Goal: Task Accomplishment & Management: Manage account settings

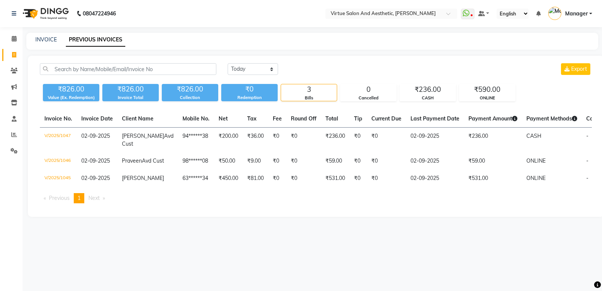
click at [44, 42] on link "INVOICE" at bounding box center [45, 39] width 21 height 7
select select "service"
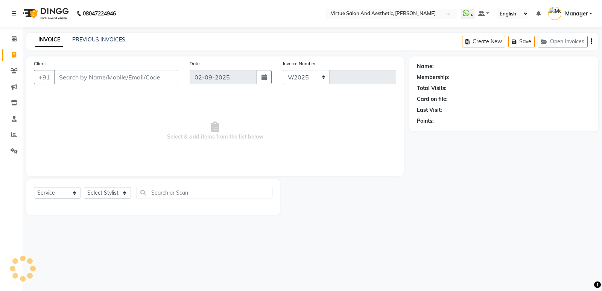
select select "4611"
type input "1048"
click at [70, 75] on input "Client" at bounding box center [116, 77] width 124 height 14
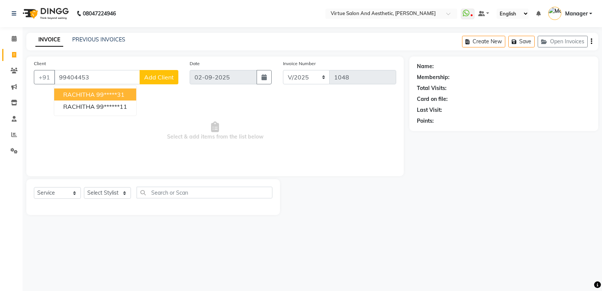
click at [107, 90] on button "RACHITHA 99*****31" at bounding box center [95, 94] width 82 height 12
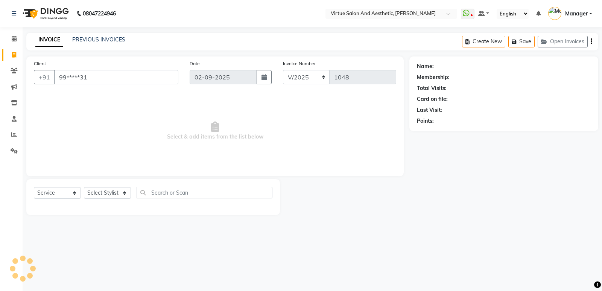
type input "99*****31"
click at [100, 197] on select "Select Stylist ADMIN Akhila Ashwini CATHELIN DIVYA Inba Kanna Mahesh Manager MO…" at bounding box center [107, 193] width 47 height 12
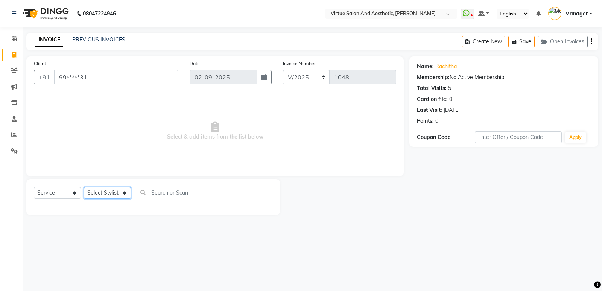
select select "31534"
click at [84, 187] on select "Select Stylist ADMIN Akhila Ashwini CATHELIN DIVYA Inba Kanna Mahesh Manager MO…" at bounding box center [107, 193] width 47 height 12
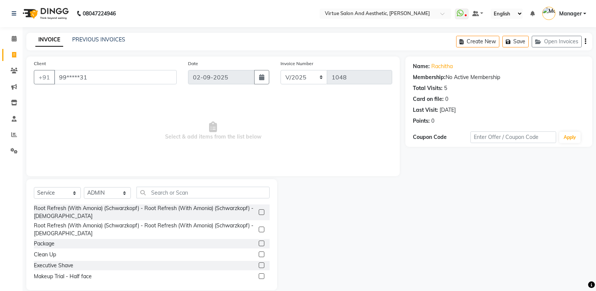
click at [163, 203] on div "Select Service Product Membership Package Voucher Prepaid Gift Card Select Styl…" at bounding box center [152, 195] width 236 height 18
click at [168, 195] on input "text" at bounding box center [202, 192] width 133 height 12
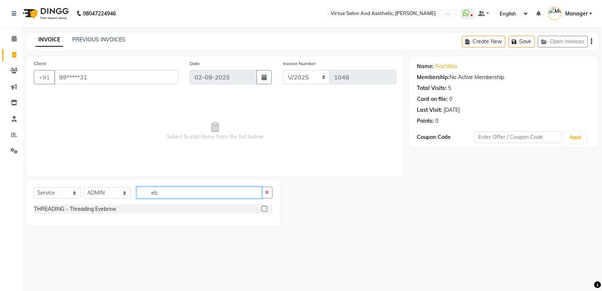
type input "eb"
click at [262, 209] on label at bounding box center [264, 209] width 6 height 6
click at [262, 209] on input "checkbox" at bounding box center [263, 208] width 5 height 5
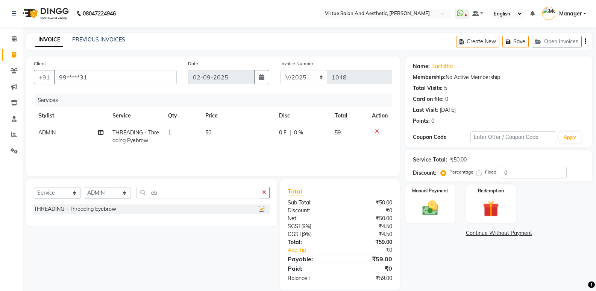
checkbox input "false"
drag, startPoint x: 178, startPoint y: 191, endPoint x: 82, endPoint y: 184, distance: 96.5
click at [82, 184] on div "Select Service Product Membership Package Voucher Prepaid Gift Card Select Styl…" at bounding box center [151, 202] width 251 height 47
type input "upp"
click at [259, 208] on label at bounding box center [262, 209] width 6 height 6
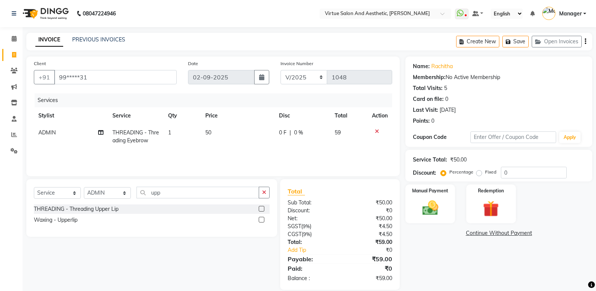
click at [259, 208] on input "checkbox" at bounding box center [261, 208] width 5 height 5
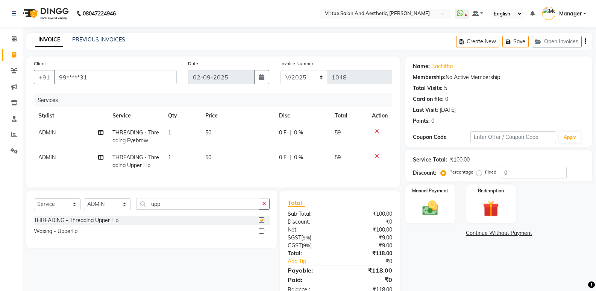
checkbox input "false"
drag, startPoint x: 188, startPoint y: 211, endPoint x: 52, endPoint y: 210, distance: 135.4
click at [52, 210] on div "Select Service Product Membership Package Voucher Prepaid Gift Card Select Styl…" at bounding box center [152, 207] width 236 height 18
type input "fore"
click at [260, 223] on label at bounding box center [262, 220] width 6 height 6
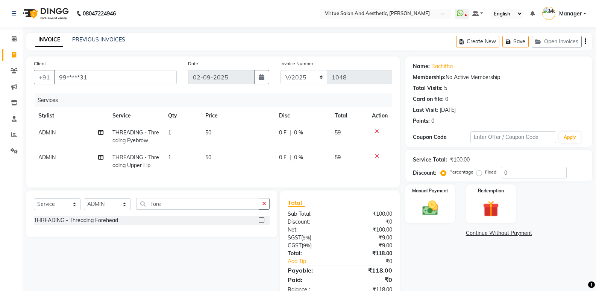
click at [260, 223] on input "checkbox" at bounding box center [261, 220] width 5 height 5
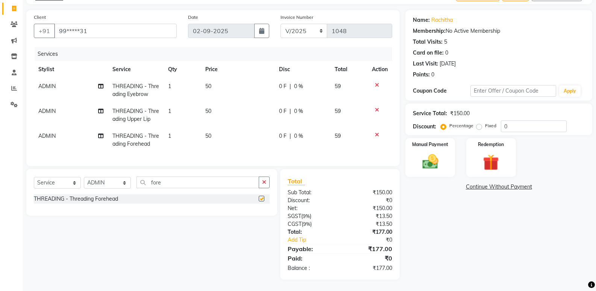
checkbox input "false"
click at [446, 155] on div "Manual Payment" at bounding box center [431, 157] width 52 height 40
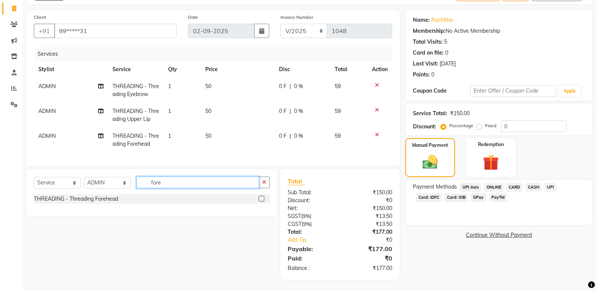
drag, startPoint x: 175, startPoint y: 186, endPoint x: 40, endPoint y: 181, distance: 134.7
click at [40, 181] on div "Select Service Product Membership Package Voucher Prepaid Gift Card Select Styl…" at bounding box center [152, 185] width 236 height 18
type input "chin"
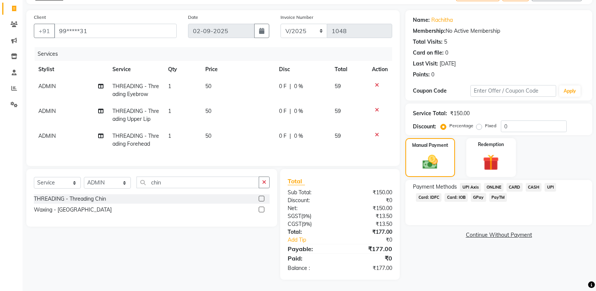
click at [261, 196] on label at bounding box center [262, 199] width 6 height 6
click at [261, 196] on input "checkbox" at bounding box center [261, 198] width 5 height 5
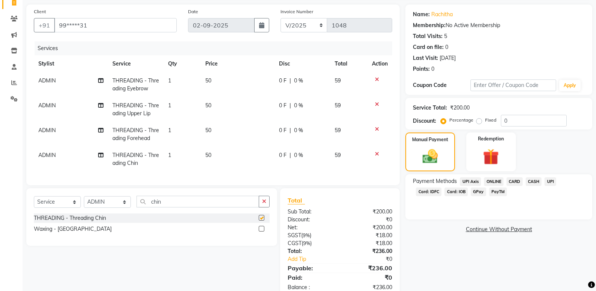
scroll to position [77, 0]
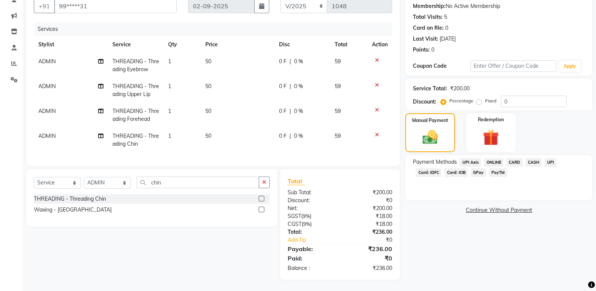
checkbox input "false"
click at [457, 235] on div "Name: Rachitha Membership: No Active Membership Total Visits: 5 Card on file: 0…" at bounding box center [501, 132] width 193 height 294
click at [489, 155] on div "Payment Methods UPI Axis ONLINE CARD CASH UPI Card: IDFC Card: IOB GPay PayTM" at bounding box center [498, 177] width 187 height 45
click at [500, 158] on span "ONLINE" at bounding box center [494, 162] width 20 height 9
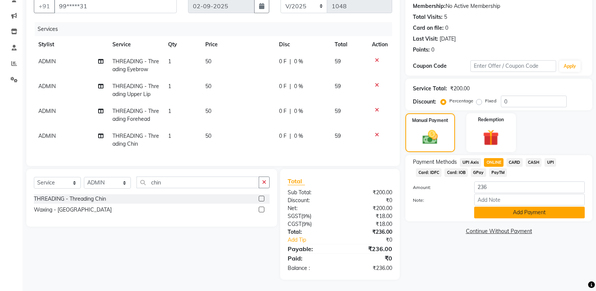
click at [520, 208] on button "Add Payment" at bounding box center [529, 212] width 111 height 12
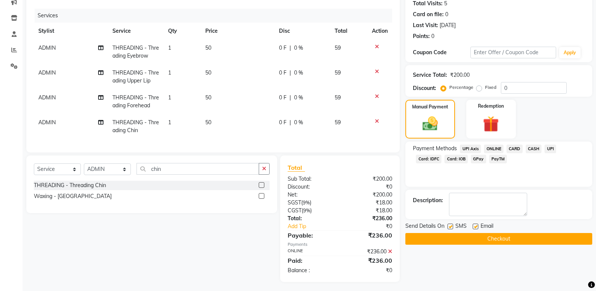
scroll to position [92, 0]
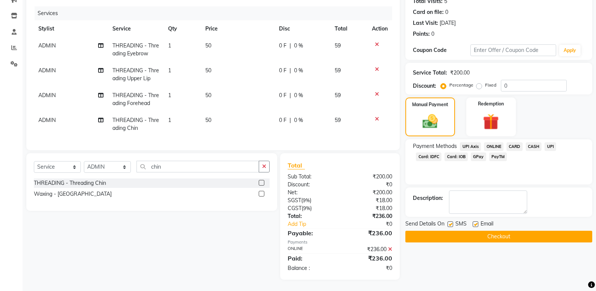
click at [506, 236] on button "Checkout" at bounding box center [498, 236] width 187 height 12
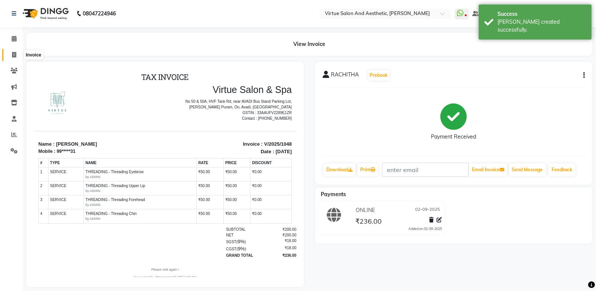
click at [16, 53] on icon at bounding box center [14, 55] width 4 height 6
select select "service"
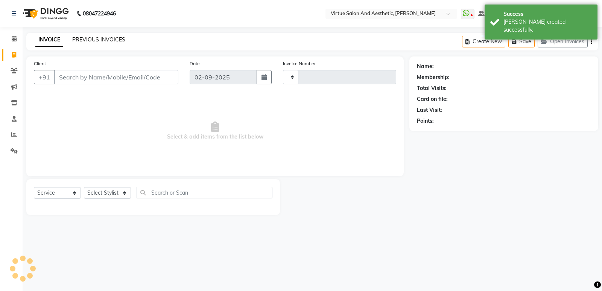
click at [108, 39] on link "PREVIOUS INVOICES" at bounding box center [98, 39] width 53 height 7
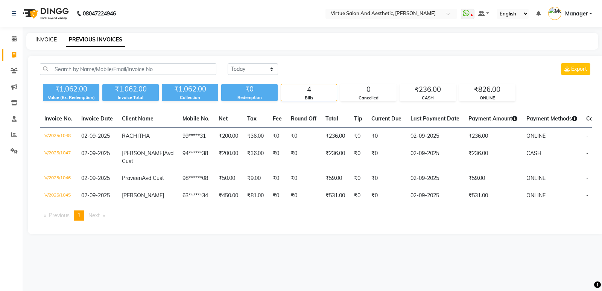
click at [40, 37] on link "INVOICE" at bounding box center [45, 39] width 21 height 7
select select "service"
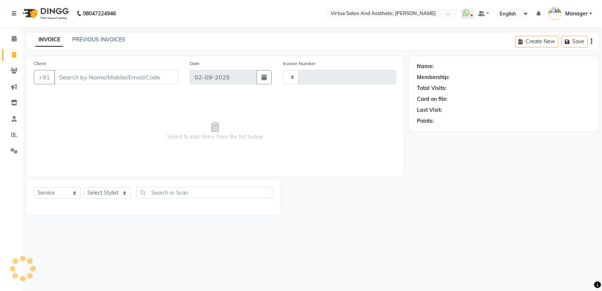
type input "1049"
select select "4611"
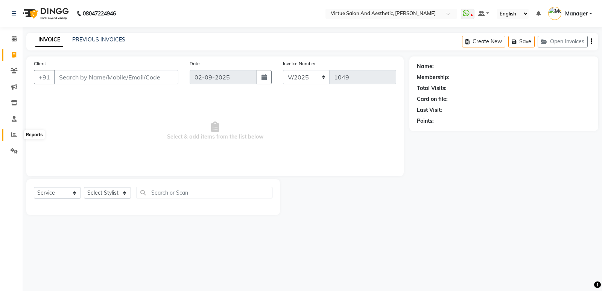
click at [12, 133] on icon at bounding box center [14, 135] width 6 height 6
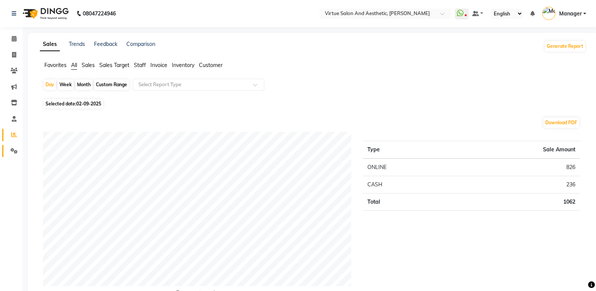
click at [21, 152] on li "Settings" at bounding box center [11, 151] width 23 height 16
click at [16, 152] on icon at bounding box center [14, 151] width 7 height 6
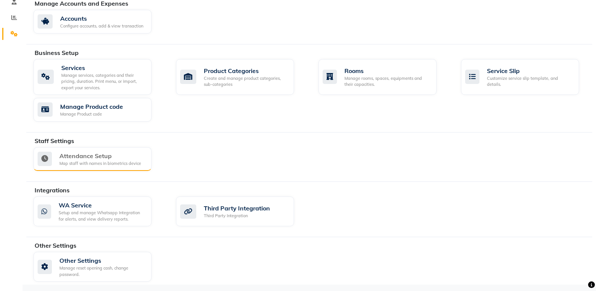
scroll to position [118, 0]
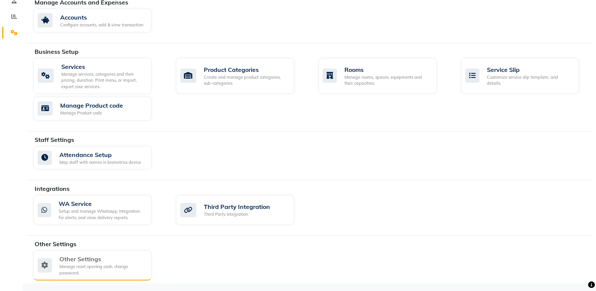
click at [101, 267] on div "Manage reset opening cash, change password." at bounding box center [102, 269] width 86 height 12
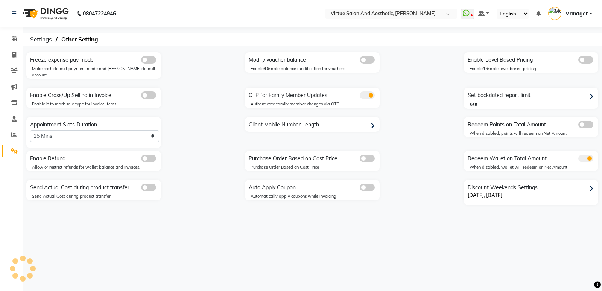
select select "0: 5"
click at [10, 140] on link "Reports" at bounding box center [11, 135] width 18 height 12
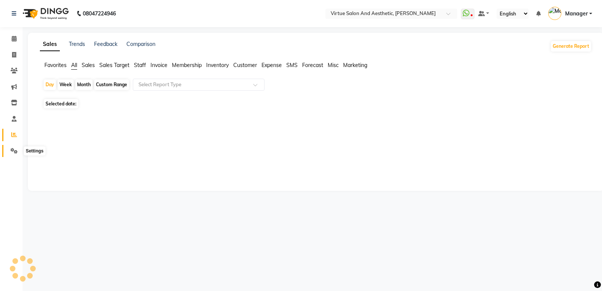
click at [16, 149] on icon at bounding box center [14, 151] width 7 height 6
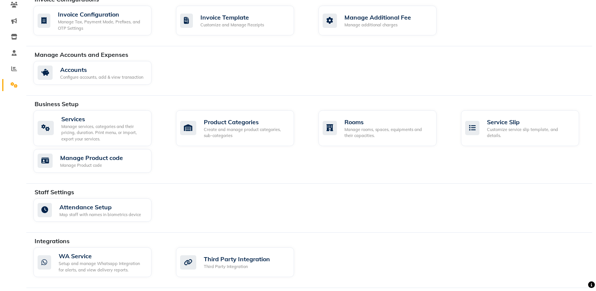
scroll to position [42, 0]
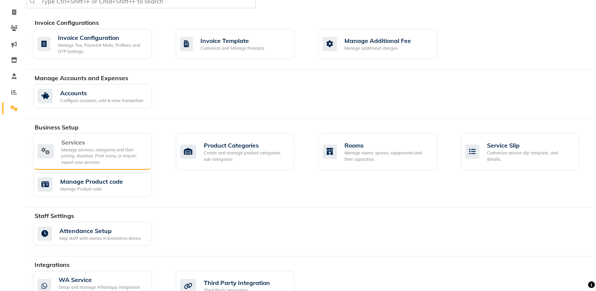
click at [97, 155] on div "Manage services, categories and their pricing, duration. Print menu, or import,…" at bounding box center [103, 156] width 84 height 19
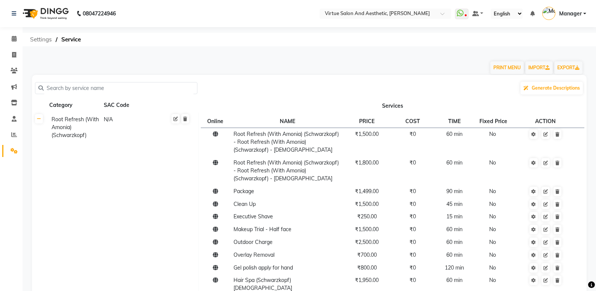
click at [40, 38] on span "Settings" at bounding box center [40, 40] width 29 height 14
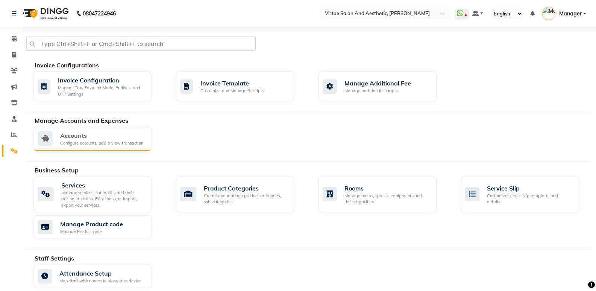
click at [82, 142] on div "Configure accounts, add & view transaction" at bounding box center [101, 143] width 83 height 6
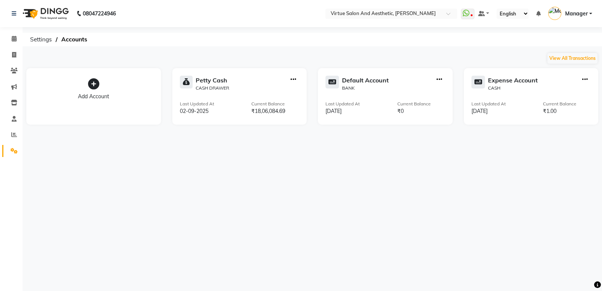
click at [116, 72] on div "Add Account" at bounding box center [93, 96] width 135 height 56
click at [42, 46] on div "08047224946 Select Location × Virtue Salon And Aesthetic, Avadi WhatsApp Status…" at bounding box center [301, 145] width 602 height 291
click at [47, 39] on span "Settings" at bounding box center [40, 40] width 29 height 14
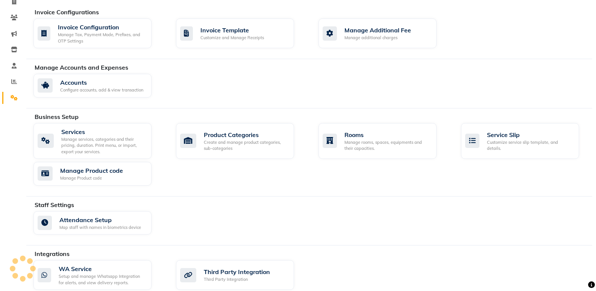
scroll to position [113, 0]
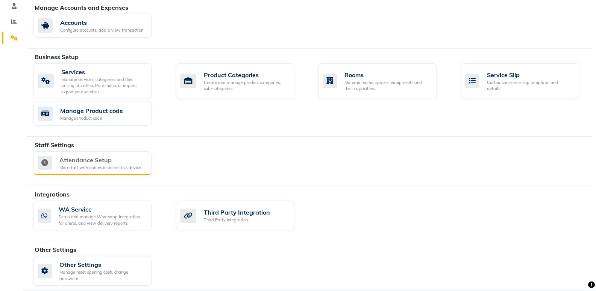
click at [123, 169] on div "Map staff with names in biometrics device" at bounding box center [100, 167] width 82 height 6
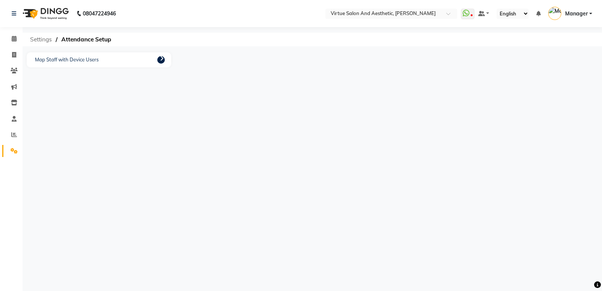
click at [47, 43] on span "Settings" at bounding box center [40, 40] width 29 height 14
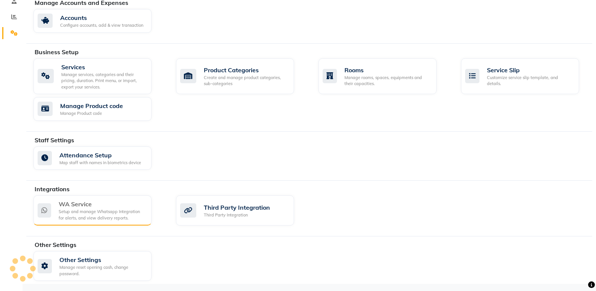
scroll to position [118, 0]
click at [110, 214] on div "Setup and manage Whatsapp Integration for alerts, and view delivery reports." at bounding box center [102, 214] width 87 height 12
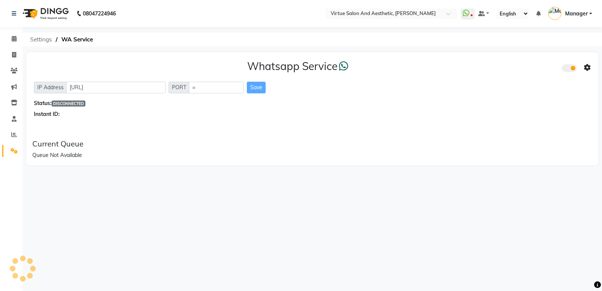
click at [46, 40] on span "Settings" at bounding box center [40, 40] width 29 height 14
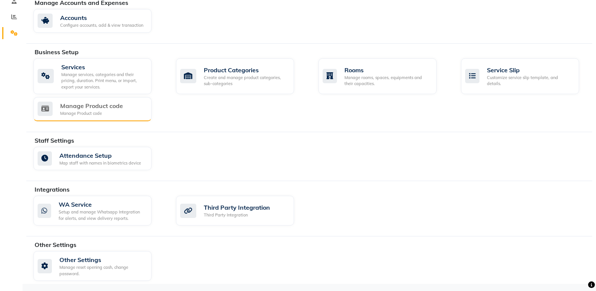
scroll to position [118, 0]
click at [124, 109] on div "Manage Product code Manage Product code" at bounding box center [92, 108] width 108 height 15
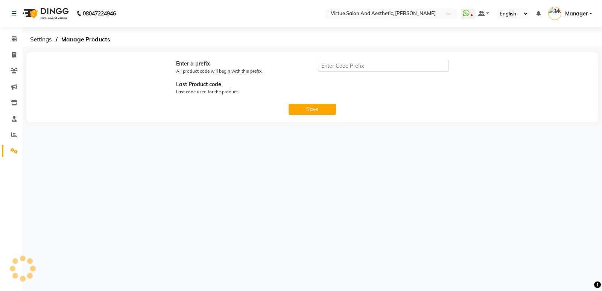
type input "P"
click at [43, 38] on span "Settings" at bounding box center [40, 40] width 29 height 14
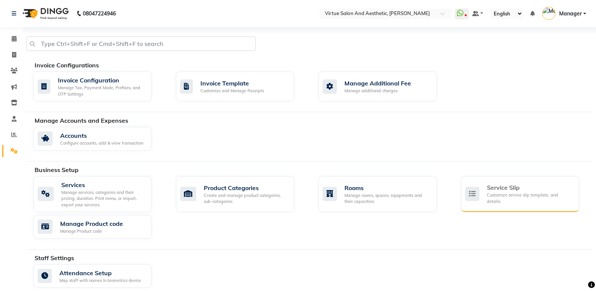
click at [526, 197] on div "Customize service slip template, and details." at bounding box center [530, 198] width 86 height 12
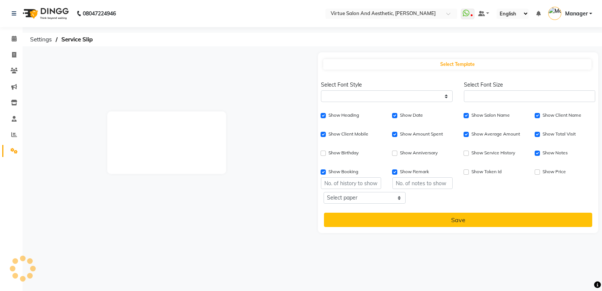
select select "'Poppins', sans-serif"
type input "1"
checkbox input "true"
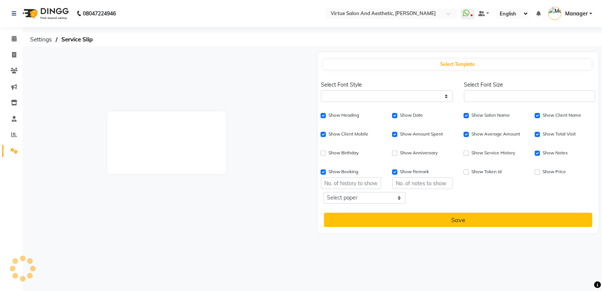
checkbox input "true"
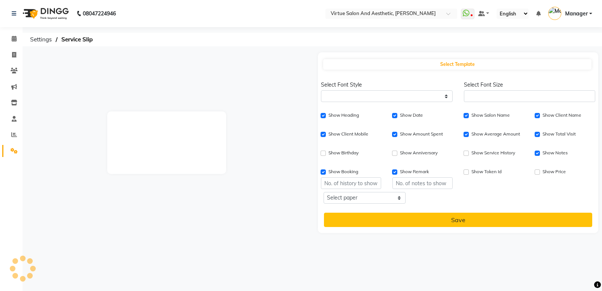
checkbox input "true"
checkbox input "false"
type input "1"
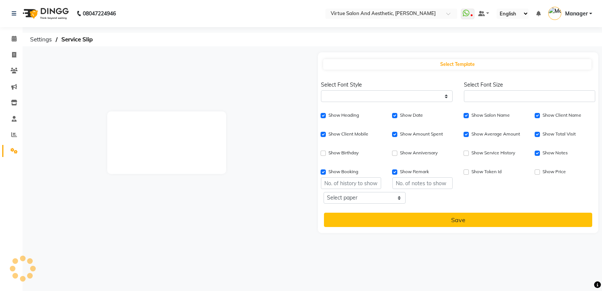
select select
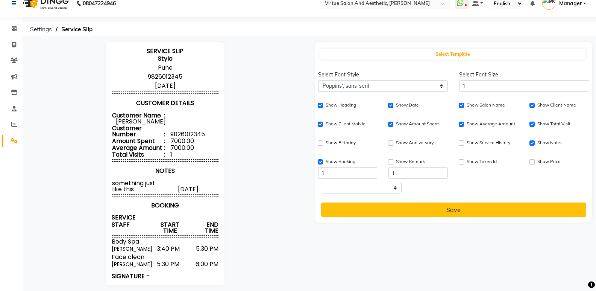
scroll to position [16, 0]
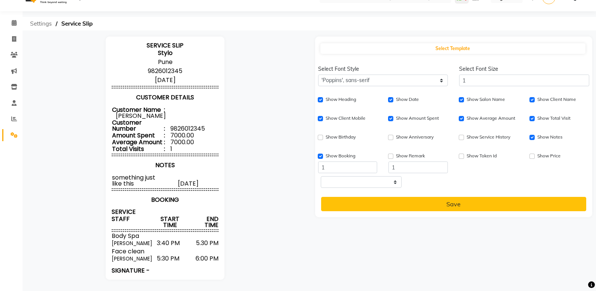
click at [43, 21] on span "Settings" at bounding box center [40, 24] width 29 height 14
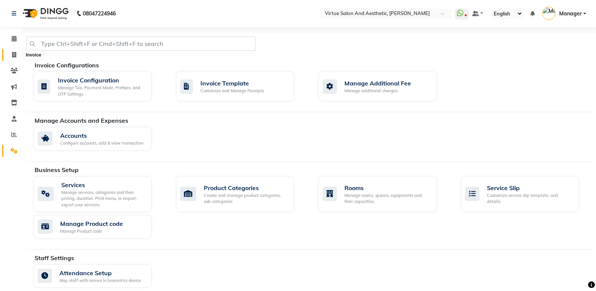
click at [15, 51] on span at bounding box center [14, 55] width 13 height 9
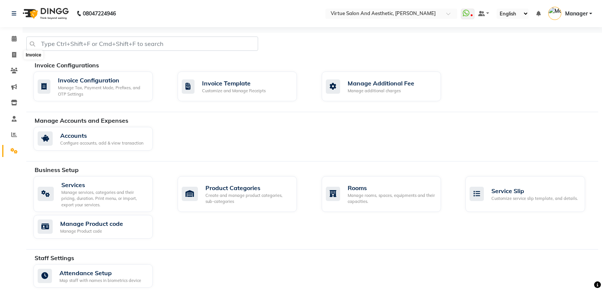
select select "service"
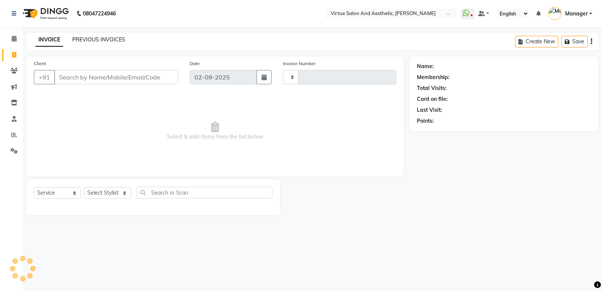
type input "1049"
select select "4611"
click at [106, 43] on div "PREVIOUS INVOICES" at bounding box center [98, 40] width 53 height 8
click at [107, 42] on link "PREVIOUS INVOICES" at bounding box center [98, 39] width 53 height 7
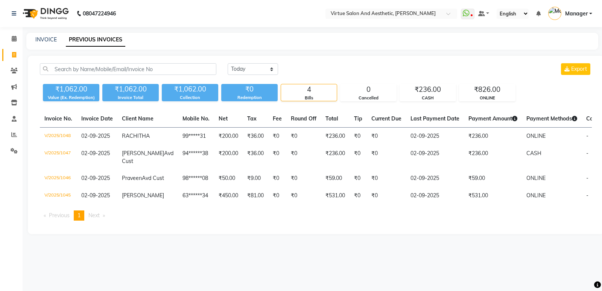
click at [388, 245] on main "INVOICE PREVIOUS INVOICES Today Yesterday Custom Range Export ₹1,062.00 Value (…" at bounding box center [312, 139] width 579 height 212
click at [18, 148] on span at bounding box center [14, 151] width 13 height 9
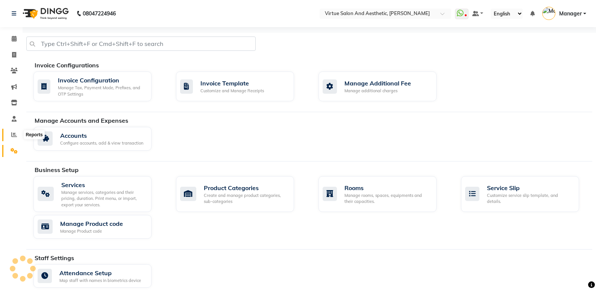
click at [18, 133] on span at bounding box center [14, 134] width 13 height 9
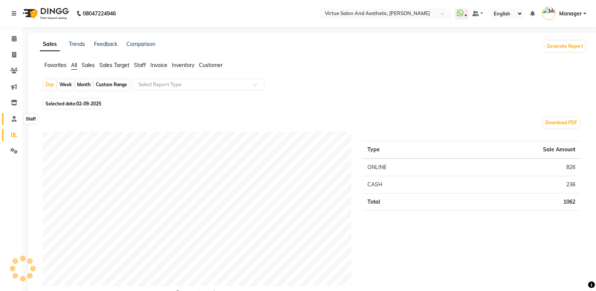
click at [12, 121] on span at bounding box center [14, 119] width 13 height 9
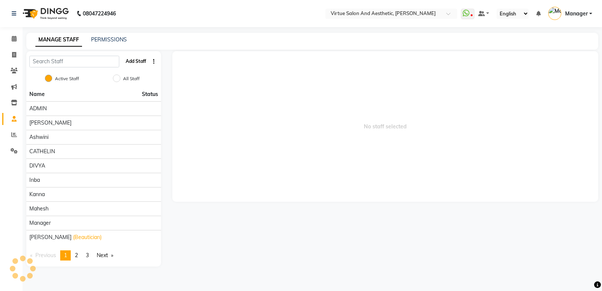
click at [135, 57] on button "Add Staff" at bounding box center [136, 61] width 26 height 13
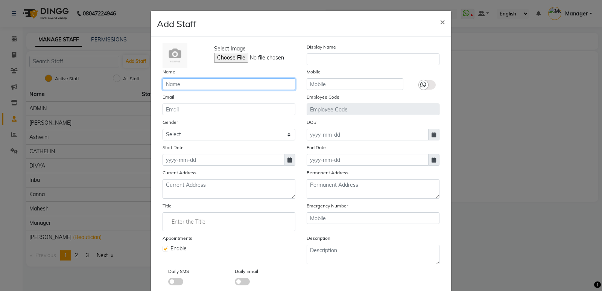
click at [229, 86] on input "text" at bounding box center [228, 84] width 133 height 12
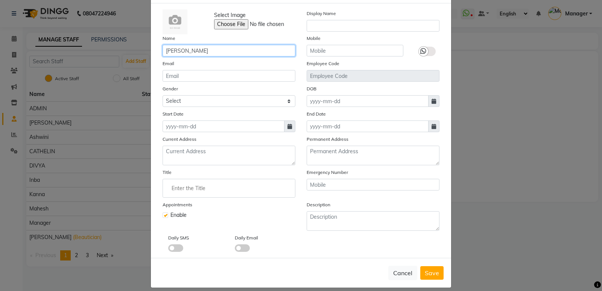
scroll to position [38, 0]
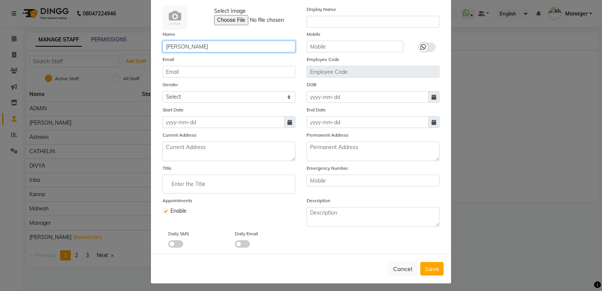
type input "[PERSON_NAME]"
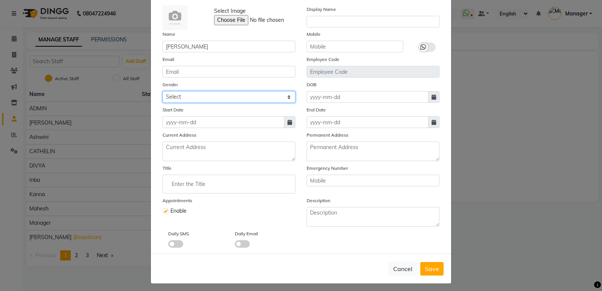
click at [183, 100] on select "Select Male Female Other Prefer Not To Say" at bounding box center [228, 97] width 133 height 12
select select "female"
click at [162, 91] on select "Select Male Female Other Prefer Not To Say" at bounding box center [228, 97] width 133 height 12
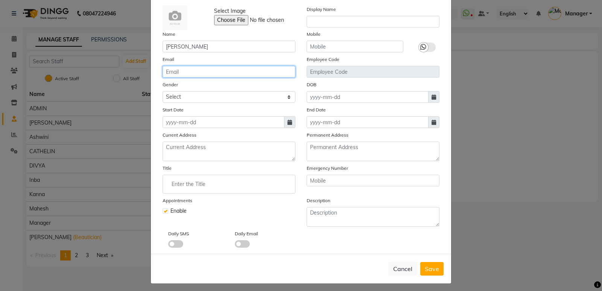
click at [194, 68] on input "email" at bounding box center [228, 72] width 133 height 12
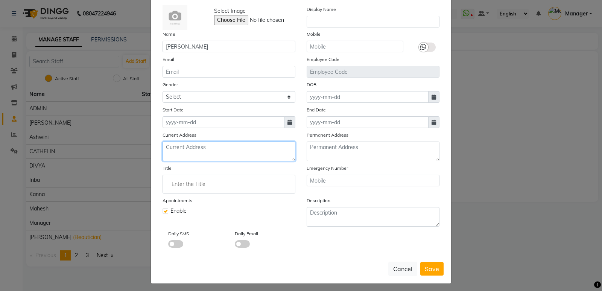
click at [217, 149] on textarea at bounding box center [228, 151] width 133 height 20
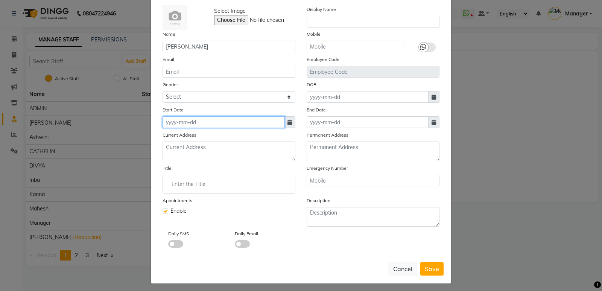
click at [208, 123] on input at bounding box center [223, 122] width 122 height 12
select select "9"
select select "2025"
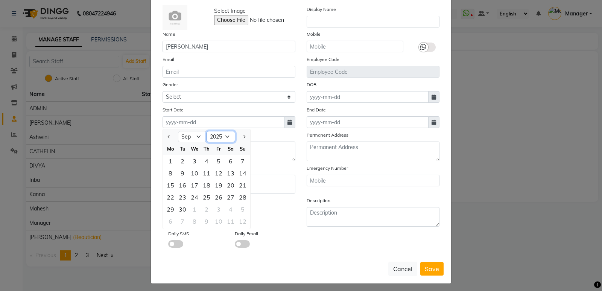
click at [221, 135] on select "2015 2016 2017 2018 2019 2020 2021 2022 2023 2024 2025 2026 2027 2028 2029 2030…" at bounding box center [220, 136] width 29 height 11
click at [229, 140] on select "2015 2016 2017 2018 2019 2020 2021 2022 2023 2024 2025 2026 2027 2028 2029 2030…" at bounding box center [220, 136] width 29 height 11
click at [229, 136] on select "2015 2016 2017 2018 2019 2020 2021 2022 2023 2024 2025 2026 2027 2028 2029 2030…" at bounding box center [220, 136] width 29 height 11
click at [206, 131] on select "2015 2016 2017 2018 2019 2020 2021 2022 2023 2024 2025 2026 2027 2028 2029 2030…" at bounding box center [220, 136] width 29 height 11
click at [200, 135] on select "Jan Feb Mar Apr May Jun Jul Aug Sep Oct Nov Dec" at bounding box center [192, 136] width 29 height 11
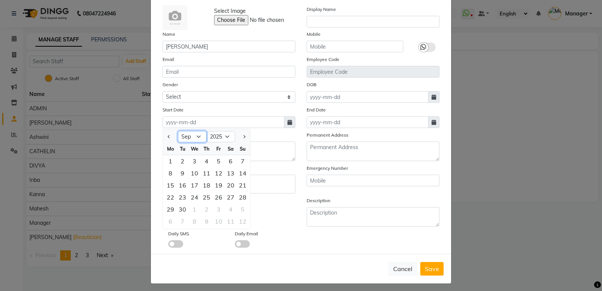
select select "8"
click at [178, 131] on select "Jan Feb Mar Apr May Jun Jul Aug Sep Oct Nov Dec" at bounding box center [192, 136] width 29 height 11
click at [206, 209] on div "28" at bounding box center [206, 209] width 12 height 12
type input "28-08-2025"
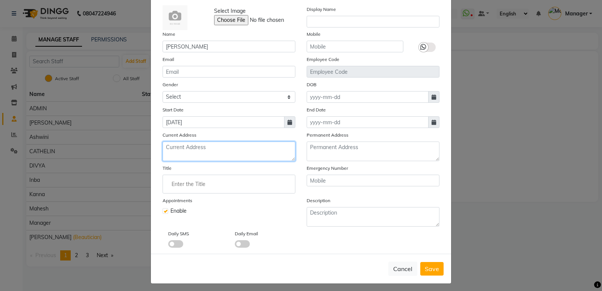
click at [199, 158] on textarea at bounding box center [228, 151] width 133 height 20
click at [202, 203] on div "Appointments Enable" at bounding box center [229, 211] width 144 height 30
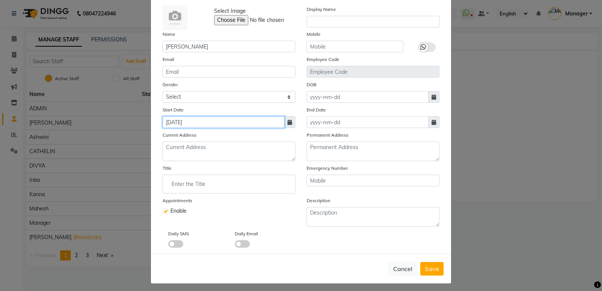
click at [193, 124] on input "28-08-2025" at bounding box center [223, 122] width 122 height 12
select select "8"
select select "2025"
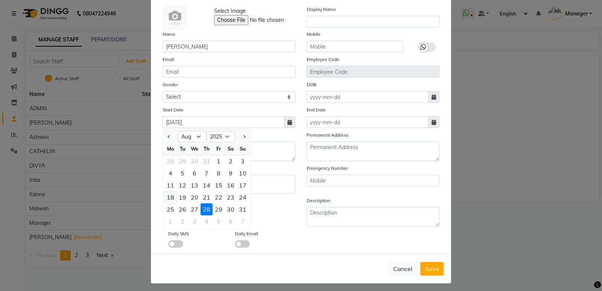
click at [166, 194] on div "18" at bounding box center [170, 197] width 12 height 12
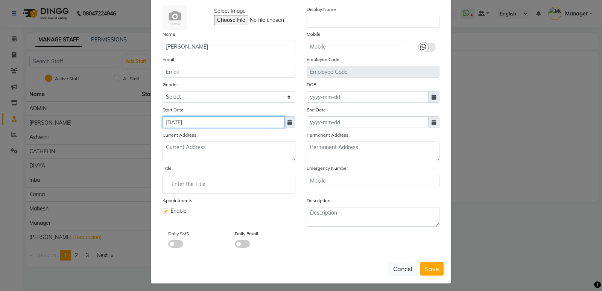
type input "18-08-2025"
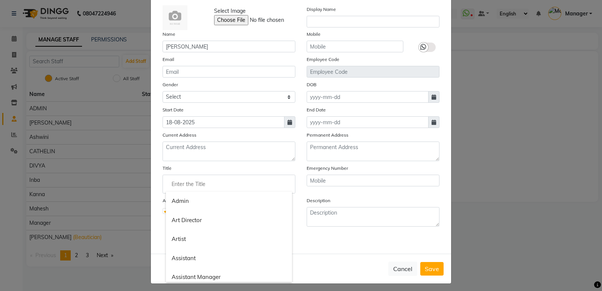
click at [200, 181] on input "Enter the Title" at bounding box center [229, 183] width 126 height 15
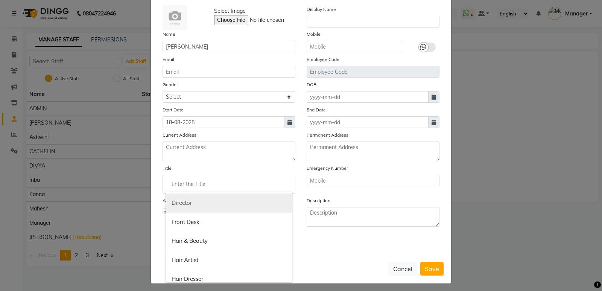
scroll to position [226, 0]
click at [215, 202] on link "Hair & Beauty" at bounding box center [229, 203] width 126 height 19
type input "Hair & Beauty"
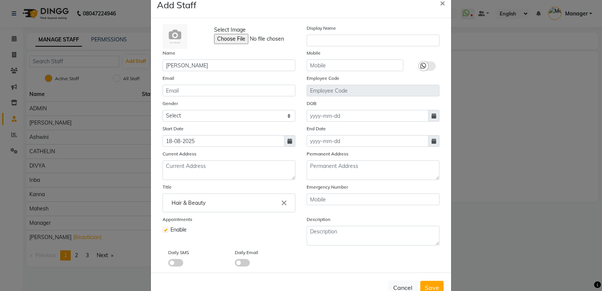
scroll to position [0, 0]
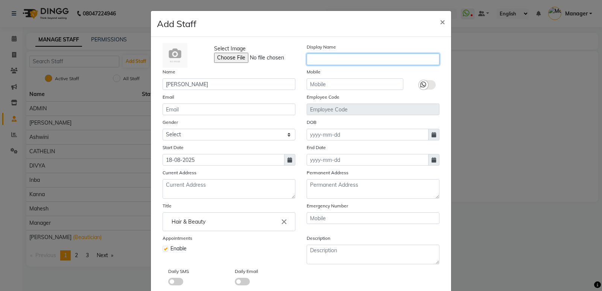
click at [324, 64] on input "text" at bounding box center [372, 59] width 133 height 12
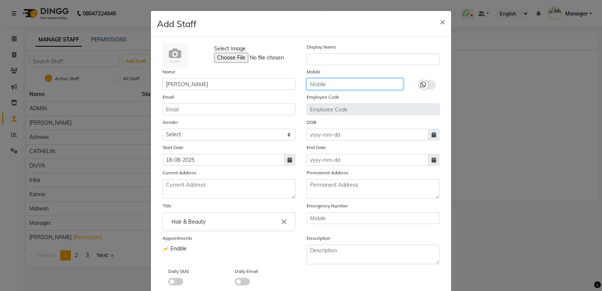
click at [339, 87] on input "text" at bounding box center [354, 84] width 97 height 12
type input "6379465308"
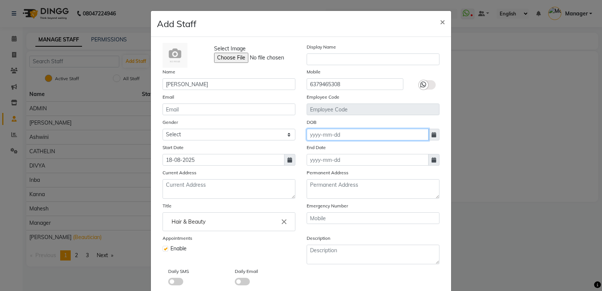
click at [344, 138] on input at bounding box center [367, 135] width 122 height 12
select select "9"
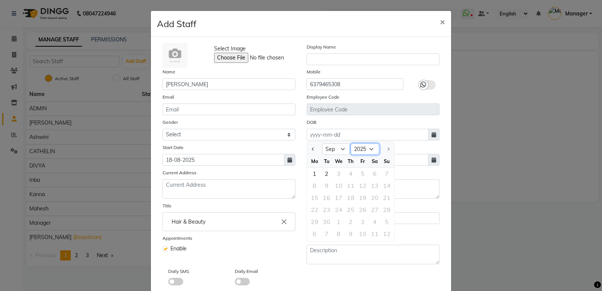
click at [370, 152] on select "1920 1921 1922 1923 1924 1925 1926 1927 1928 1929 1930 1931 1932 1933 1934 1935…" at bounding box center [364, 148] width 29 height 11
select select "2004"
click at [350, 143] on select "1920 1921 1922 1923 1924 1925 1926 1927 1928 1929 1930 1931 1932 1933 1934 1935…" at bounding box center [364, 148] width 29 height 11
click at [338, 148] on select "Jan Feb Mar Apr May Jun Jul Aug Sep Oct Nov Dec" at bounding box center [336, 148] width 29 height 11
select select "12"
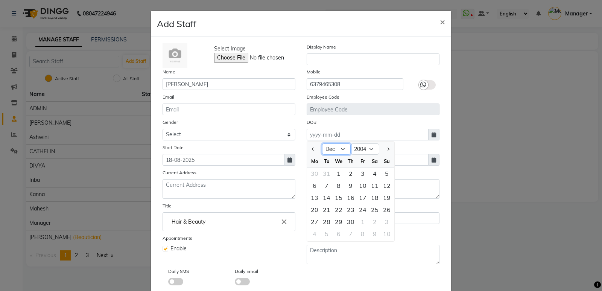
click at [322, 143] on select "Jan Feb Mar Apr May Jun Jul Aug Sep Oct Nov Dec" at bounding box center [336, 148] width 29 height 11
click at [368, 205] on div "25" at bounding box center [374, 209] width 12 height 12
type input "25-12-2004"
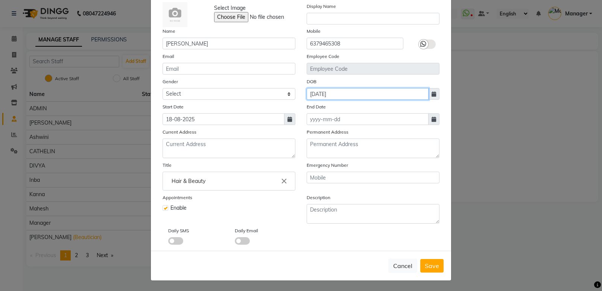
scroll to position [41, 0]
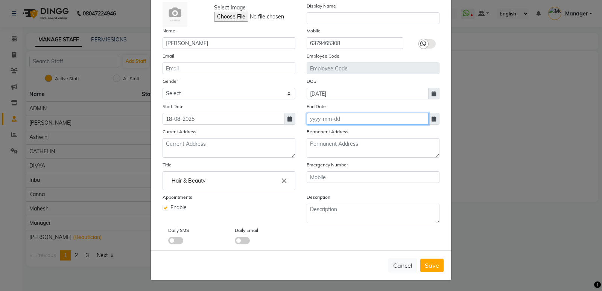
click at [327, 115] on input at bounding box center [367, 119] width 122 height 12
select select "9"
select select "2025"
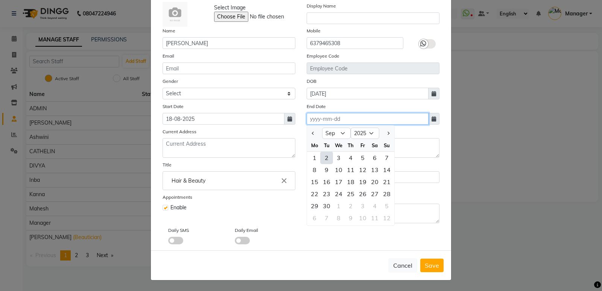
click at [327, 115] on input at bounding box center [367, 119] width 122 height 12
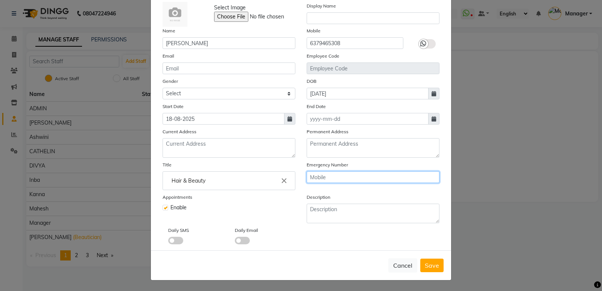
click at [346, 171] on input "text" at bounding box center [372, 177] width 133 height 12
click at [334, 178] on input "text" at bounding box center [372, 177] width 133 height 12
click at [334, 175] on input "text" at bounding box center [372, 177] width 133 height 12
click at [424, 263] on span "Save" at bounding box center [431, 265] width 14 height 8
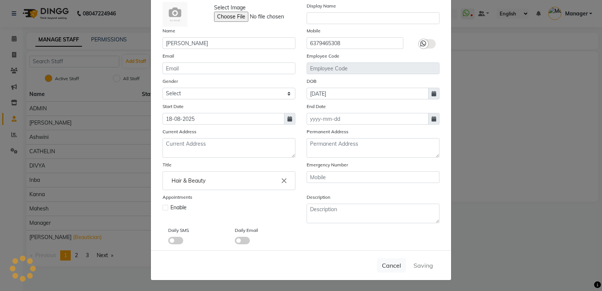
select select
checkbox input "false"
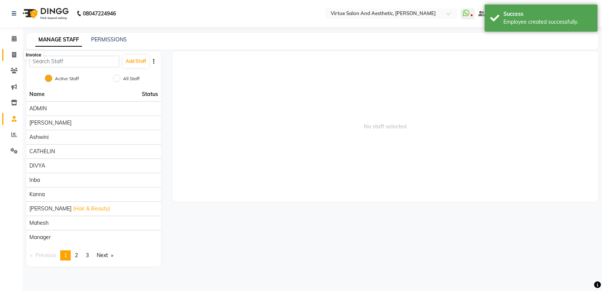
click at [15, 55] on icon at bounding box center [14, 55] width 4 height 6
select select "service"
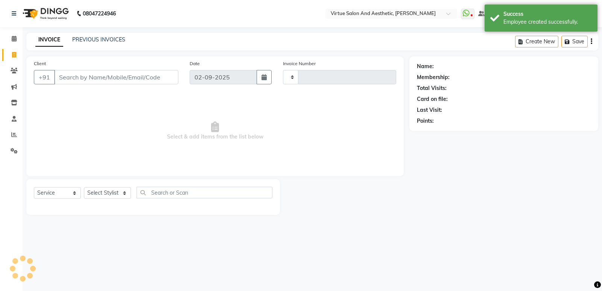
type input "1049"
select select "4611"
click at [98, 38] on link "PREVIOUS INVOICES" at bounding box center [98, 39] width 53 height 7
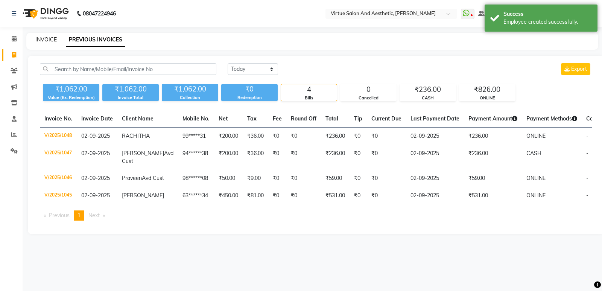
click at [49, 39] on link "INVOICE" at bounding box center [45, 39] width 21 height 7
select select "service"
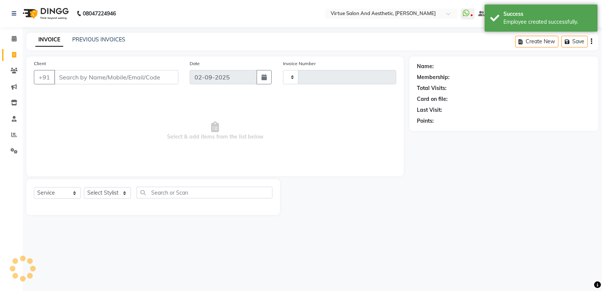
type input "1049"
select select "4611"
click at [109, 200] on div "Select Service Product Membership Package Voucher Prepaid Gift Card Select Styl…" at bounding box center [153, 195] width 238 height 18
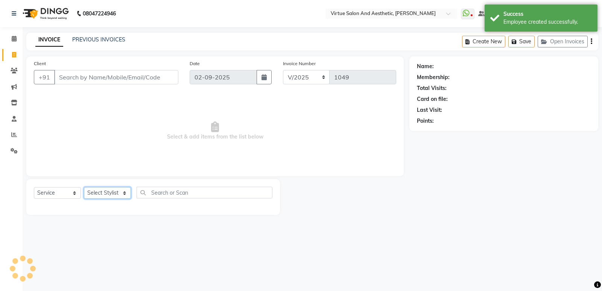
click at [113, 193] on select "Select Stylist" at bounding box center [107, 193] width 47 height 12
click at [153, 131] on span "Select & add items from the list below" at bounding box center [215, 130] width 362 height 75
click at [15, 133] on icon at bounding box center [14, 135] width 6 height 6
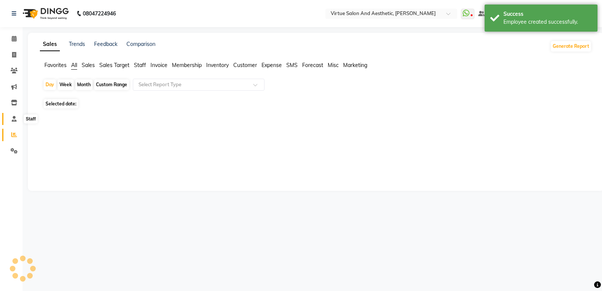
click at [14, 116] on icon at bounding box center [14, 119] width 5 height 6
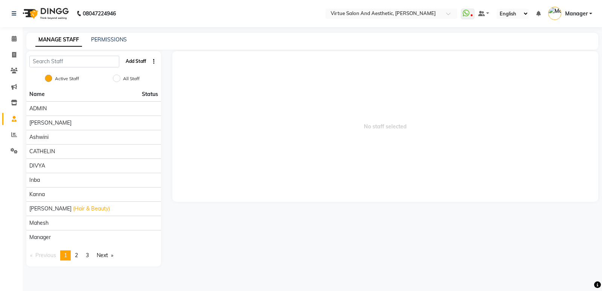
click at [128, 56] on button "Add Staff" at bounding box center [136, 61] width 26 height 13
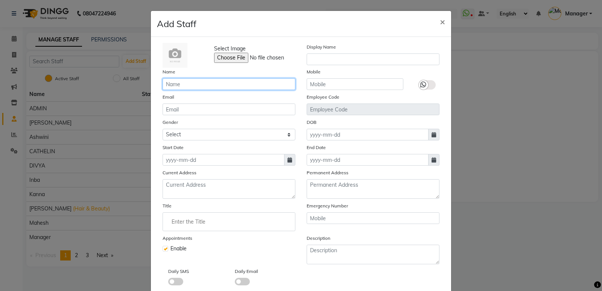
click at [184, 83] on input "text" at bounding box center [228, 84] width 133 height 12
type input "a"
type input "[PERSON_NAME]"
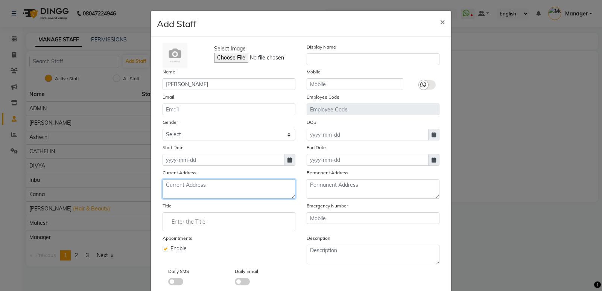
click at [227, 184] on textarea at bounding box center [228, 189] width 133 height 20
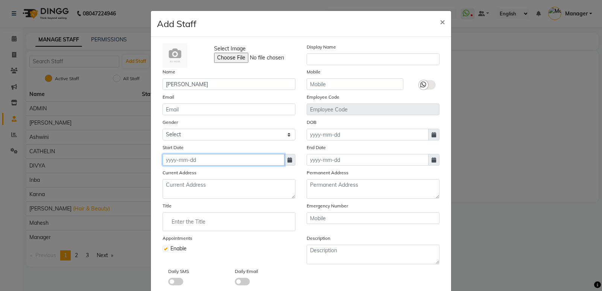
click at [227, 159] on input at bounding box center [223, 160] width 122 height 12
select select "9"
select select "2025"
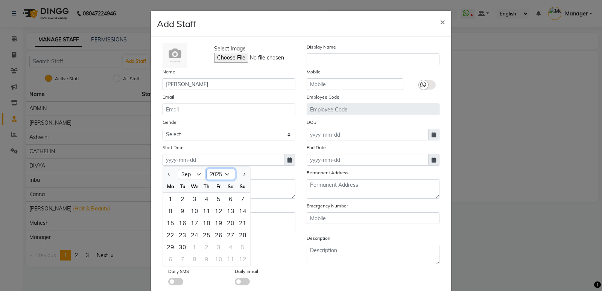
click at [206, 171] on select "2015 2016 2017 2018 2019 2020 2021 2022 2023 2024 2025 2026 2027 2028 2029 2030…" at bounding box center [220, 173] width 29 height 11
click at [206, 168] on select "2015 2016 2017 2018 2019 2020 2021 2022 2023 2024 2025 2026 2027 2028 2029 2030…" at bounding box center [220, 173] width 29 height 11
click at [534, 255] on ngb-modal-window "Add Staff × Select Image Display Name Name ASWANI Mobile Email Employee Code Ge…" at bounding box center [301, 145] width 602 height 291
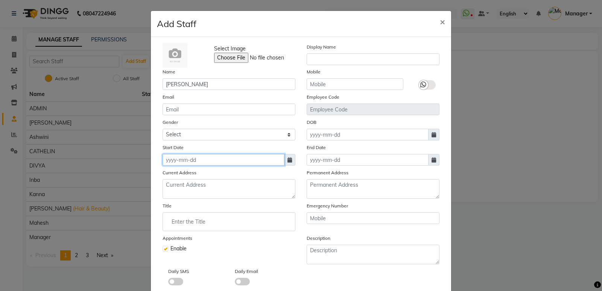
click at [249, 156] on input at bounding box center [223, 160] width 122 height 12
select select "9"
select select "2025"
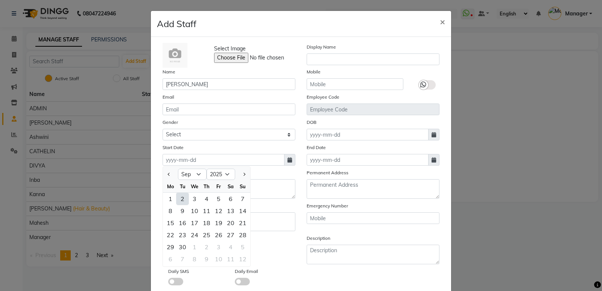
click at [523, 178] on ngb-modal-window "Add Staff × Select Image Display Name Name ASWANI Mobile Email Employee Code Ge…" at bounding box center [301, 145] width 602 height 291
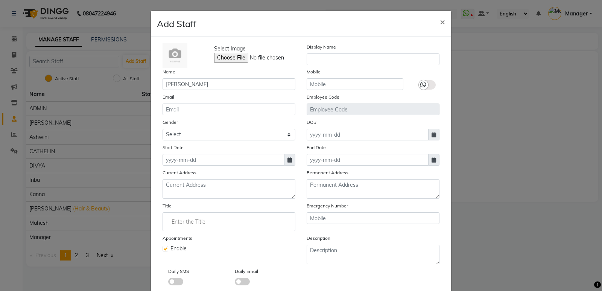
click at [210, 152] on div "Start Date" at bounding box center [229, 154] width 144 height 22
click at [201, 160] on input at bounding box center [223, 160] width 122 height 12
select select "9"
select select "2025"
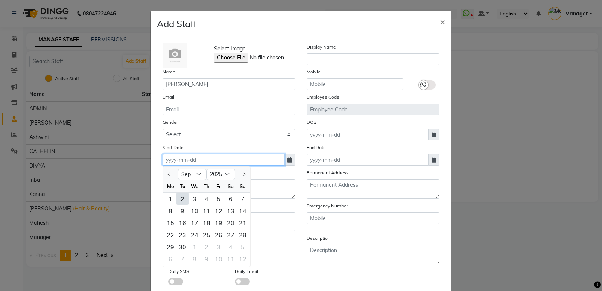
click at [201, 160] on input at bounding box center [223, 160] width 122 height 12
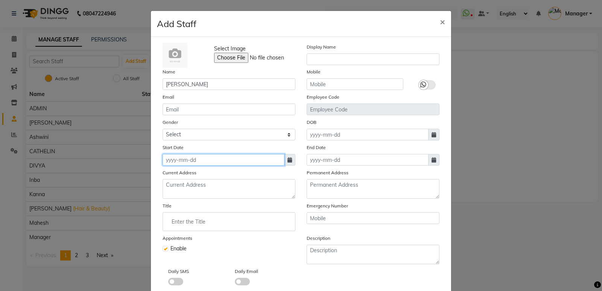
click at [201, 160] on input at bounding box center [223, 160] width 122 height 12
select select "9"
select select "2025"
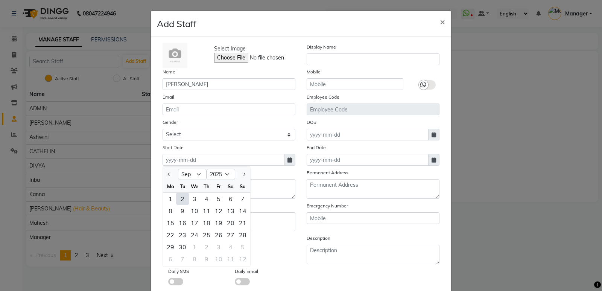
click at [526, 211] on ngb-modal-window "Add Staff × Select Image Display Name Name ASWANI Mobile Email Employee Code Ge…" at bounding box center [301, 145] width 602 height 291
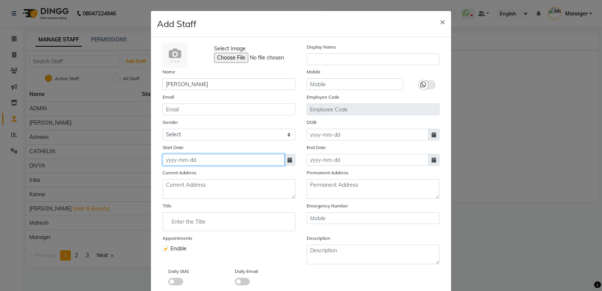
click at [178, 159] on input at bounding box center [223, 160] width 122 height 12
select select "9"
select select "2025"
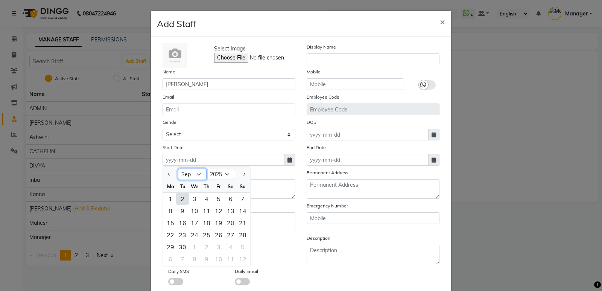
click at [195, 178] on select "Jan Feb Mar Apr May Jun Jul Aug Sep Oct Nov Dec" at bounding box center [192, 173] width 29 height 11
select select "8"
click at [178, 168] on select "Jan Feb Mar Apr May Jun Jul Aug Sep Oct Nov Dec" at bounding box center [192, 173] width 29 height 11
click at [164, 230] on div "18" at bounding box center [170, 235] width 12 height 12
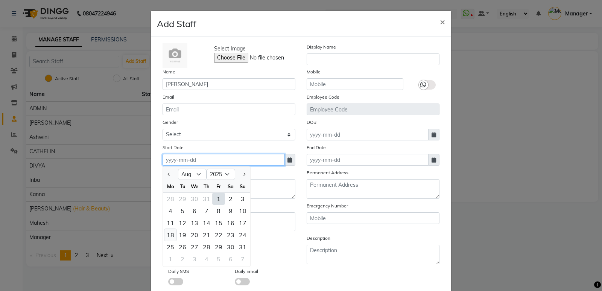
type input "18-08-2025"
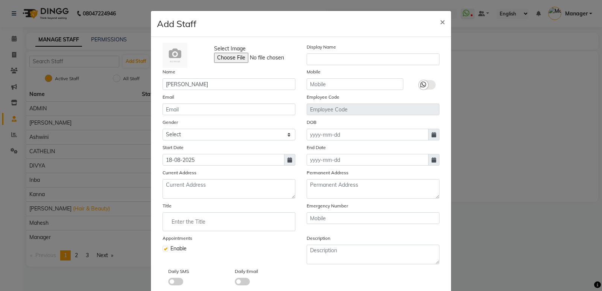
click at [183, 224] on input "Enter the Title" at bounding box center [229, 221] width 126 height 15
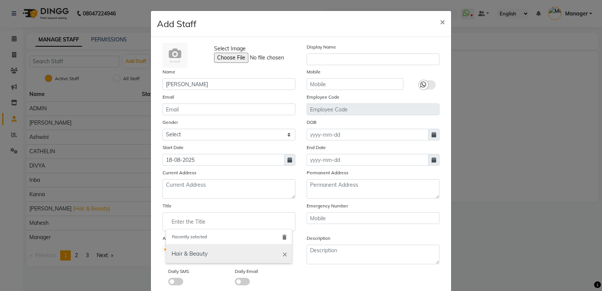
click at [187, 256] on link "Hair & Beauty" at bounding box center [229, 253] width 126 height 19
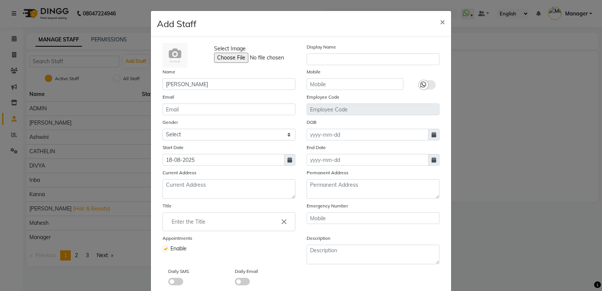
type input "Hair & Beauty"
click at [338, 82] on input "text" at bounding box center [354, 84] width 97 height 12
click at [349, 83] on input "text" at bounding box center [354, 84] width 97 height 12
click at [350, 82] on input "text" at bounding box center [354, 84] width 97 height 12
click at [464, 181] on ngb-modal-window "Add Staff × Select Image Display Name Name ASWANI Mobile Email Employee Code Ge…" at bounding box center [301, 145] width 602 height 291
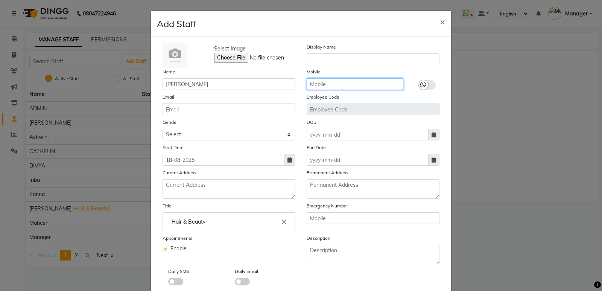
click at [310, 85] on input "text" at bounding box center [354, 84] width 97 height 12
click at [432, 135] on icon at bounding box center [433, 134] width 5 height 5
select select "9"
select select "2025"
click at [320, 87] on input "text" at bounding box center [354, 84] width 97 height 12
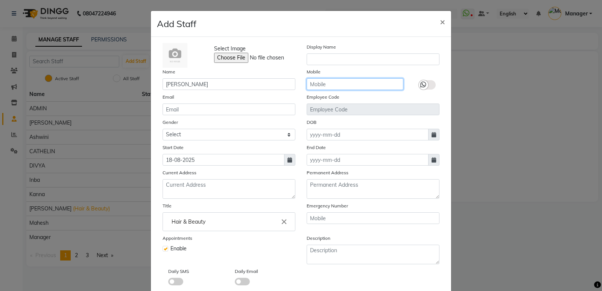
click at [320, 87] on input "text" at bounding box center [354, 84] width 97 height 12
type input "6382912757"
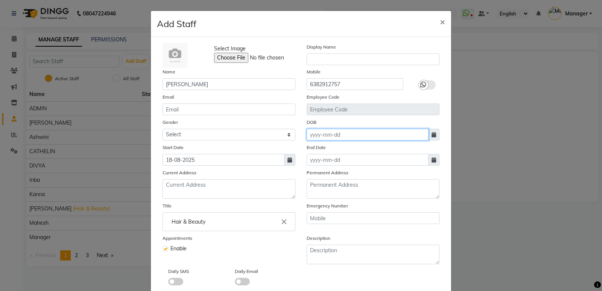
click at [338, 140] on input at bounding box center [367, 135] width 122 height 12
select select "9"
select select "2025"
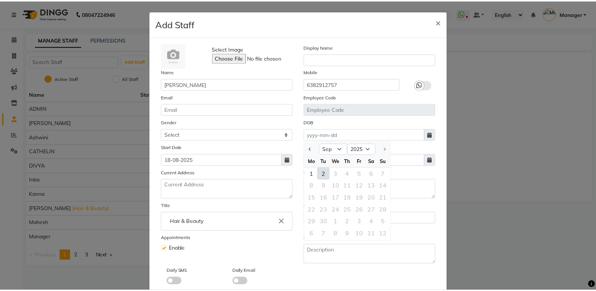
scroll to position [41, 0]
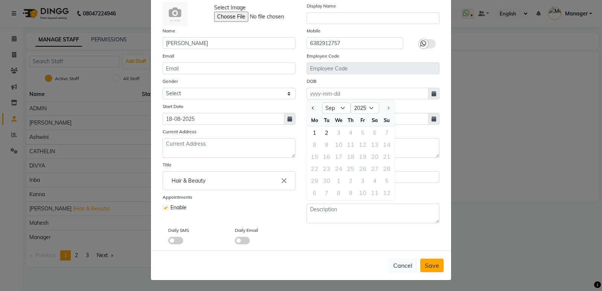
click at [430, 267] on span "Save" at bounding box center [431, 265] width 14 height 8
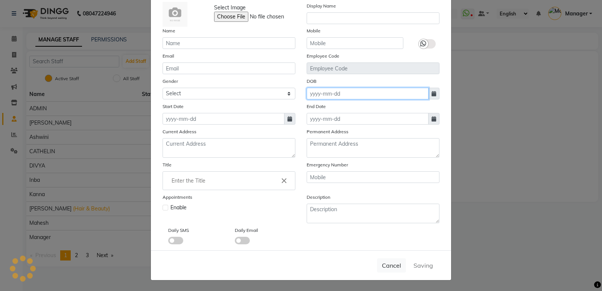
checkbox input "false"
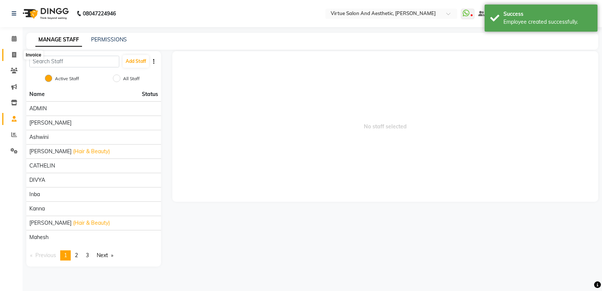
click at [11, 51] on span at bounding box center [14, 55] width 13 height 9
select select "service"
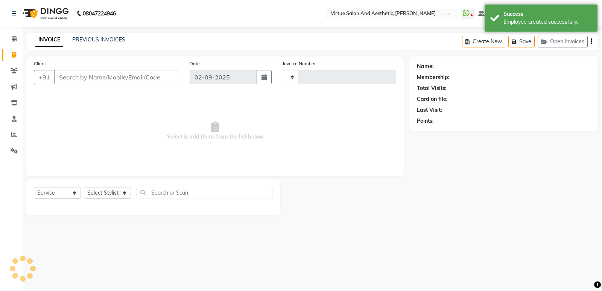
type input "1049"
select select "4611"
click at [123, 189] on select "Select Stylist" at bounding box center [107, 193] width 47 height 12
click at [119, 193] on select "Select Stylist" at bounding box center [107, 193] width 47 height 12
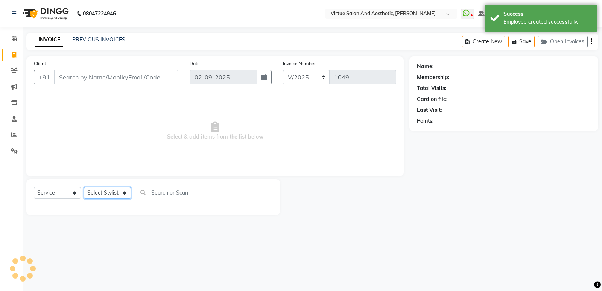
click at [119, 193] on select "Select Stylist ADMIN Akhila Ashwini ASWANI CATHELIN DIVYA Inba Kanna keerthana …" at bounding box center [107, 193] width 47 height 12
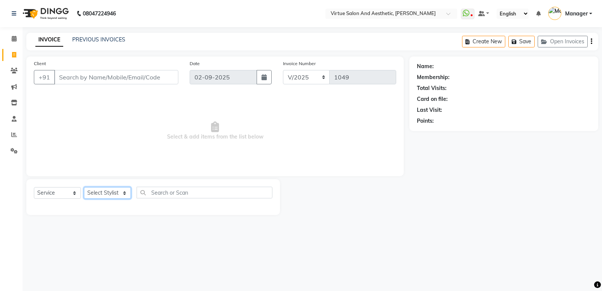
select select "90679"
click at [84, 187] on select "Select Stylist ADMIN Akhila Ashwini ASWANI CATHELIN DIVYA Inba Kanna keerthana …" at bounding box center [107, 193] width 47 height 12
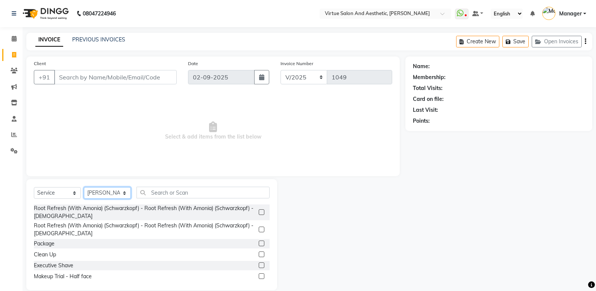
click at [119, 193] on select "Select Stylist ADMIN Akhila Ashwini ASWANI CATHELIN DIVYA Inba Kanna keerthana …" at bounding box center [107, 193] width 47 height 12
click at [310, 171] on div "Client +91 Date 02-09-2025 Invoice Number V/2025 V/2025-26 1049 Select & add it…" at bounding box center [212, 116] width 373 height 120
click at [96, 36] on div "08047224946 Select Location × Virtue Salon And Aesthetic, Avadi WhatsApp Status…" at bounding box center [298, 150] width 596 height 301
click at [96, 38] on link "PREVIOUS INVOICES" at bounding box center [98, 39] width 53 height 7
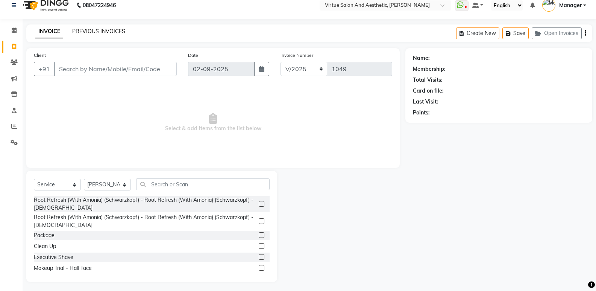
scroll to position [11, 0]
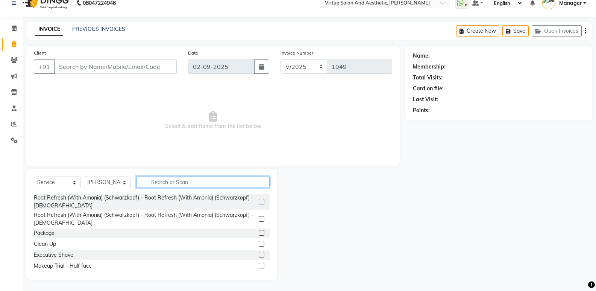
drag, startPoint x: 190, startPoint y: 178, endPoint x: 16, endPoint y: 158, distance: 175.2
click at [28, 161] on div "Client +91 Date 02-09-2025 Invoice Number V/2025 V/2025-26 1049 Select & add it…" at bounding box center [213, 162] width 385 height 233
click at [20, 64] on span at bounding box center [14, 60] width 13 height 9
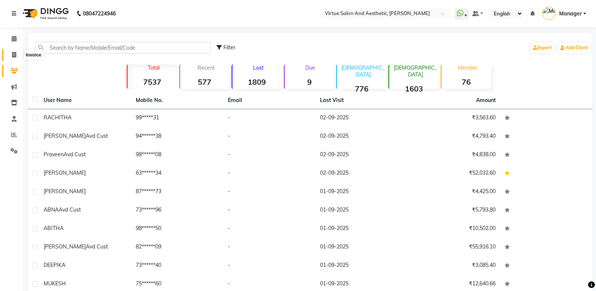
click at [14, 55] on icon at bounding box center [14, 55] width 4 height 6
select select "service"
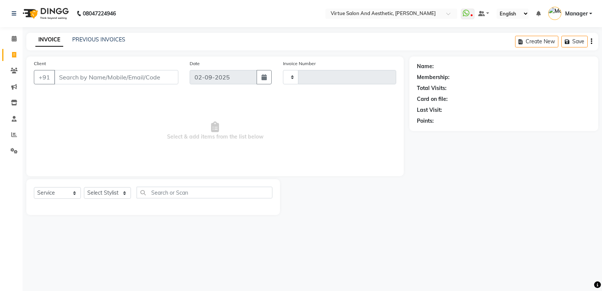
type input "1049"
select select "4611"
click at [18, 138] on span at bounding box center [14, 134] width 13 height 9
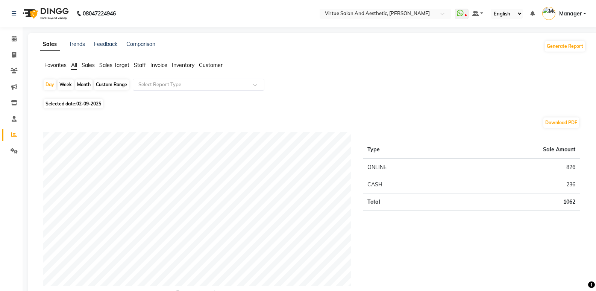
click at [143, 67] on span "Staff" at bounding box center [140, 65] width 12 height 7
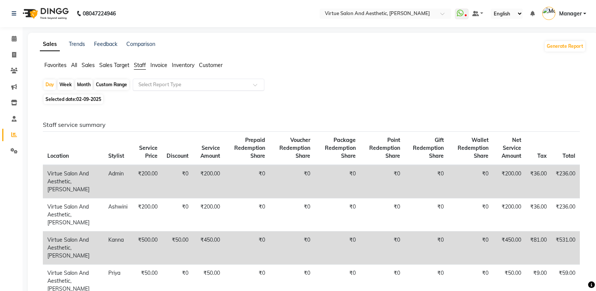
click at [183, 89] on div "Select Report Type" at bounding box center [199, 85] width 132 height 12
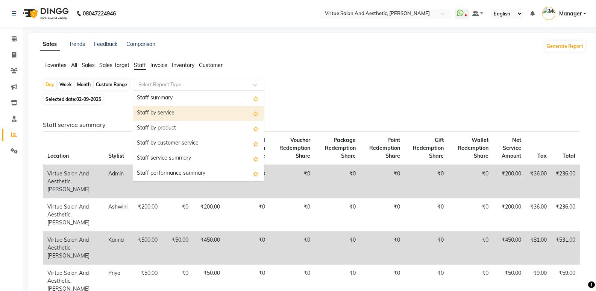
click at [137, 66] on span "Staff" at bounding box center [140, 65] width 12 height 7
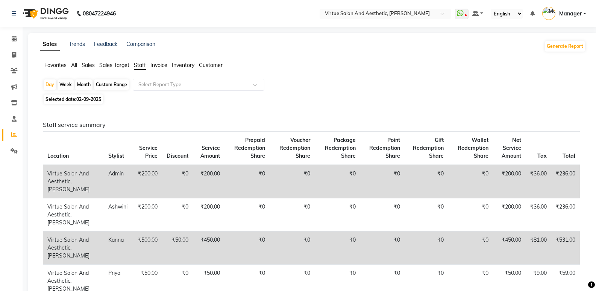
click at [90, 83] on div "Month" at bounding box center [83, 84] width 17 height 11
select select "9"
select select "2025"
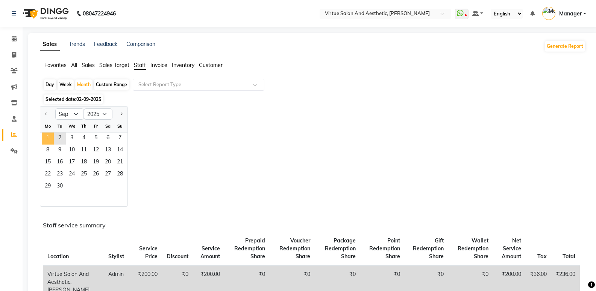
click at [52, 136] on span "1" at bounding box center [48, 138] width 12 height 12
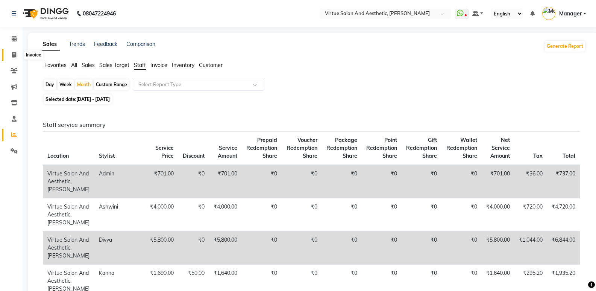
click at [12, 53] on icon at bounding box center [14, 55] width 4 height 6
select select "service"
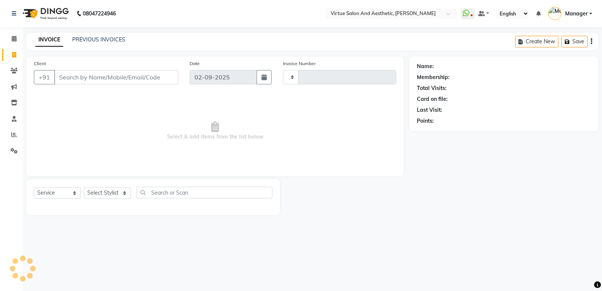
type input "1049"
select select "4611"
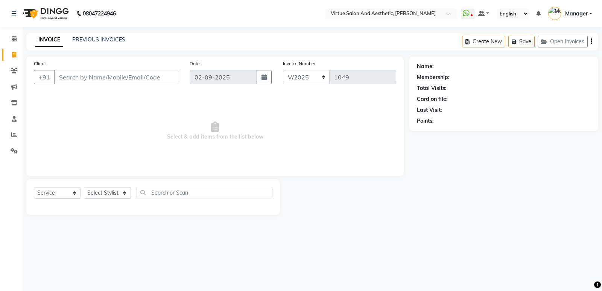
click at [372, 218] on main "INVOICE PREVIOUS INVOICES Create New Save Open Invoices Client +91 Date 02-09-2…" at bounding box center [312, 129] width 579 height 193
drag, startPoint x: 372, startPoint y: 218, endPoint x: 269, endPoint y: 225, distance: 102.9
click at [269, 225] on main "INVOICE PREVIOUS INVOICES Create New Save Open Invoices Client +91 Date 02-09-2…" at bounding box center [312, 129] width 579 height 193
click at [102, 76] on input "Client" at bounding box center [116, 77] width 124 height 14
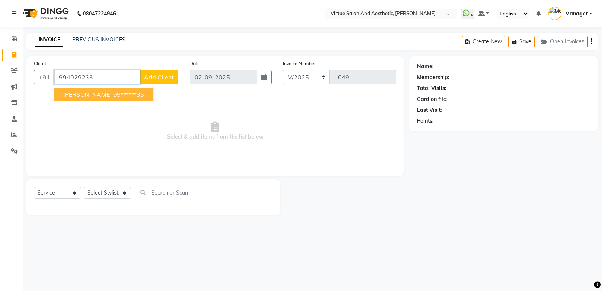
click at [113, 97] on ngb-highlight "99******35" at bounding box center [128, 95] width 31 height 8
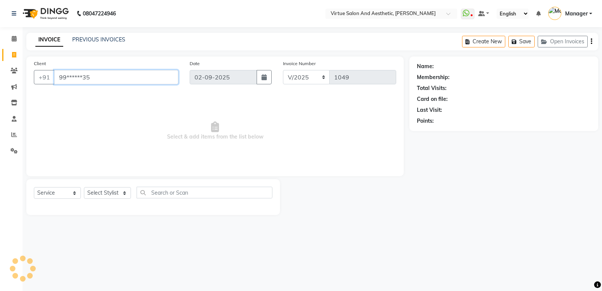
type input "99******35"
select select "1: Object"
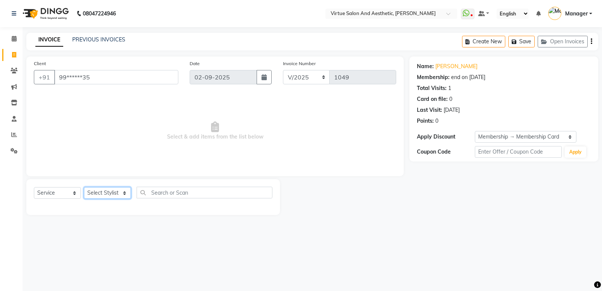
click at [122, 192] on select "Select Stylist ADMIN Akhila Ashwini ASWANI CATHELIN DIVYA Inba Kanna keerthana …" at bounding box center [107, 193] width 47 height 12
click at [441, 69] on link "Harini" at bounding box center [456, 66] width 42 height 8
click at [116, 194] on select "Select Stylist ADMIN Akhila Ashwini ASWANI CATHELIN DIVYA Inba Kanna keerthana …" at bounding box center [107, 193] width 47 height 12
select select "90671"
click at [84, 187] on select "Select Stylist ADMIN Akhila Ashwini ASWANI CATHELIN DIVYA Inba Kanna keerthana …" at bounding box center [107, 193] width 47 height 12
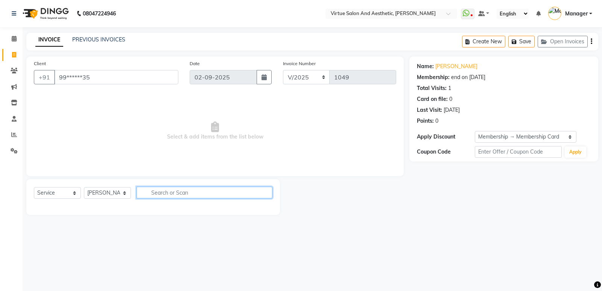
click at [174, 192] on input "text" at bounding box center [204, 192] width 136 height 12
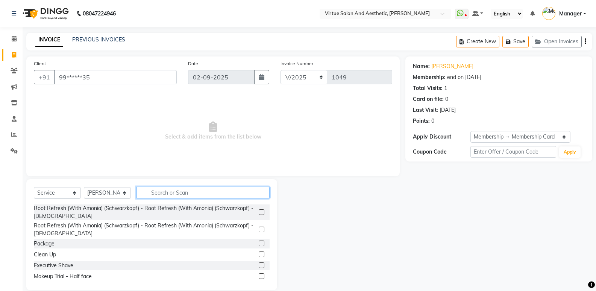
click at [174, 192] on input "text" at bounding box center [202, 192] width 133 height 12
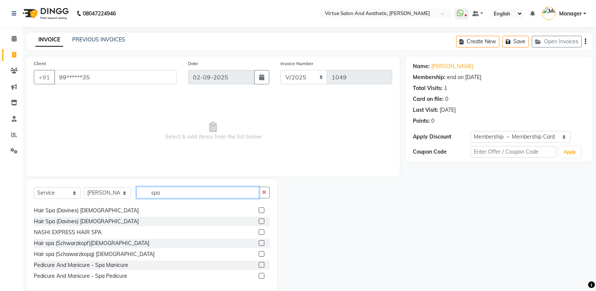
scroll to position [12, 0]
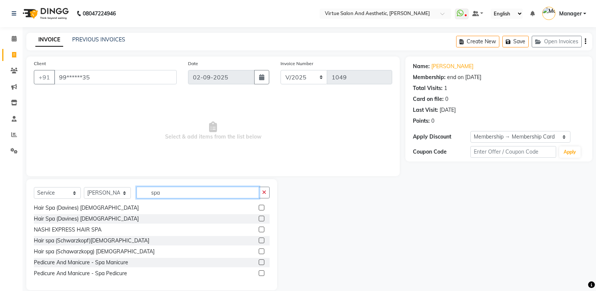
type input "spa"
click at [259, 275] on label at bounding box center [262, 273] width 6 height 6
click at [259, 275] on input "checkbox" at bounding box center [261, 273] width 5 height 5
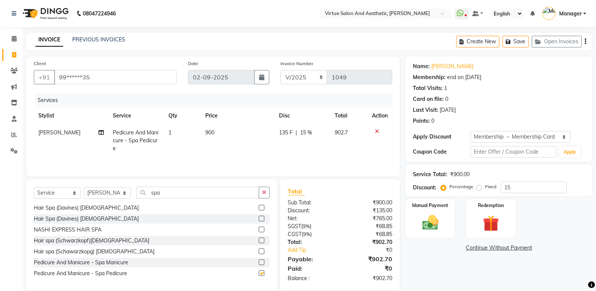
checkbox input "false"
click at [222, 132] on td "900" at bounding box center [238, 140] width 74 height 33
select select "90671"
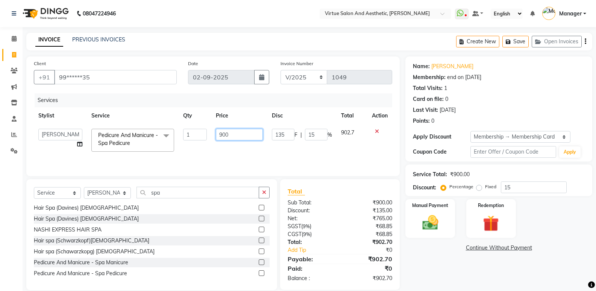
click at [247, 133] on input "900" at bounding box center [239, 135] width 47 height 12
click at [221, 138] on input "900" at bounding box center [239, 135] width 47 height 12
type input "950"
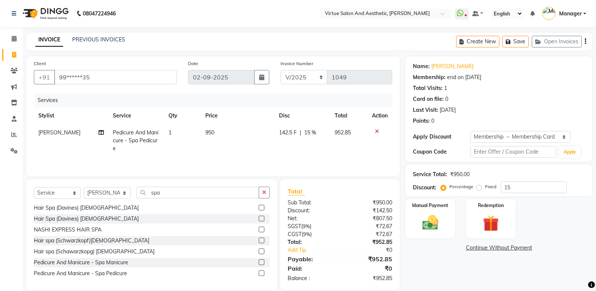
click at [241, 146] on td "950" at bounding box center [238, 140] width 74 height 33
select select "90671"
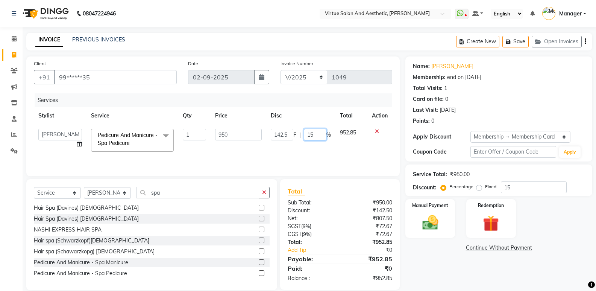
click at [315, 135] on input "15" at bounding box center [315, 135] width 23 height 12
type input "1"
type input "10"
click at [496, 281] on div "Name: Harini Membership: end on 16-05-2026 Total Visits: 1 Card on file: 0 Last…" at bounding box center [501, 172] width 193 height 233
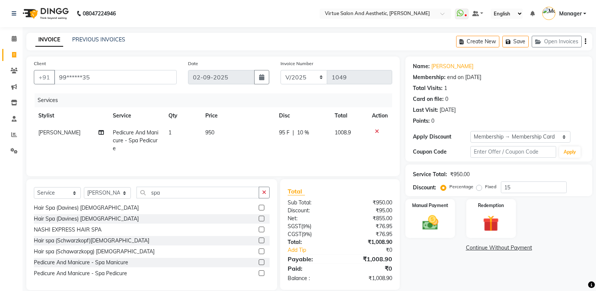
click at [308, 133] on span "10 %" at bounding box center [303, 133] width 12 height 8
select select "90671"
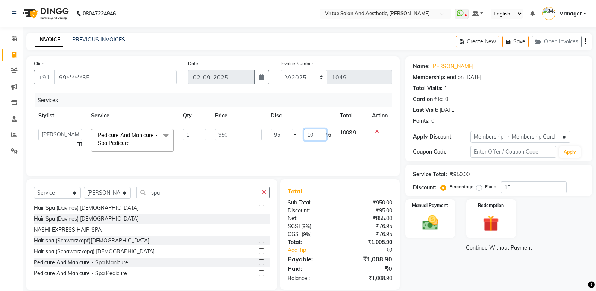
click at [317, 135] on input "10" at bounding box center [315, 135] width 23 height 12
type input "1"
type input "8"
click at [436, 265] on div "Name: Harini Membership: end on 16-05-2026 Total Visits: 1 Card on file: 0 Last…" at bounding box center [501, 172] width 193 height 233
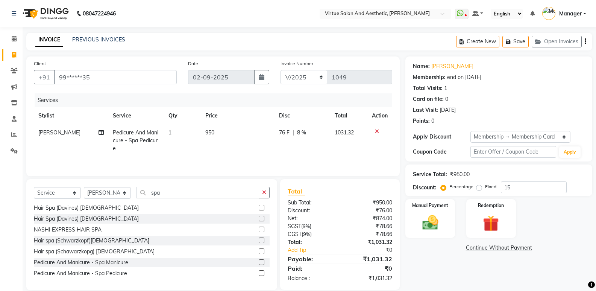
click at [285, 131] on span "76 F" at bounding box center [284, 133] width 11 height 8
select select "90671"
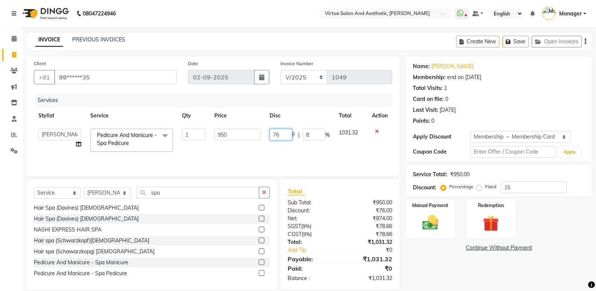
click at [286, 132] on input "76" at bounding box center [281, 135] width 23 height 12
type input "7"
type input "100"
click at [436, 269] on div "Name: Harini Membership: end on 16-05-2026 Total Visits: 1 Card on file: 0 Last…" at bounding box center [501, 172] width 193 height 233
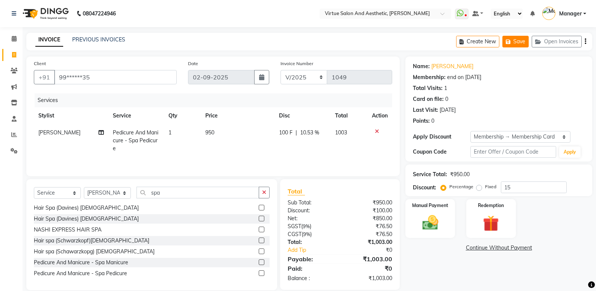
click at [513, 39] on icon "button" at bounding box center [510, 41] width 8 height 5
click at [514, 42] on button "Save" at bounding box center [515, 42] width 26 height 12
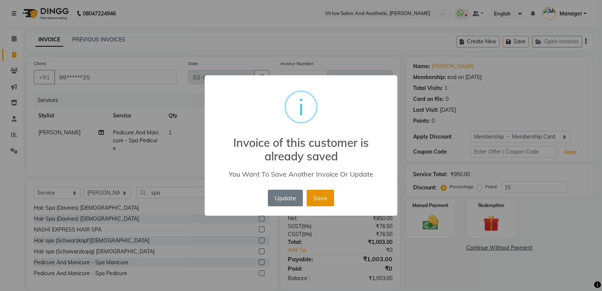
click at [315, 201] on button "Save" at bounding box center [319, 197] width 27 height 17
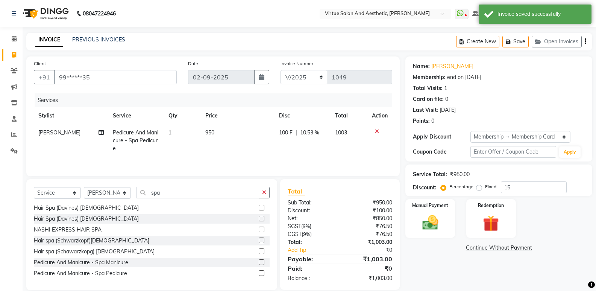
scroll to position [11, 0]
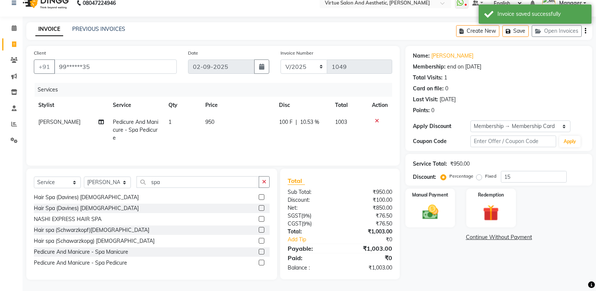
drag, startPoint x: 368, startPoint y: 248, endPoint x: 428, endPoint y: 247, distance: 59.8
click at [428, 247] on div "Client +91 99******35 Date 02-09-2025 Invoice Number V/2025 V/2025-26 1049 Serv…" at bounding box center [309, 162] width 577 height 233
click at [423, 247] on div "Name: Harini Membership: end on 16-05-2026 Total Visits: 1 Card on file: 0 Last…" at bounding box center [501, 162] width 193 height 233
click at [520, 12] on div "Invoice saved successfully" at bounding box center [541, 14] width 88 height 8
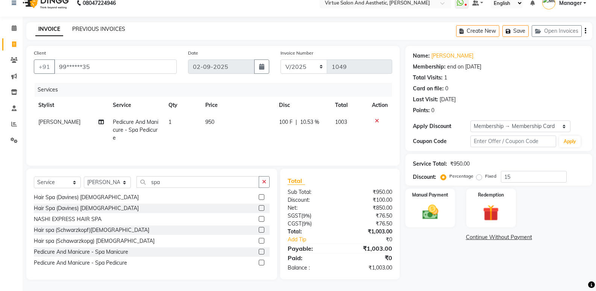
click at [100, 28] on link "PREVIOUS INVOICES" at bounding box center [98, 29] width 53 height 7
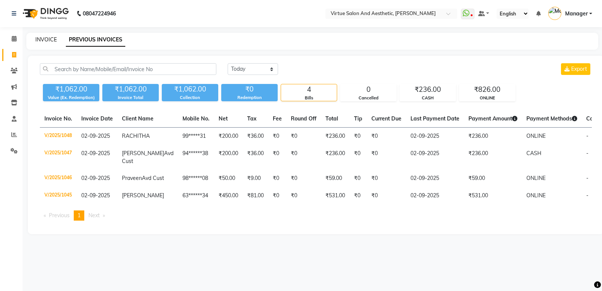
click at [46, 36] on link "INVOICE" at bounding box center [45, 39] width 21 height 7
select select "service"
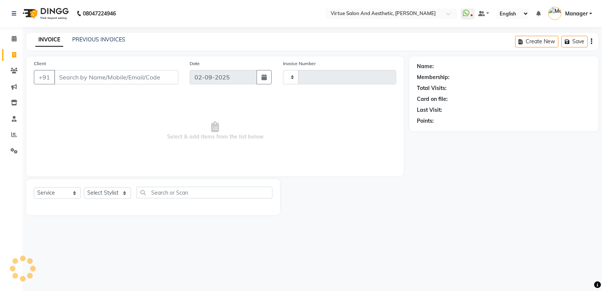
type input "1049"
select select "4611"
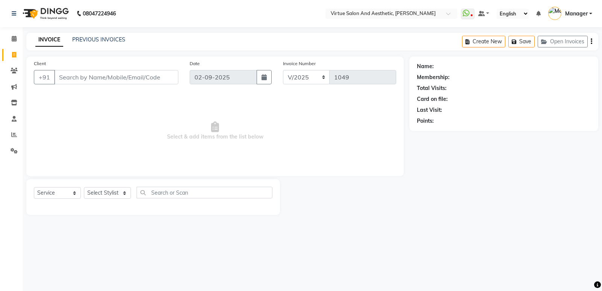
click at [111, 74] on input "Client" at bounding box center [116, 77] width 124 height 14
type input "9940158372"
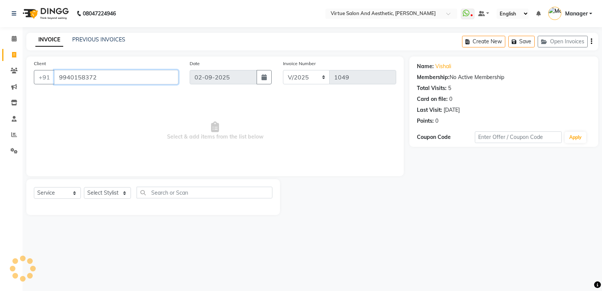
drag, startPoint x: 128, startPoint y: 75, endPoint x: 20, endPoint y: 62, distance: 109.5
click at [20, 62] on app-home "08047224946 Select Location × Virtue Salon And Aesthetic, Avadi WhatsApp Status…" at bounding box center [301, 113] width 602 height 226
click at [443, 67] on link "Vishali" at bounding box center [443, 66] width 16 height 8
click at [97, 39] on link "PREVIOUS INVOICES" at bounding box center [98, 39] width 53 height 7
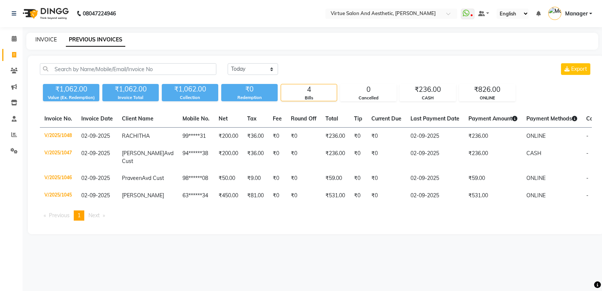
click at [46, 38] on link "INVOICE" at bounding box center [45, 39] width 21 height 7
select select "service"
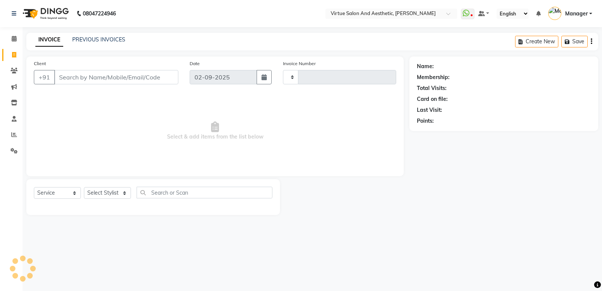
click at [84, 76] on input "Client" at bounding box center [116, 77] width 124 height 14
type input "97"
type input "1049"
select select "4611"
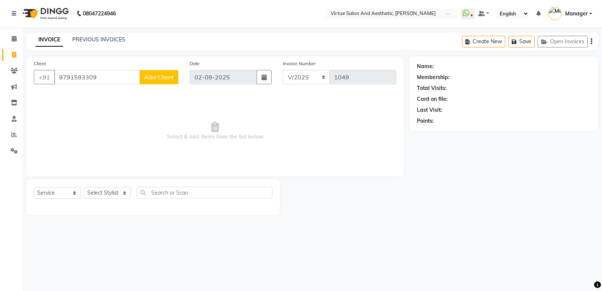
type input "9791593309"
click at [298, 217] on main "INVOICE PREVIOUS INVOICES Create New Save Open Invoices Client +91 9791593309 A…" at bounding box center [312, 129] width 579 height 193
click at [159, 71] on button "Add Client" at bounding box center [158, 77] width 39 height 14
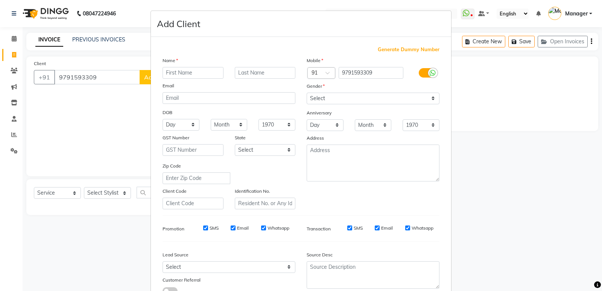
click at [185, 69] on input "text" at bounding box center [192, 73] width 61 height 12
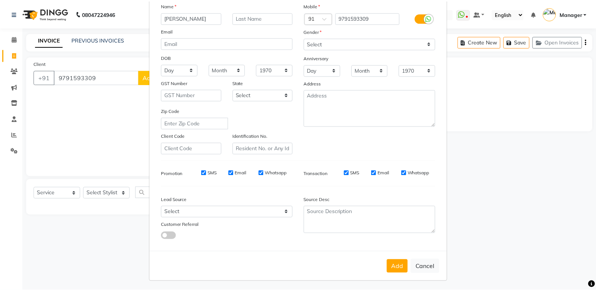
scroll to position [56, 0]
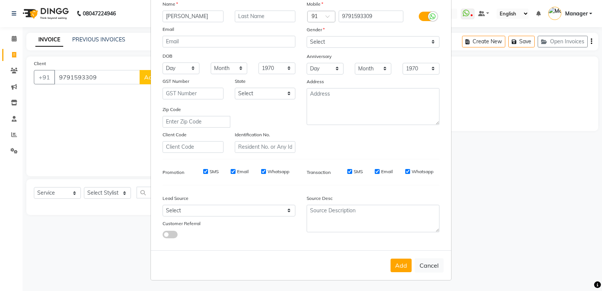
type input "[PERSON_NAME]"
drag, startPoint x: 180, startPoint y: 209, endPoint x: 188, endPoint y: 206, distance: 8.4
click at [180, 209] on select "Select Walk-in Referral Internet Friend Word of Mouth Advertisement Facebook Ju…" at bounding box center [228, 211] width 133 height 12
click at [162, 205] on select "Select Walk-in Referral Internet Friend Word of Mouth Advertisement Facebook Ju…" at bounding box center [228, 211] width 133 height 12
click at [214, 210] on select "Select Walk-in Referral Internet Friend Word of Mouth Advertisement Facebook Ju…" at bounding box center [228, 211] width 133 height 12
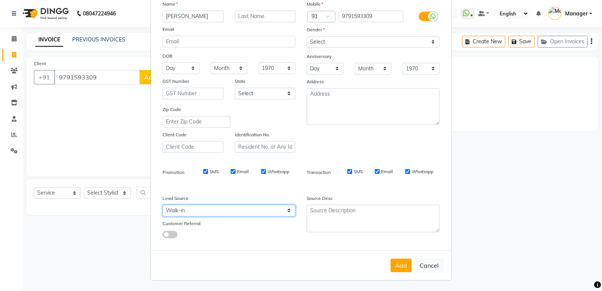
click at [162, 205] on select "Select Walk-in Referral Internet Friend Word of Mouth Advertisement Facebook Ju…" at bounding box center [228, 211] width 133 height 12
click at [361, 35] on div "Gender" at bounding box center [373, 31] width 144 height 11
click at [241, 208] on select "Select Walk-in Referral Internet Friend Word of Mouth Advertisement Facebook Ju…" at bounding box center [228, 211] width 133 height 12
select select "31237"
click at [162, 205] on select "Select Walk-in Referral Internet Friend Word of Mouth Advertisement Facebook Ju…" at bounding box center [228, 211] width 133 height 12
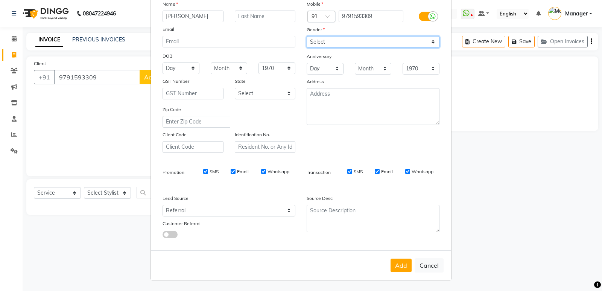
click at [354, 38] on select "Select Male Female Other Prefer Not To Say" at bounding box center [372, 42] width 133 height 12
select select "male"
click at [306, 36] on select "Select Male Female Other Prefer Not To Say" at bounding box center [372, 42] width 133 height 12
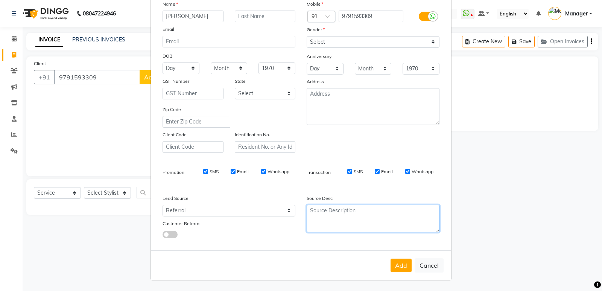
click at [355, 209] on textarea at bounding box center [372, 218] width 133 height 27
type textarea "referal"
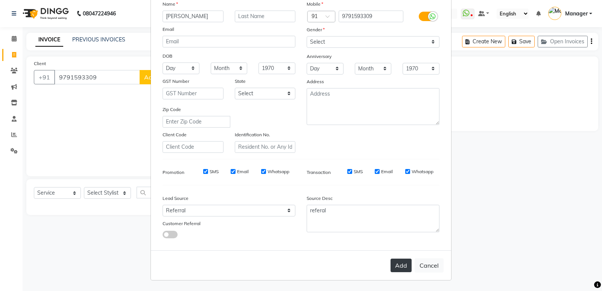
click at [398, 267] on button "Add" at bounding box center [400, 265] width 21 height 14
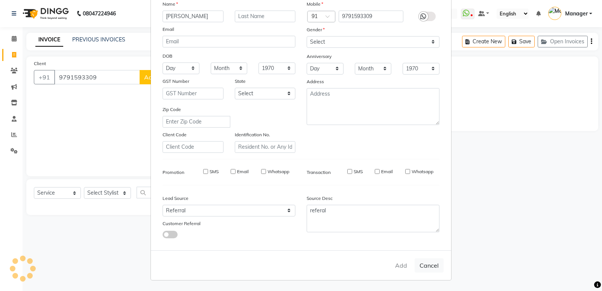
type input "97******09"
select select
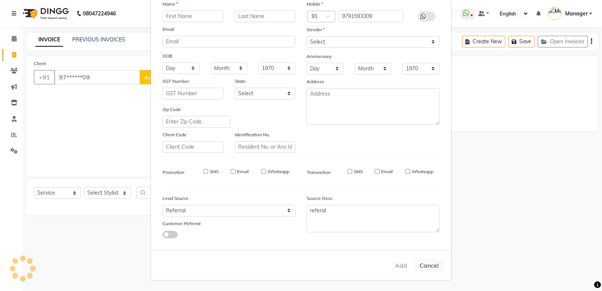
select select
checkbox input "false"
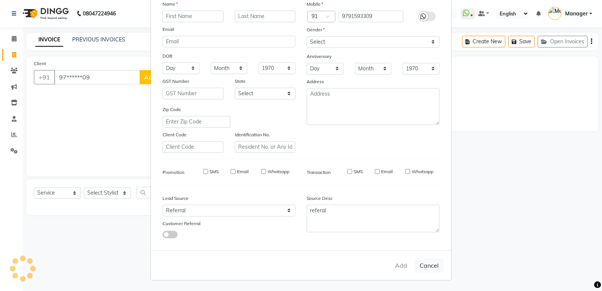
checkbox input "false"
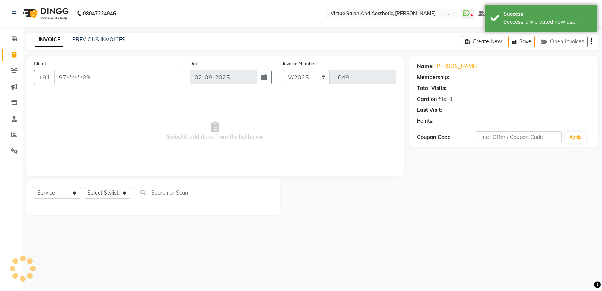
click at [109, 202] on div "Select Service Product Membership Package Voucher Prepaid Gift Card Select Styl…" at bounding box center [153, 195] width 238 height 18
click at [110, 199] on div "Select Service Product Membership Package Voucher Prepaid Gift Card Select Styl…" at bounding box center [153, 195] width 238 height 18
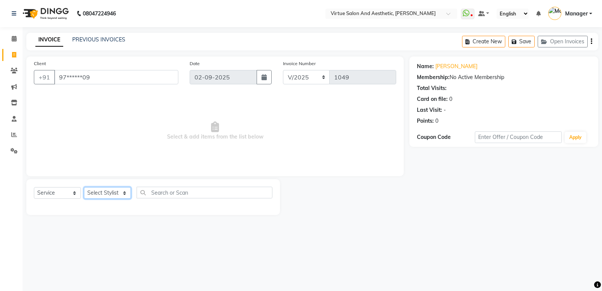
drag, startPoint x: 105, startPoint y: 198, endPoint x: 109, endPoint y: 194, distance: 5.6
click at [105, 198] on select "Select Stylist ADMIN Akhila Ashwini ASWANI CATHELIN DIVYA Inba Kanna keerthana …" at bounding box center [107, 193] width 47 height 12
click at [109, 194] on select "Select Stylist ADMIN Akhila Ashwini ASWANI CATHELIN DIVYA Inba Kanna keerthana …" at bounding box center [107, 193] width 47 height 12
select select "90679"
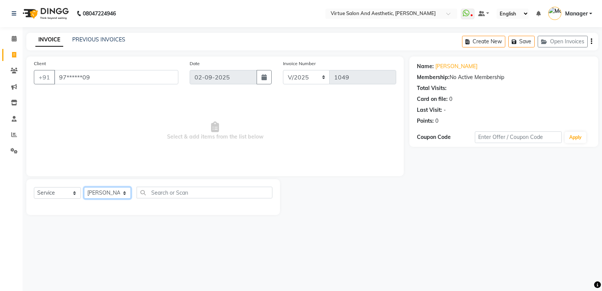
click at [84, 187] on select "Select Stylist ADMIN Akhila Ashwini ASWANI CATHELIN DIVYA Inba Kanna keerthana …" at bounding box center [107, 193] width 47 height 12
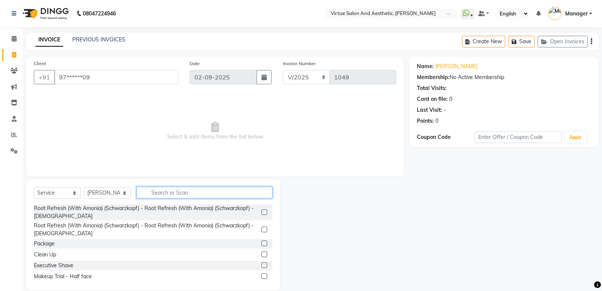
click at [187, 189] on input "text" at bounding box center [204, 192] width 136 height 12
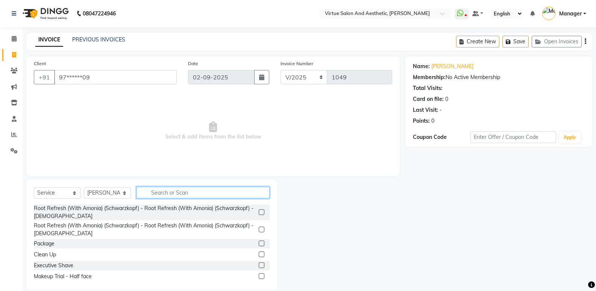
click at [187, 189] on input "text" at bounding box center [202, 192] width 133 height 12
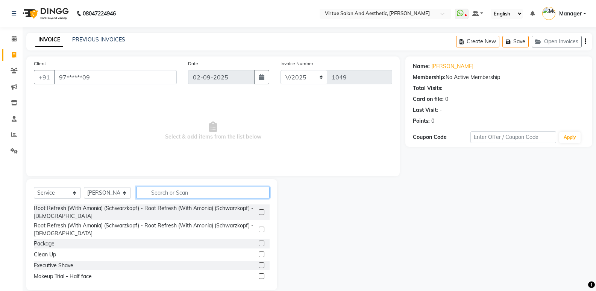
click at [187, 189] on input "text" at bounding box center [202, 192] width 133 height 12
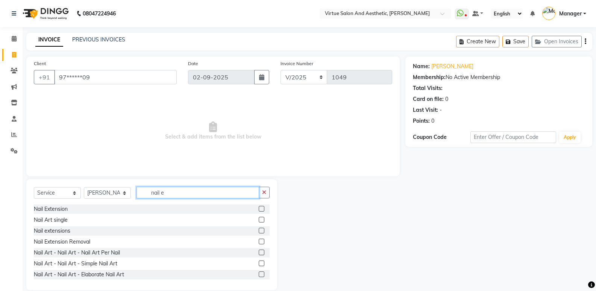
type input "nail e"
click at [259, 208] on label at bounding box center [262, 209] width 6 height 6
click at [259, 208] on input "checkbox" at bounding box center [261, 208] width 5 height 5
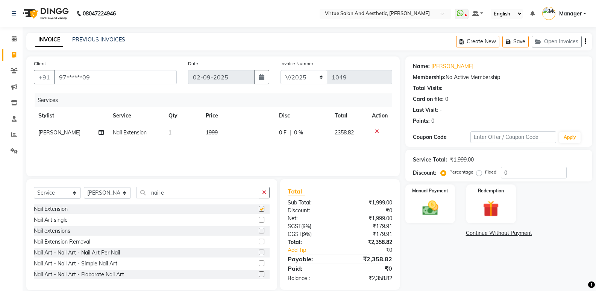
checkbox input "false"
click at [208, 132] on span "1999" at bounding box center [212, 132] width 12 height 7
select select "90679"
click at [208, 132] on td "1" at bounding box center [193, 138] width 32 height 29
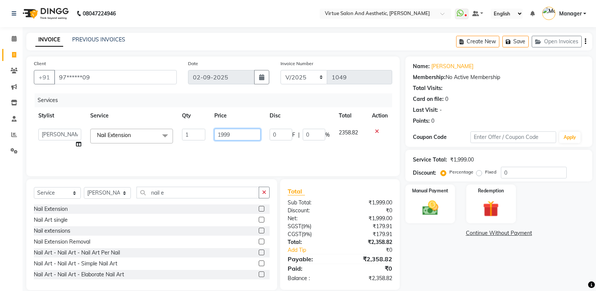
drag, startPoint x: 232, startPoint y: 133, endPoint x: 185, endPoint y: 138, distance: 46.5
click at [185, 138] on tr "ADMIN Akhila Ashwini ASWANI CATHELIN DIVYA Inba Kanna keerthana Mahesh Manager …" at bounding box center [213, 138] width 358 height 29
type input "1750"
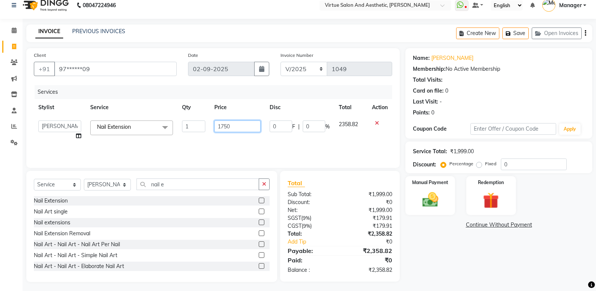
scroll to position [11, 0]
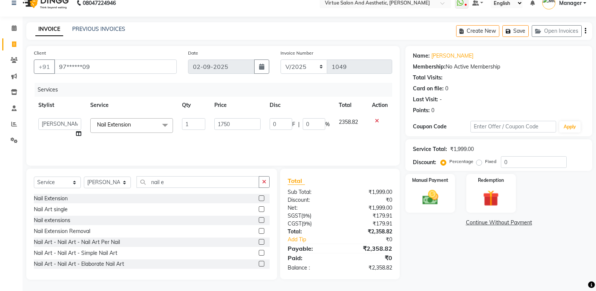
click at [438, 253] on div "Name: Ragavendra Membership: No Active Membership Total Visits: Card on file: 0…" at bounding box center [501, 162] width 193 height 233
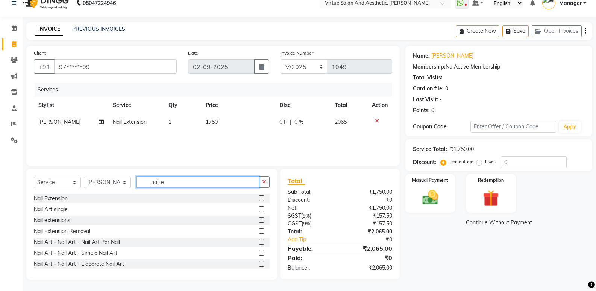
drag, startPoint x: 179, startPoint y: 182, endPoint x: 102, endPoint y: 175, distance: 77.0
click at [102, 175] on div "Select Service Product Membership Package Voucher Prepaid Gift Card Select Styl…" at bounding box center [151, 223] width 251 height 111
type input "art"
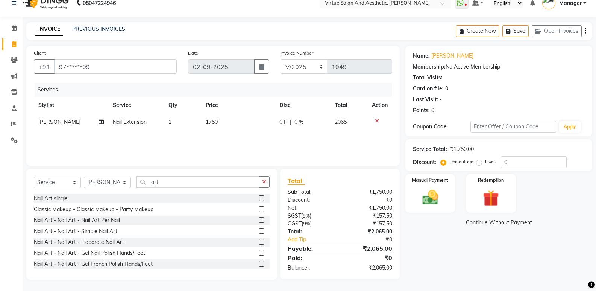
click at [259, 199] on label at bounding box center [262, 198] width 6 height 6
click at [259, 199] on input "checkbox" at bounding box center [261, 198] width 5 height 5
checkbox input "false"
click at [187, 144] on td "1" at bounding box center [182, 138] width 37 height 17
select select "90679"
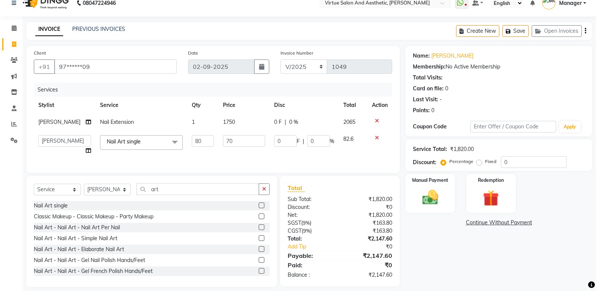
type input "8"
type input "10"
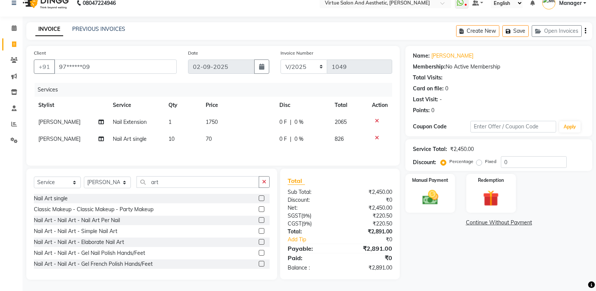
click at [456, 256] on div "Name: Ragavendra Membership: No Active Membership Total Visits: Card on file: 0…" at bounding box center [501, 162] width 193 height 233
click at [212, 142] on td "70" at bounding box center [238, 138] width 74 height 17
select select "90679"
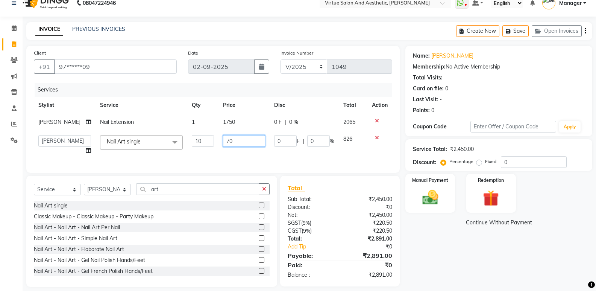
click at [225, 137] on input "70" at bounding box center [244, 141] width 42 height 12
type input "80"
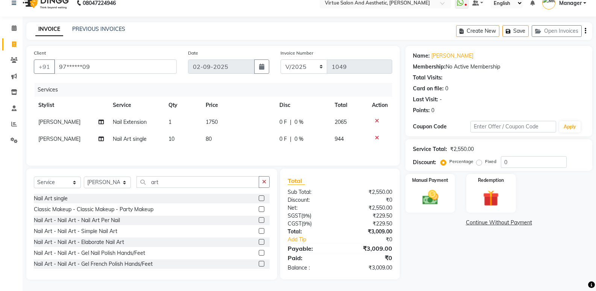
click at [505, 247] on div "Name: Ragavendra Membership: No Active Membership Total Visits: Card on file: 0…" at bounding box center [501, 162] width 193 height 233
click at [446, 260] on div "Name: Ragavendra Membership: No Active Membership Total Visits: Card on file: 0…" at bounding box center [501, 162] width 193 height 233
click at [123, 180] on select "Select Stylist ADMIN Akhila Ashwini ASWANI CATHELIN DIVYA Inba Kanna keerthana …" at bounding box center [107, 182] width 47 height 12
select select "44177"
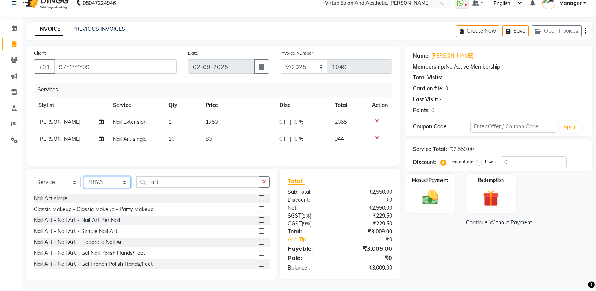
click at [84, 176] on select "Select Stylist ADMIN Akhila Ashwini ASWANI CATHELIN DIVYA Inba Kanna keerthana …" at bounding box center [107, 182] width 47 height 12
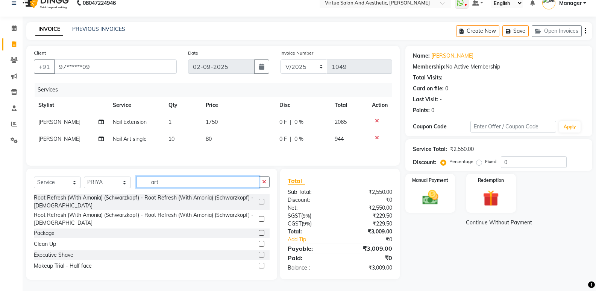
drag, startPoint x: 160, startPoint y: 179, endPoint x: 140, endPoint y: 182, distance: 19.7
click at [140, 182] on input "art" at bounding box center [197, 182] width 123 height 12
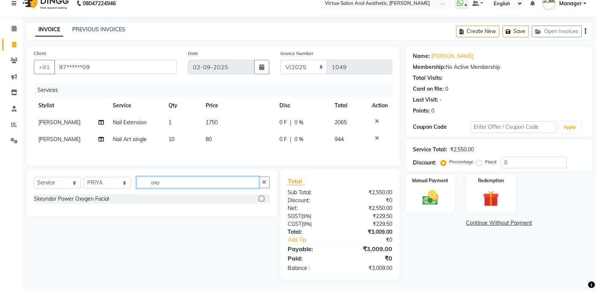
type input "oxy"
click at [261, 197] on label at bounding box center [262, 199] width 6 height 6
click at [261, 197] on input "checkbox" at bounding box center [261, 198] width 5 height 5
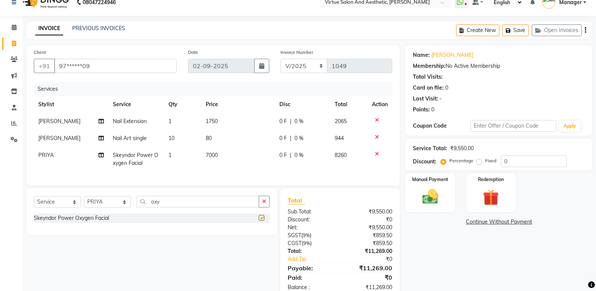
checkbox input "false"
click at [214, 156] on span "7000" at bounding box center [212, 155] width 12 height 7
click at [214, 156] on td "7000" at bounding box center [238, 159] width 74 height 25
select select "44177"
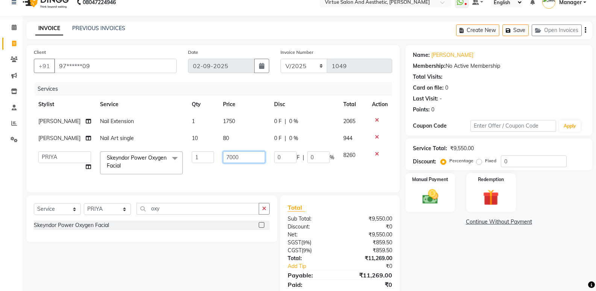
drag, startPoint x: 242, startPoint y: 159, endPoint x: 174, endPoint y: 143, distance: 69.5
click at [171, 144] on tbody "ASWANI Nail Extension 1 1750 0 F | 0 % 2065 ASWANI Nail Art single 10 80 0 F | …" at bounding box center [213, 146] width 358 height 66
type input "5000"
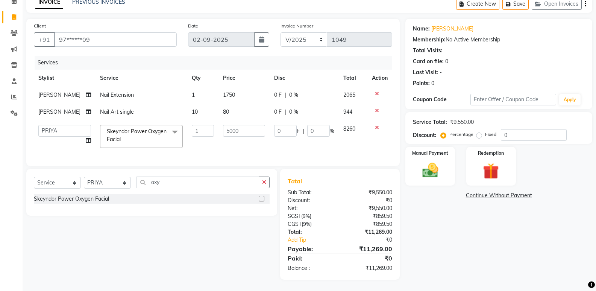
drag, startPoint x: 487, startPoint y: 247, endPoint x: 276, endPoint y: 171, distance: 224.1
click at [479, 244] on div "Name: Ragavendra Membership: No Active Membership Total Visits: Card on file: 0…" at bounding box center [501, 149] width 193 height 261
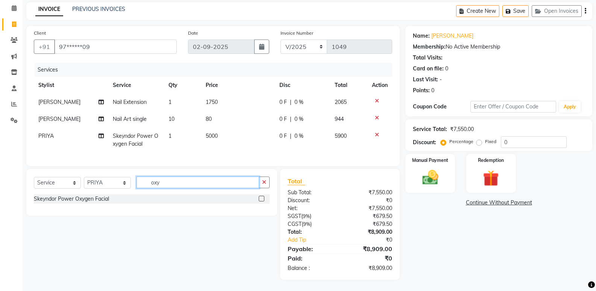
drag, startPoint x: 175, startPoint y: 183, endPoint x: 141, endPoint y: 183, distance: 33.5
click at [141, 183] on input "oxy" at bounding box center [197, 182] width 123 height 12
type input "power"
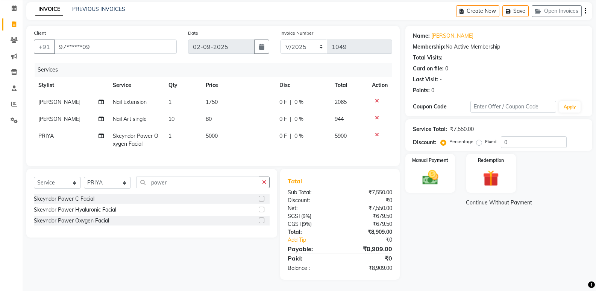
click at [262, 199] on label at bounding box center [262, 199] width 6 height 6
click at [262, 199] on input "checkbox" at bounding box center [261, 198] width 5 height 5
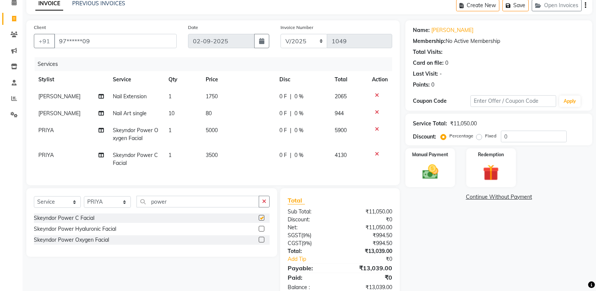
checkbox input "false"
click at [217, 157] on span "3500" at bounding box center [212, 155] width 12 height 7
select select "44177"
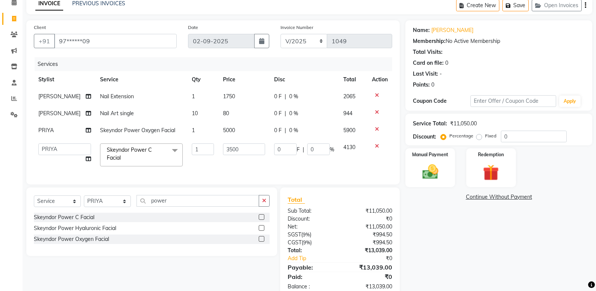
click at [218, 157] on td "3500" at bounding box center [243, 155] width 51 height 32
drag, startPoint x: 235, startPoint y: 150, endPoint x: 199, endPoint y: 149, distance: 36.5
click at [199, 149] on tr "ADMIN Akhila Ashwini ASWANI CATHELIN DIVYA Inba Kanna keerthana Mahesh Manager …" at bounding box center [213, 155] width 358 height 32
type input "3800"
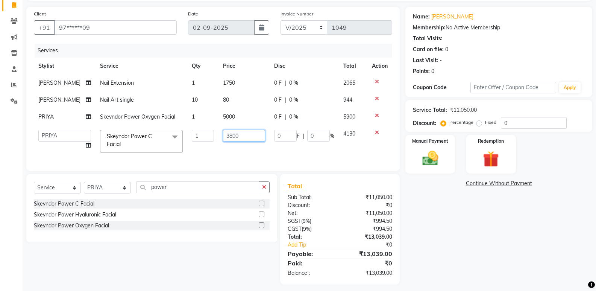
scroll to position [60, 0]
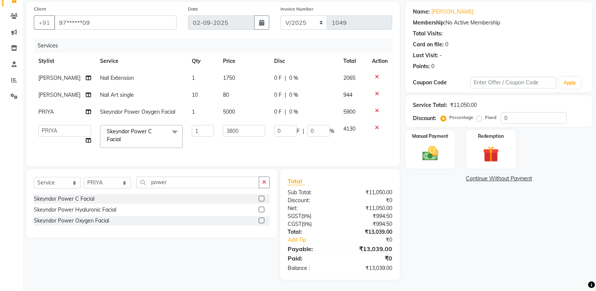
click at [446, 202] on div "Name: Ragavendra Membership: No Active Membership Total Visits: Card on file: 0…" at bounding box center [501, 140] width 193 height 277
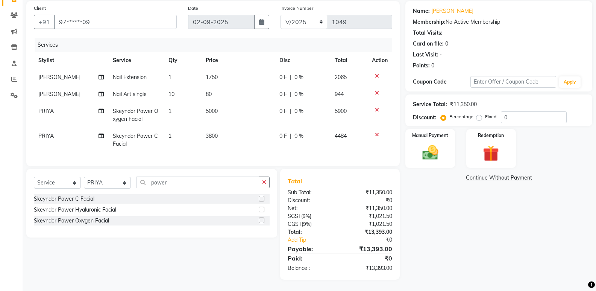
click at [237, 135] on td "3800" at bounding box center [238, 139] width 74 height 25
select select "44177"
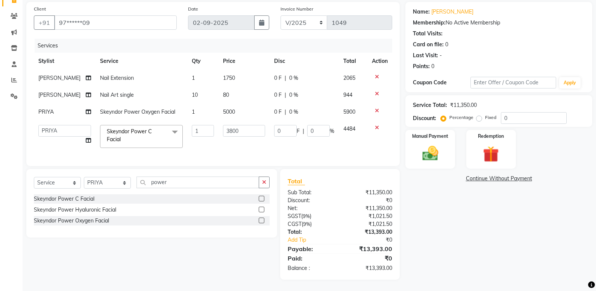
click at [236, 120] on td "3800" at bounding box center [243, 136] width 51 height 32
click at [235, 109] on td "5000" at bounding box center [243, 111] width 51 height 17
select select "44177"
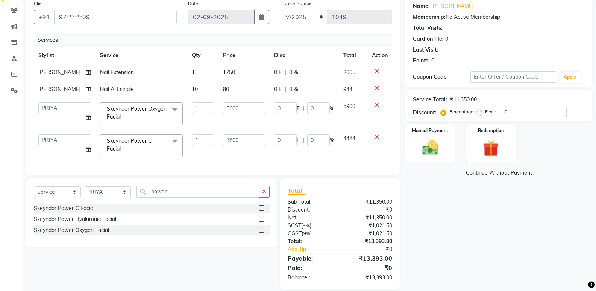
click at [236, 97] on td "80" at bounding box center [243, 89] width 51 height 17
select select "90679"
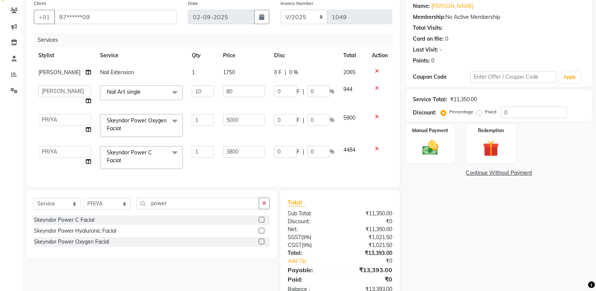
click at [238, 78] on td "1750" at bounding box center [243, 72] width 51 height 17
select select "90679"
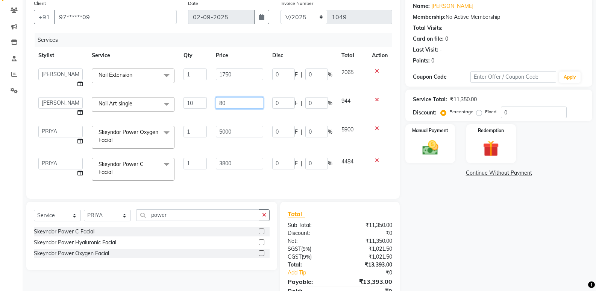
click at [251, 104] on input "80" at bounding box center [239, 103] width 47 height 12
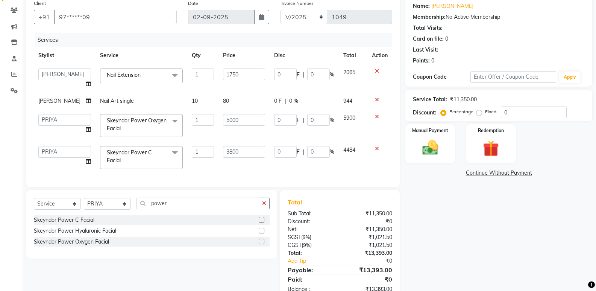
click at [240, 138] on td "5000" at bounding box center [243, 125] width 51 height 32
click at [239, 158] on td "3800" at bounding box center [243, 157] width 51 height 32
click at [255, 138] on td "5000" at bounding box center [243, 125] width 51 height 32
click at [248, 155] on input "3800" at bounding box center [244, 152] width 42 height 12
click at [246, 124] on input "5000" at bounding box center [244, 120] width 42 height 12
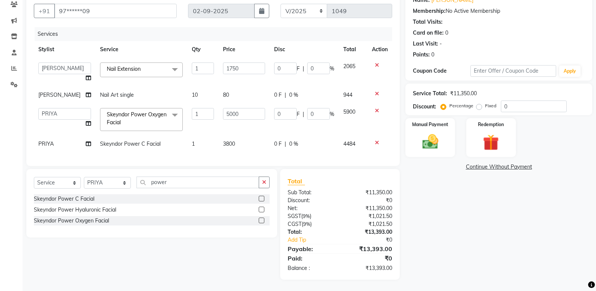
click at [444, 190] on div "Name: Ragavendra Membership: No Active Membership Total Visits: Card on file: 0…" at bounding box center [501, 134] width 193 height 289
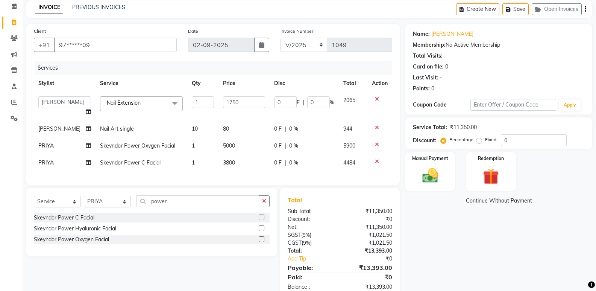
scroll to position [19, 0]
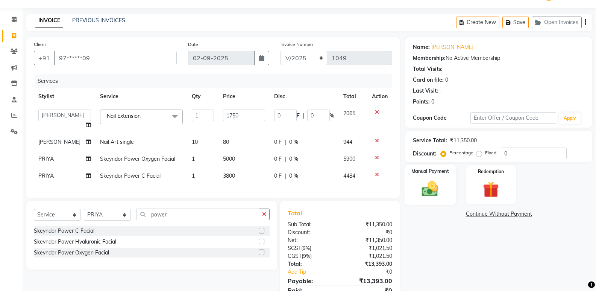
click at [427, 180] on img at bounding box center [430, 188] width 27 height 19
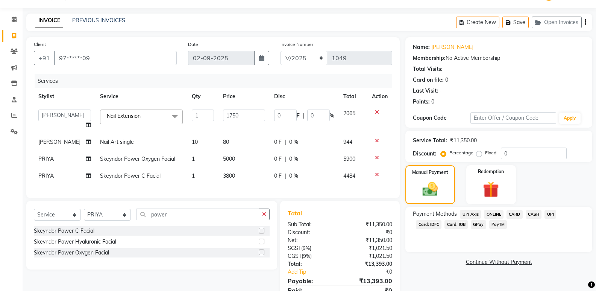
click at [513, 212] on span "CARD" at bounding box center [514, 214] width 16 height 9
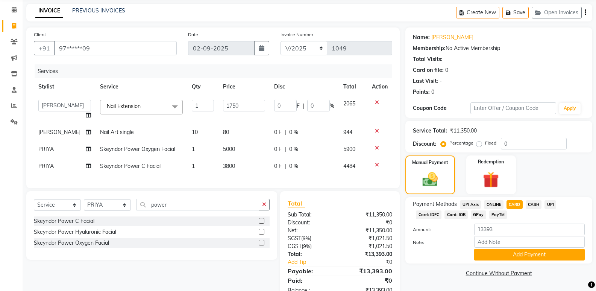
scroll to position [57, 0]
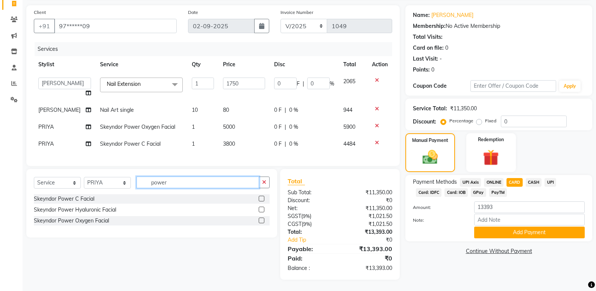
drag, startPoint x: 173, startPoint y: 183, endPoint x: 81, endPoint y: 183, distance: 91.4
click at [81, 183] on div "Select Service Product Membership Package Voucher Prepaid Gift Card Select Styl…" at bounding box center [152, 185] width 236 height 18
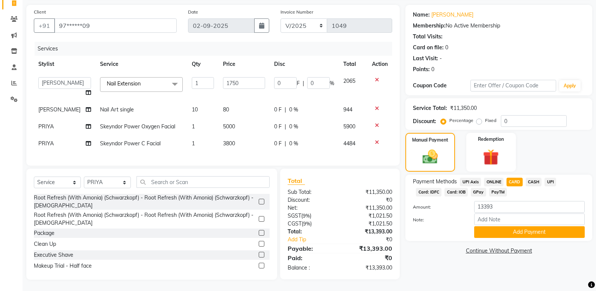
click at [115, 189] on div "Select Service Product Membership Package Voucher Prepaid Gift Card Select Styl…" at bounding box center [152, 185] width 236 height 18
click at [118, 177] on select "Select Stylist ADMIN Akhila Ashwini ASWANI CATHELIN DIVYA Inba Kanna keerthana …" at bounding box center [107, 182] width 47 height 12
select select "49472"
click at [84, 177] on select "Select Stylist ADMIN Akhila Ashwini ASWANI CATHELIN DIVYA Inba Kanna keerthana …" at bounding box center [107, 182] width 47 height 12
click at [173, 177] on input "text" at bounding box center [202, 182] width 133 height 12
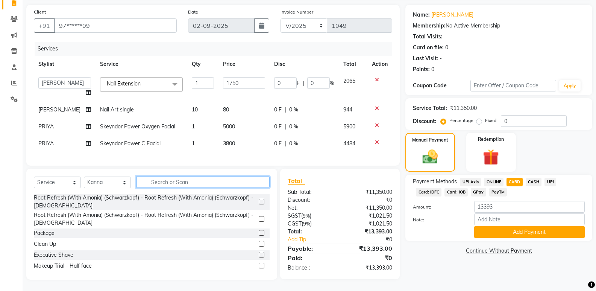
click at [174, 180] on input "text" at bounding box center [202, 182] width 133 height 12
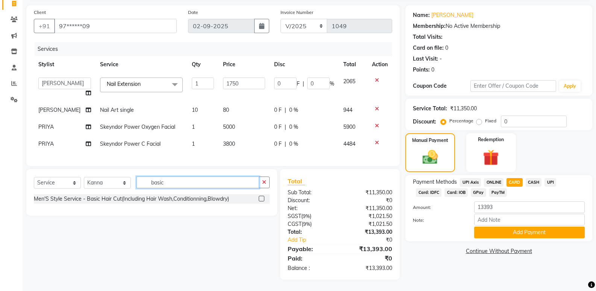
type input "basic"
click at [262, 197] on label at bounding box center [262, 199] width 6 height 6
click at [262, 197] on input "checkbox" at bounding box center [261, 198] width 5 height 5
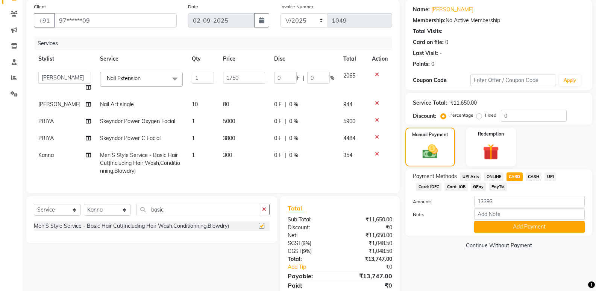
checkbox input "false"
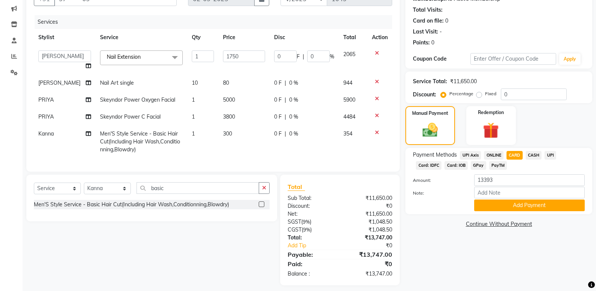
scroll to position [89, 0]
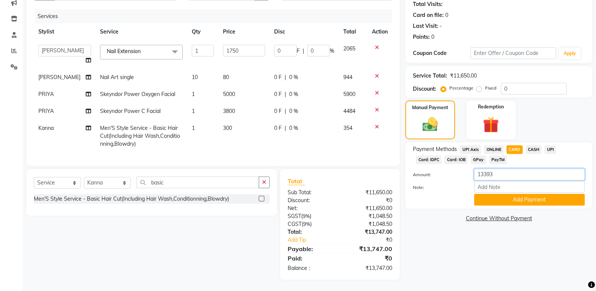
drag, startPoint x: 502, startPoint y: 168, endPoint x: 417, endPoint y: 171, distance: 85.8
click at [417, 171] on div "Amount: 13393" at bounding box center [498, 174] width 183 height 13
click at [442, 222] on div "Name: Ragavendra Membership: No Active Membership Total Visits: Card on file: 0…" at bounding box center [501, 126] width 193 height 307
click at [494, 145] on span "ONLINE" at bounding box center [494, 149] width 20 height 9
type input "13747"
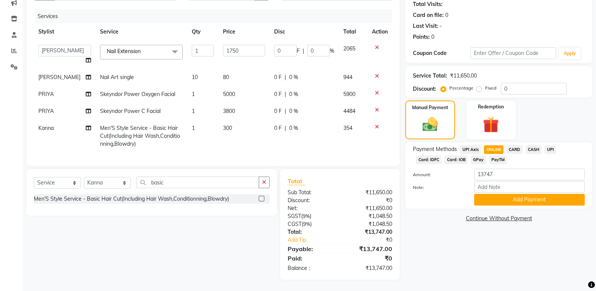
click at [512, 145] on span "CARD" at bounding box center [514, 149] width 16 height 9
click at [503, 194] on button "Add Payment" at bounding box center [529, 200] width 111 height 12
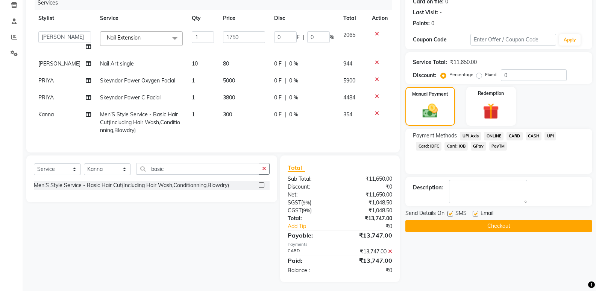
scroll to position [105, 0]
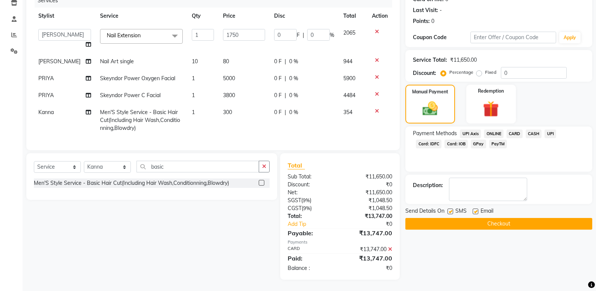
click at [482, 220] on button "Checkout" at bounding box center [498, 224] width 187 height 12
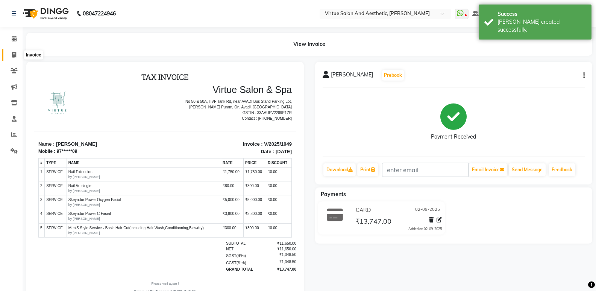
click at [14, 53] on icon at bounding box center [14, 55] width 4 height 6
select select "service"
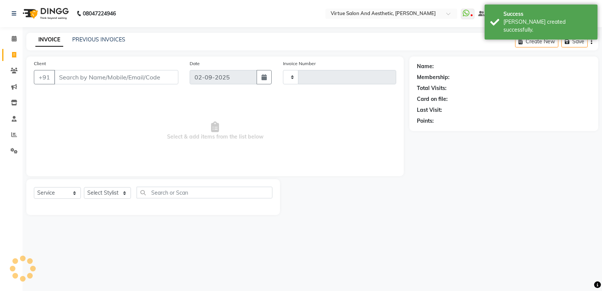
type input "1050"
select select "4611"
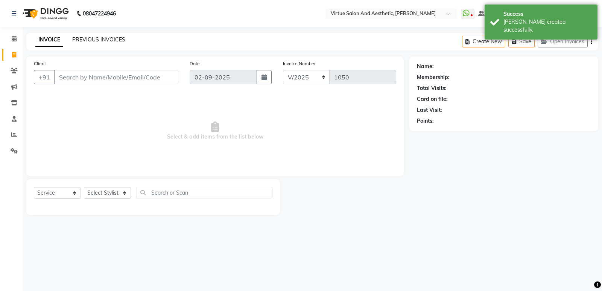
click at [95, 37] on link "PREVIOUS INVOICES" at bounding box center [98, 39] width 53 height 7
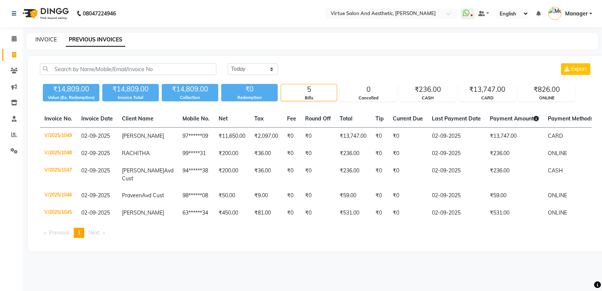
click at [47, 42] on link "INVOICE" at bounding box center [45, 39] width 21 height 7
select select "service"
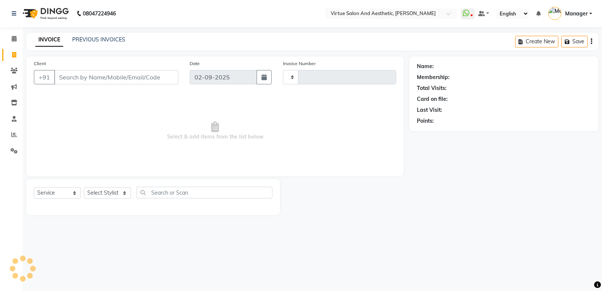
type input "1050"
select select "4611"
click at [556, 43] on button "Open Invoices" at bounding box center [562, 42] width 50 height 12
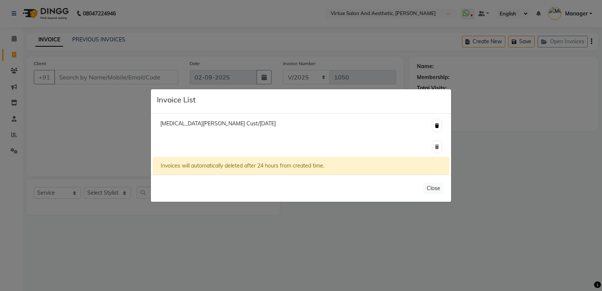
click at [436, 126] on icon at bounding box center [437, 125] width 4 height 5
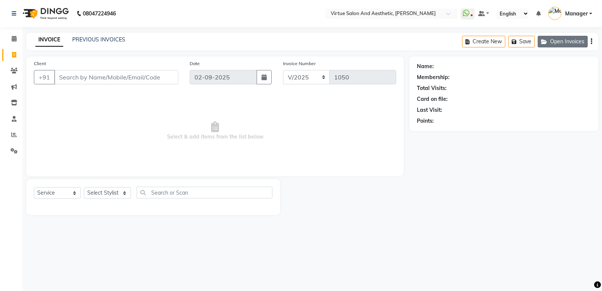
click at [547, 44] on icon "button" at bounding box center [545, 41] width 9 height 5
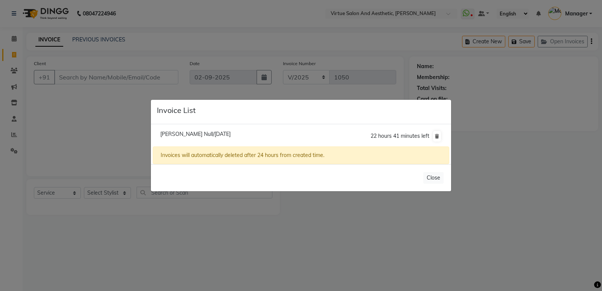
click at [197, 133] on span "Harini Null/02 September 2025" at bounding box center [195, 133] width 70 height 7
type input "99******35"
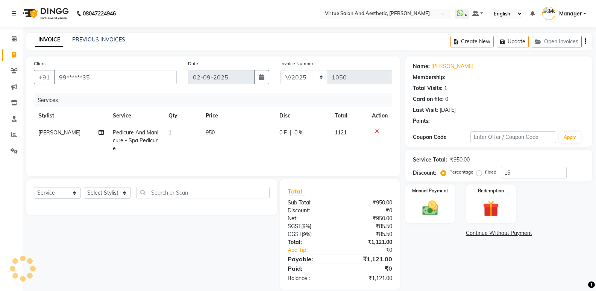
type input "0"
select select "1: Object"
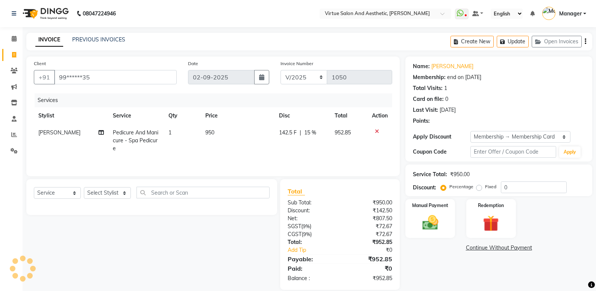
type input "15"
drag, startPoint x: 120, startPoint y: 191, endPoint x: 121, endPoint y: 187, distance: 4.7
click at [120, 191] on select "Select Stylist ADMIN Akhila Ashwini ASWANI CATHELIN DIVYA Inba Kanna keerthana …" at bounding box center [107, 193] width 47 height 12
select select "41933"
click at [84, 187] on select "Select Stylist ADMIN Akhila Ashwini ASWANI CATHELIN DIVYA Inba Kanna keerthana …" at bounding box center [107, 193] width 47 height 12
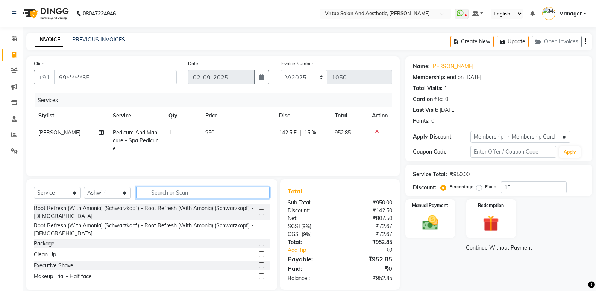
click at [175, 190] on input "text" at bounding box center [202, 192] width 133 height 12
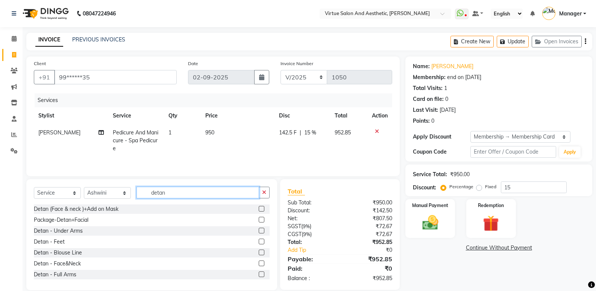
type input "detan"
click at [291, 129] on span "142.5 F" at bounding box center [288, 133] width 18 height 8
select select "90671"
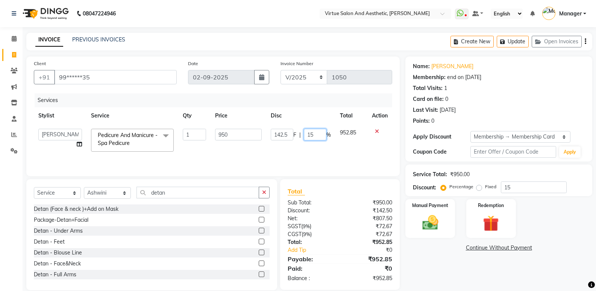
drag, startPoint x: 311, startPoint y: 133, endPoint x: 290, endPoint y: 137, distance: 21.4
click at [290, 137] on div "142.5 F | 15 %" at bounding box center [301, 135] width 60 height 12
click at [310, 133] on input "15" at bounding box center [315, 135] width 23 height 12
click at [313, 132] on input "15" at bounding box center [315, 135] width 23 height 12
type input "1"
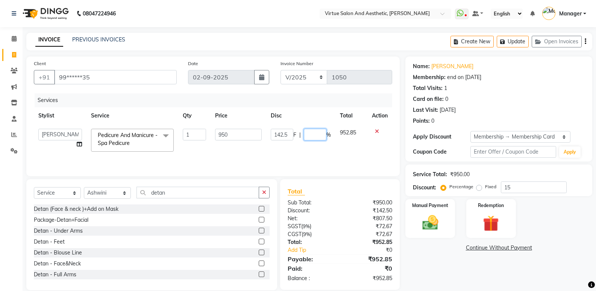
type input "0"
type input "8"
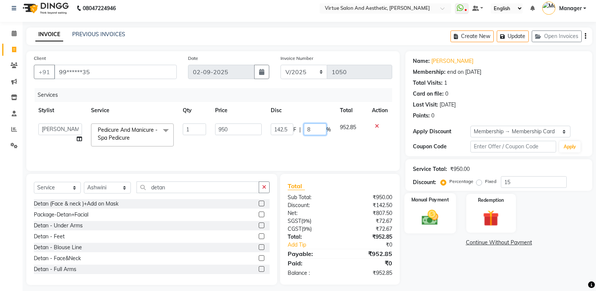
scroll to position [11, 0]
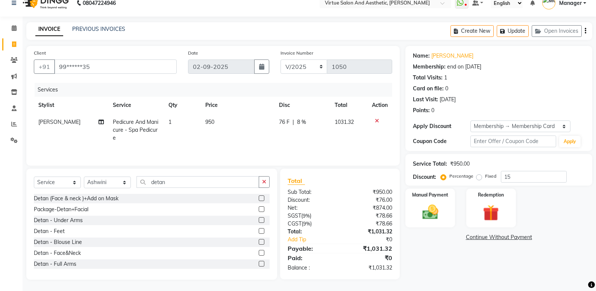
click at [446, 256] on div "Name: Harini Membership: end on 16-05-2026 Total Visits: 1 Card on file: 0 Last…" at bounding box center [501, 162] width 193 height 233
click at [424, 253] on div "Name: Harini Membership: end on 16-05-2026 Total Visits: 1 Card on file: 0 Last…" at bounding box center [501, 162] width 193 height 233
click at [433, 271] on div "Name: Harini Membership: end on 16-05-2026 Total Visits: 1 Card on file: 0 Last…" at bounding box center [501, 162] width 193 height 233
click at [455, 268] on div "Name: Harini Membership: end on 16-05-2026 Total Visits: 1 Card on file: 0 Last…" at bounding box center [501, 162] width 193 height 233
click at [449, 271] on div "Name: Harini Membership: end on 16-05-2026 Total Visits: 1 Card on file: 0 Last…" at bounding box center [501, 162] width 193 height 233
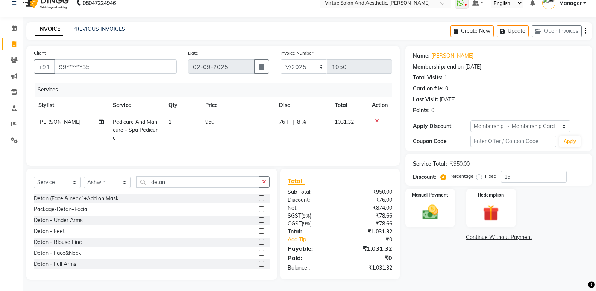
click at [449, 267] on div "Name: Harini Membership: end on 16-05-2026 Total Visits: 1 Card on file: 0 Last…" at bounding box center [501, 162] width 193 height 233
drag, startPoint x: 171, startPoint y: 183, endPoint x: 137, endPoint y: 183, distance: 33.8
click at [137, 183] on input "detan" at bounding box center [197, 182] width 123 height 12
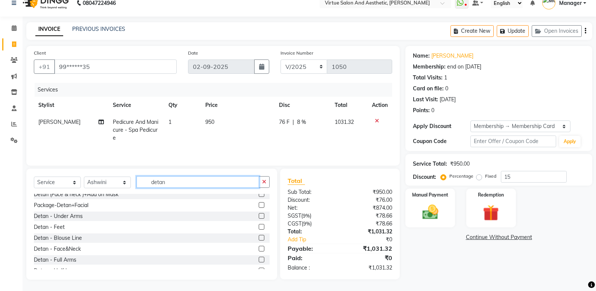
scroll to position [0, 0]
click at [181, 180] on input "detan" at bounding box center [197, 182] width 123 height 12
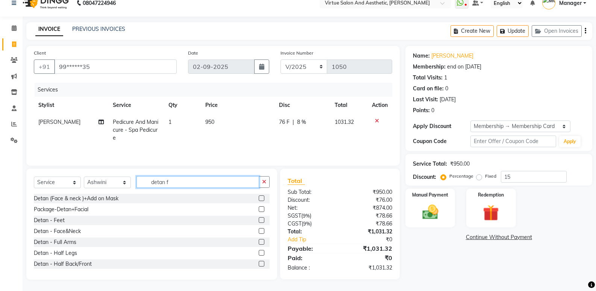
type input "detan f"
click at [259, 229] on label at bounding box center [262, 231] width 6 height 6
click at [259, 229] on input "checkbox" at bounding box center [261, 231] width 5 height 5
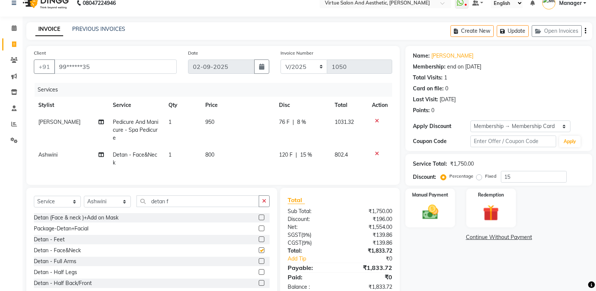
checkbox input "false"
click at [212, 153] on span "800" at bounding box center [209, 154] width 9 height 7
select select "41933"
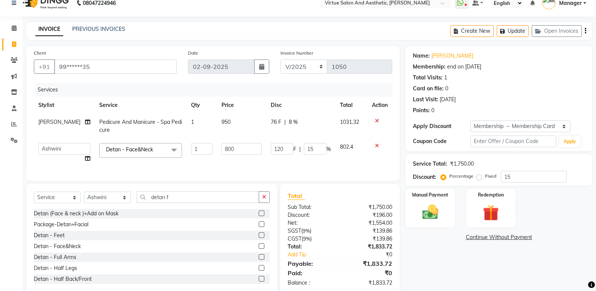
click at [217, 153] on td "800" at bounding box center [241, 152] width 49 height 29
click at [221, 150] on input "800" at bounding box center [241, 149] width 40 height 12
click at [223, 149] on input "800" at bounding box center [241, 149] width 40 height 12
type input "500"
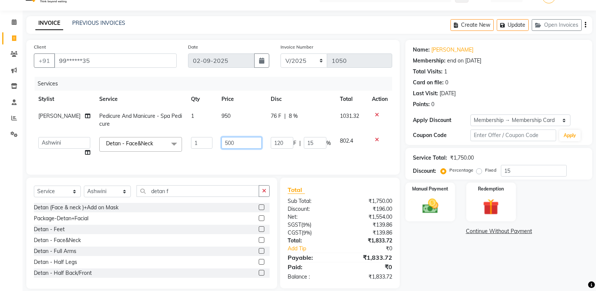
scroll to position [31, 0]
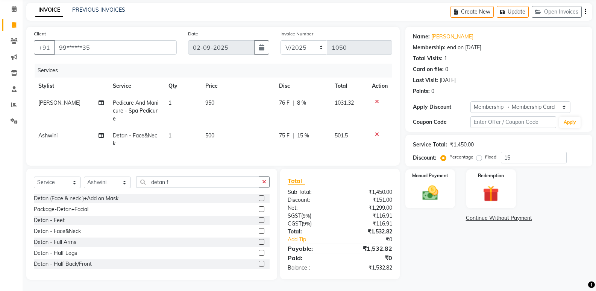
click at [511, 261] on div "Name: Harini Membership: end on 16-05-2026 Total Visits: 1 Card on file: 0 Last…" at bounding box center [501, 153] width 193 height 253
click at [312, 140] on td "75 F | 15 %" at bounding box center [302, 139] width 56 height 25
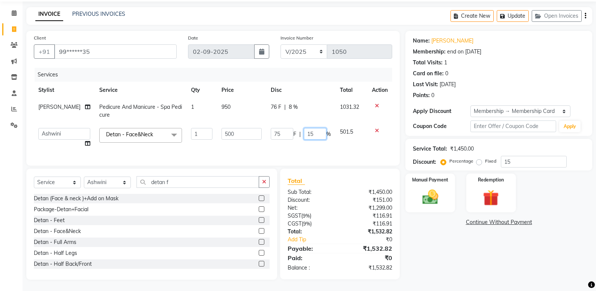
drag, startPoint x: 278, startPoint y: 122, endPoint x: 269, endPoint y: 120, distance: 9.8
click at [269, 123] on td "75 F | 15 %" at bounding box center [300, 137] width 69 height 29
click at [477, 250] on div "Name: Harini Membership: end on 16-05-2026 Total Visits: 1 Card on file: 0 Last…" at bounding box center [501, 155] width 193 height 249
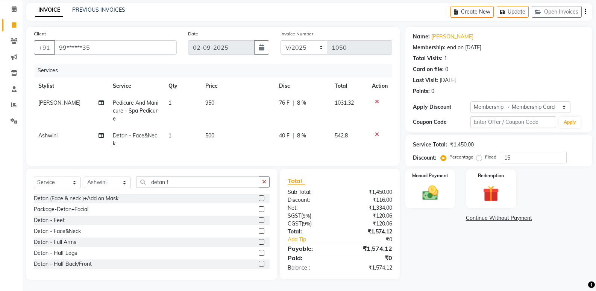
click at [286, 135] on span "40 F" at bounding box center [284, 136] width 11 height 8
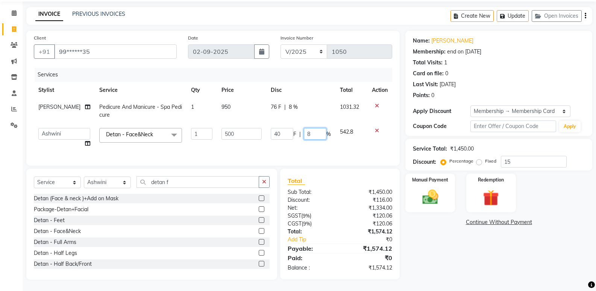
drag, startPoint x: 313, startPoint y: 129, endPoint x: 302, endPoint y: 130, distance: 11.3
click at [304, 130] on input "8" at bounding box center [315, 134] width 23 height 12
click at [496, 264] on div "Name: Harini Membership: end on 16-05-2026 Total Visits: 1 Card on file: 0 Last…" at bounding box center [501, 155] width 193 height 249
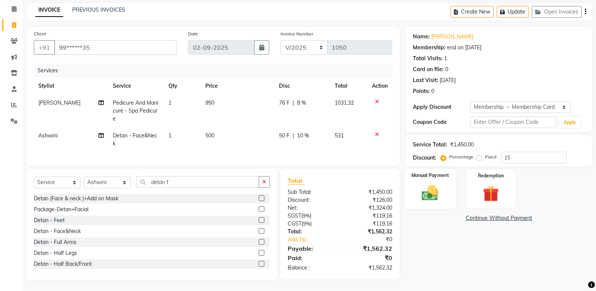
click at [434, 186] on img at bounding box center [430, 192] width 27 height 19
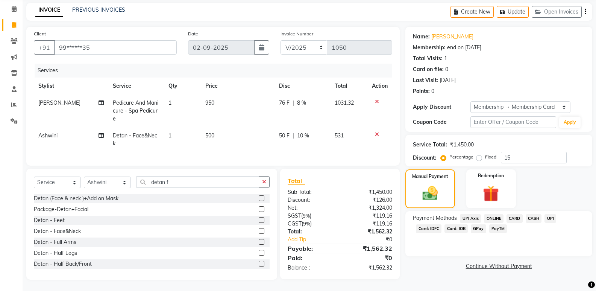
scroll to position [35, 0]
click at [475, 279] on main "INVOICE PREVIOUS INVOICES Create New Update Open Invoices Client +91 99******35…" at bounding box center [309, 147] width 573 height 288
click at [417, 264] on div "Name: Harini Membership: end on 16-05-2026 Total Visits: 1 Card on file: 0 Last…" at bounding box center [501, 153] width 193 height 253
click at [417, 262] on link "Continue Without Payment" at bounding box center [499, 266] width 184 height 8
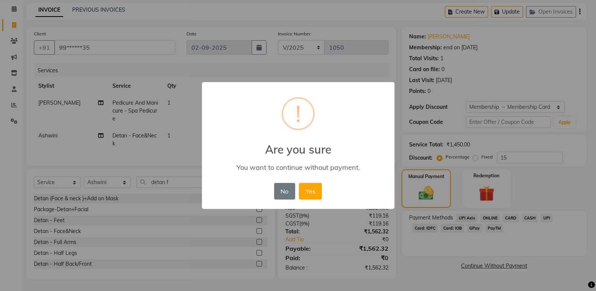
scroll to position [27, 0]
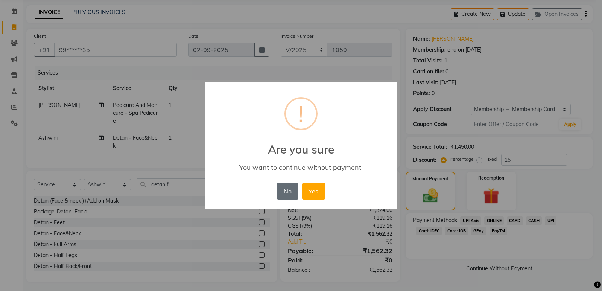
click at [285, 196] on button "No" at bounding box center [287, 191] width 21 height 17
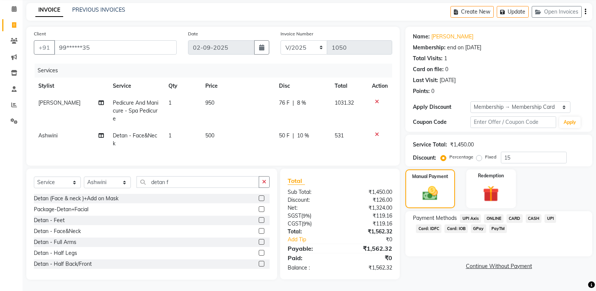
scroll to position [35, 0]
click at [500, 216] on span "ONLINE" at bounding box center [494, 218] width 20 height 9
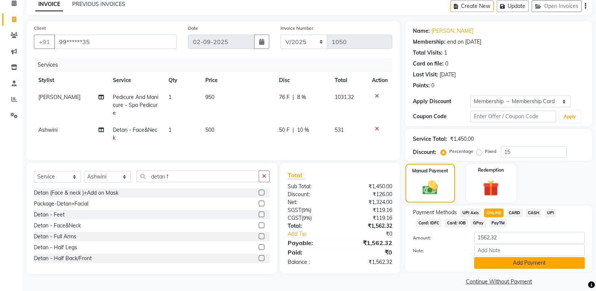
click at [524, 262] on button "Add Payment" at bounding box center [529, 263] width 111 height 12
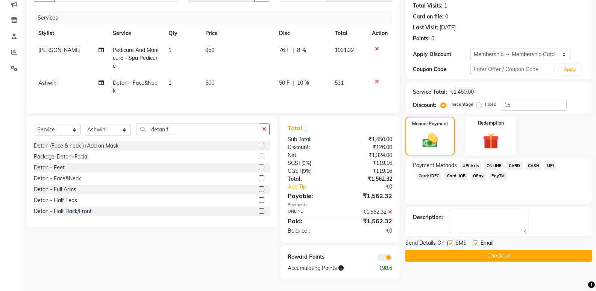
scroll to position [88, 0]
click at [391, 214] on icon at bounding box center [390, 211] width 4 height 5
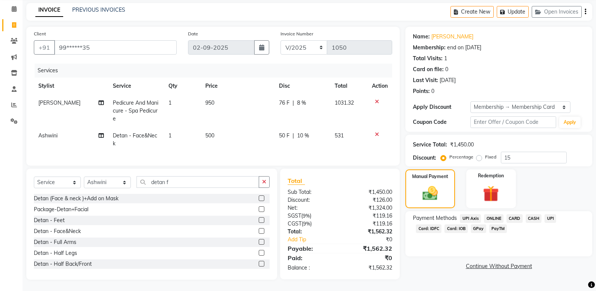
click at [512, 214] on span "CARD" at bounding box center [514, 218] width 16 height 9
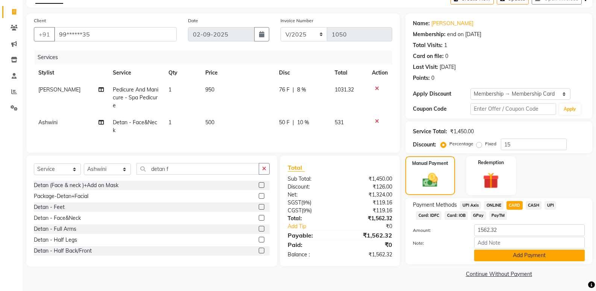
click at [505, 255] on button "Add Payment" at bounding box center [529, 255] width 111 height 12
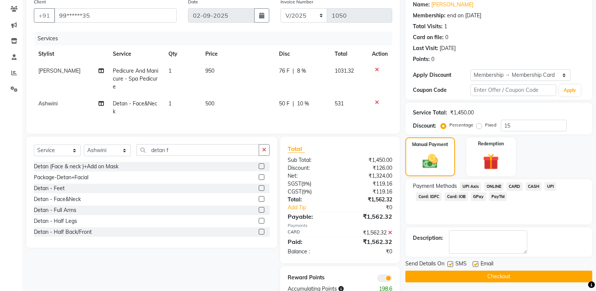
scroll to position [80, 0]
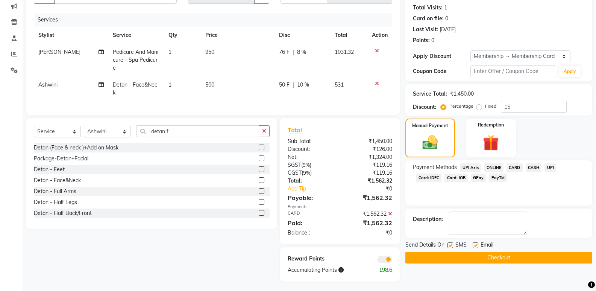
click at [480, 258] on button "Checkout" at bounding box center [498, 258] width 187 height 12
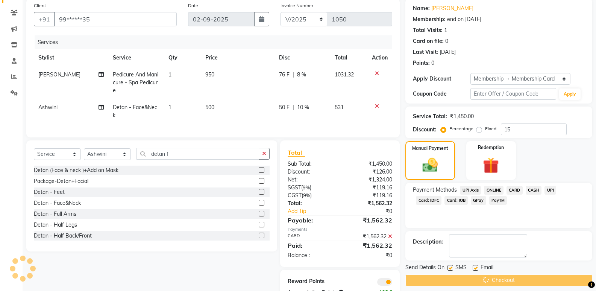
scroll to position [43, 0]
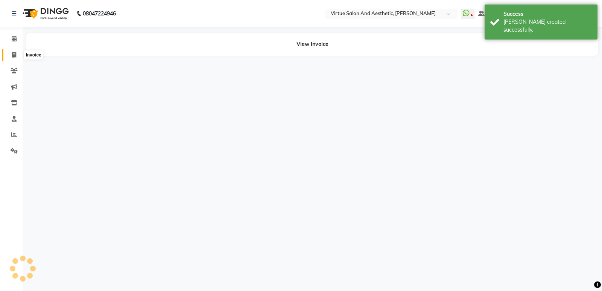
click at [9, 51] on span at bounding box center [14, 55] width 13 height 9
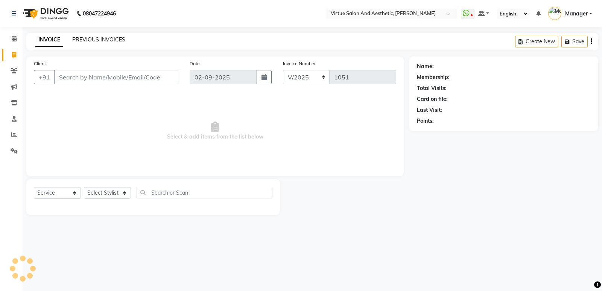
click at [108, 39] on link "PREVIOUS INVOICES" at bounding box center [98, 39] width 53 height 7
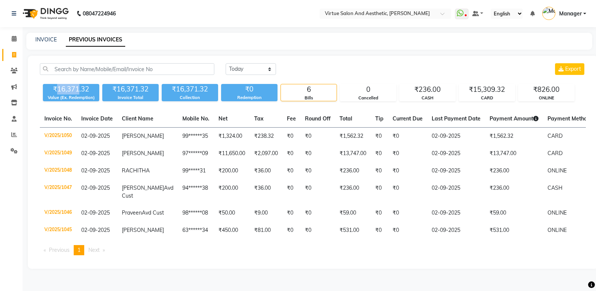
drag, startPoint x: 63, startPoint y: 91, endPoint x: 79, endPoint y: 88, distance: 16.8
click at [79, 88] on div "₹16,371.32" at bounding box center [71, 89] width 56 height 11
click at [84, 89] on div "₹16,371.32" at bounding box center [71, 89] width 56 height 11
drag, startPoint x: 83, startPoint y: 88, endPoint x: 93, endPoint y: 88, distance: 9.4
click at [93, 88] on div "₹16,371.32" at bounding box center [71, 89] width 56 height 11
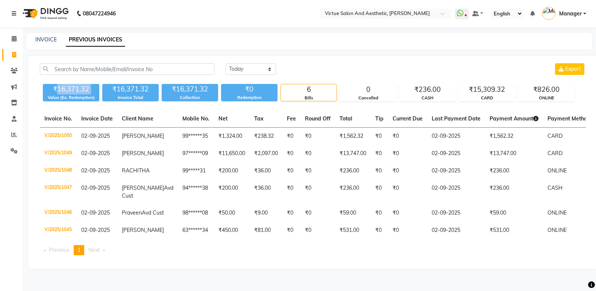
click at [86, 89] on div "₹16,371.32" at bounding box center [71, 89] width 56 height 11
drag, startPoint x: 79, startPoint y: 94, endPoint x: 94, endPoint y: 92, distance: 15.6
click at [94, 92] on div "₹16,371.32 Value (Ex. Redemption)" at bounding box center [71, 92] width 56 height 17
click at [421, 255] on ul "Previous page 1 / 1 You're on page 1 Next page" at bounding box center [313, 250] width 546 height 10
click at [264, 255] on ul "Previous page 1 / 1 You're on page 1 Next page" at bounding box center [313, 250] width 546 height 10
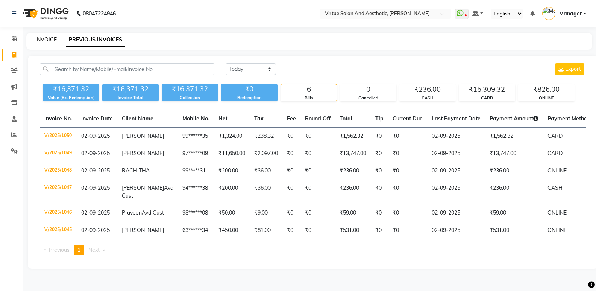
click at [45, 36] on link "INVOICE" at bounding box center [45, 39] width 21 height 7
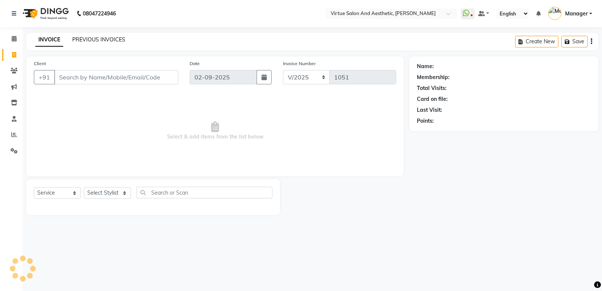
click at [92, 37] on link "PREVIOUS INVOICES" at bounding box center [98, 39] width 53 height 7
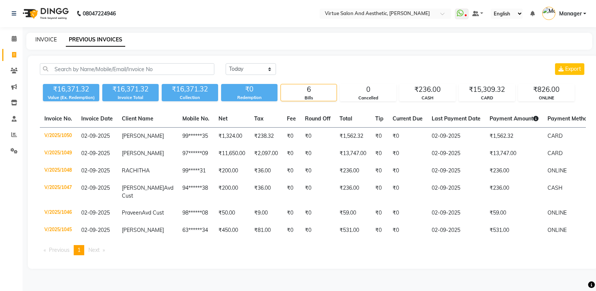
click at [45, 41] on link "INVOICE" at bounding box center [45, 39] width 21 height 7
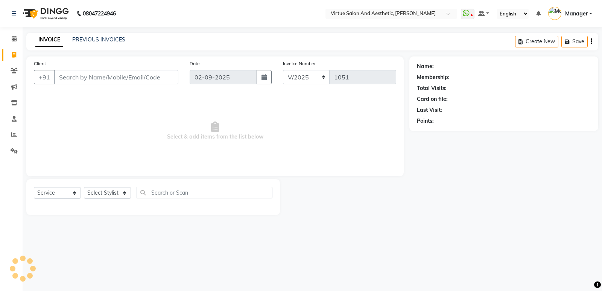
click at [74, 74] on input "Client" at bounding box center [116, 77] width 124 height 14
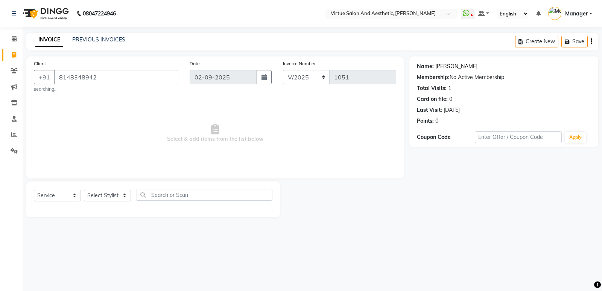
click at [444, 69] on link "Sathyavani" at bounding box center [456, 66] width 42 height 8
drag, startPoint x: 106, startPoint y: 77, endPoint x: 7, endPoint y: 77, distance: 98.9
click at [7, 77] on app-home "08047224946 Select Location × Virtue Salon And Aesthetic, Avadi WhatsApp Status…" at bounding box center [301, 114] width 602 height 228
click at [90, 75] on input "Client" at bounding box center [116, 77] width 124 height 14
paste input "8248325209"
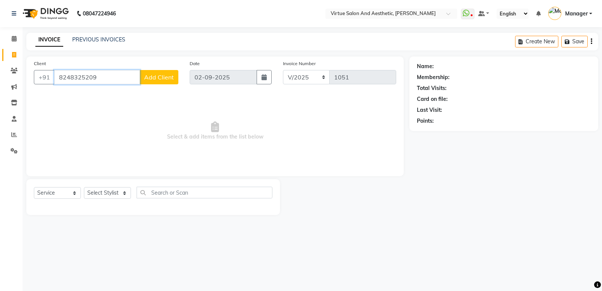
drag, startPoint x: 103, startPoint y: 76, endPoint x: 24, endPoint y: 76, distance: 79.3
click at [24, 76] on div "Client +91 8248325209 Add Client Date 02-09-2025 Invoice Number V/2025 V/2025-2…" at bounding box center [215, 135] width 388 height 158
click at [149, 78] on input "Client" at bounding box center [116, 77] width 124 height 14
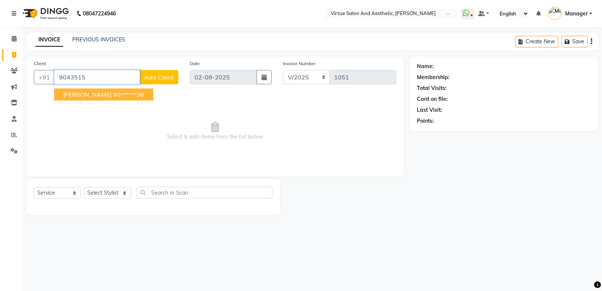
click at [113, 96] on ngb-highlight "90******36" at bounding box center [128, 95] width 31 height 8
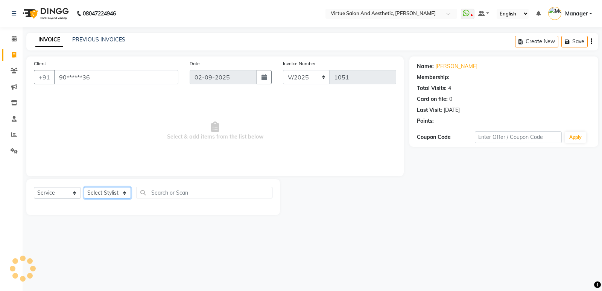
drag, startPoint x: 113, startPoint y: 195, endPoint x: 117, endPoint y: 192, distance: 4.8
click at [113, 195] on select "Select Stylist ADMIN Akhila Ashwini ASWANI CATHELIN DIVYA Inba Kanna keerthana …" at bounding box center [107, 193] width 47 height 12
click at [84, 187] on select "Select Stylist ADMIN Akhila Ashwini ASWANI CATHELIN DIVYA Inba Kanna keerthana …" at bounding box center [107, 193] width 47 height 12
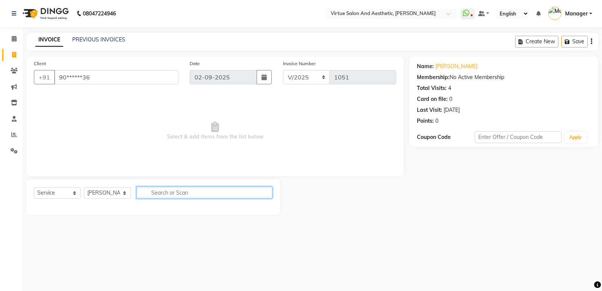
click at [161, 193] on input "text" at bounding box center [204, 192] width 136 height 12
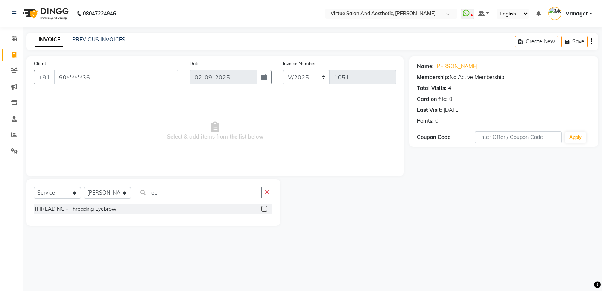
click at [260, 206] on div "THREADING - Threading Eyebrow" at bounding box center [153, 208] width 238 height 9
click at [264, 211] on label at bounding box center [264, 209] width 6 height 6
click at [264, 211] on input "checkbox" at bounding box center [263, 208] width 5 height 5
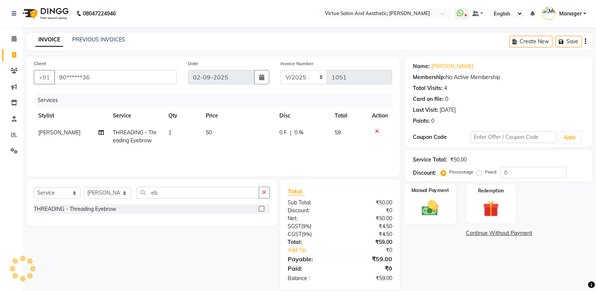
click at [451, 203] on div "Manual Payment" at bounding box center [431, 203] width 52 height 40
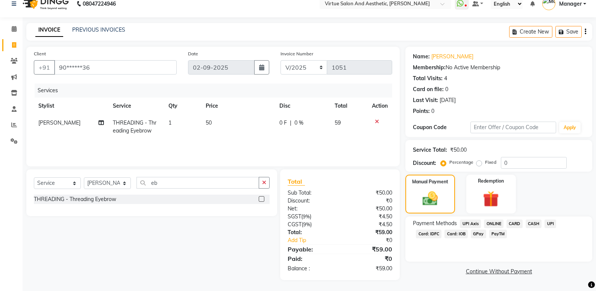
scroll to position [10, 0]
click at [526, 221] on span "CASH" at bounding box center [534, 223] width 16 height 9
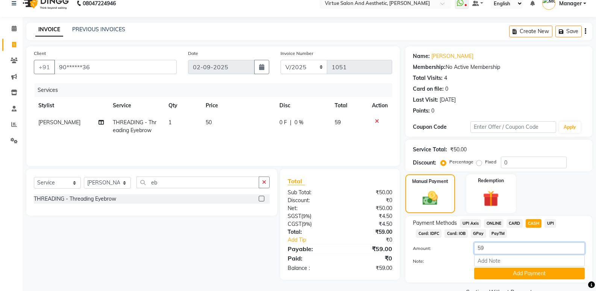
drag, startPoint x: 505, startPoint y: 245, endPoint x: 448, endPoint y: 249, distance: 56.9
click at [448, 249] on div "Amount: 59" at bounding box center [498, 248] width 183 height 13
click at [487, 272] on button "Add Payment" at bounding box center [529, 273] width 111 height 12
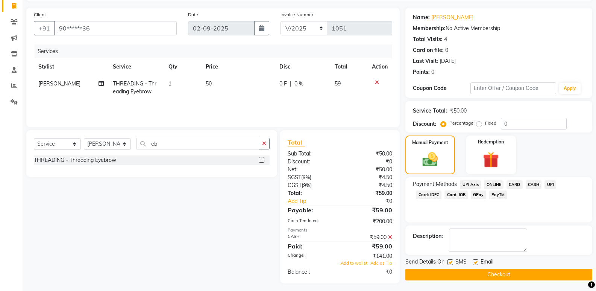
scroll to position [53, 0]
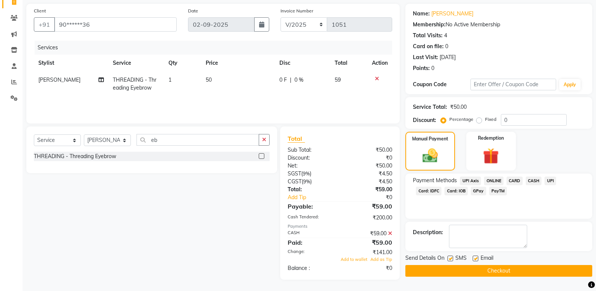
click at [501, 267] on button "Checkout" at bounding box center [498, 271] width 187 height 12
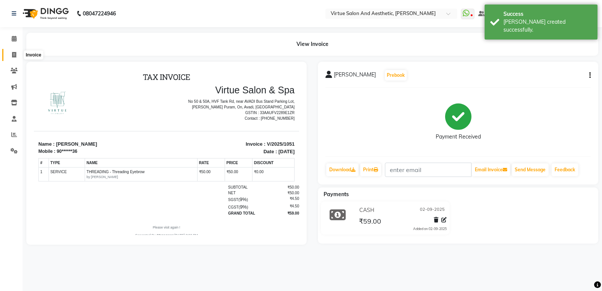
click at [15, 54] on icon at bounding box center [14, 55] width 4 height 6
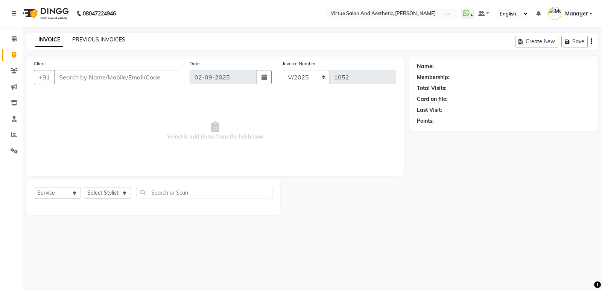
click at [114, 41] on link "PREVIOUS INVOICES" at bounding box center [98, 39] width 53 height 7
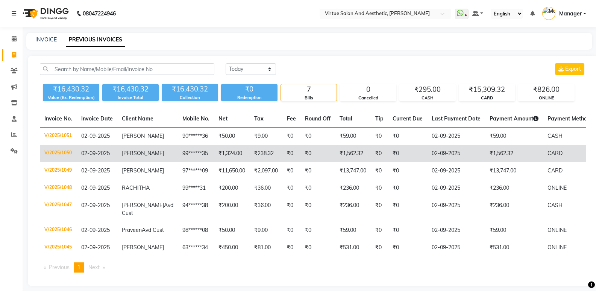
click at [282, 146] on td "₹0" at bounding box center [291, 153] width 18 height 17
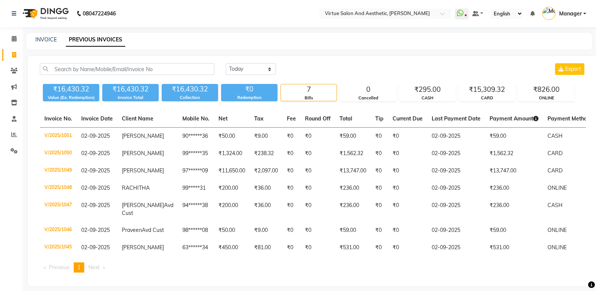
click at [48, 35] on div "INVOICE PREVIOUS INVOICES" at bounding box center [309, 41] width 566 height 17
click at [43, 37] on link "INVOICE" at bounding box center [45, 39] width 21 height 7
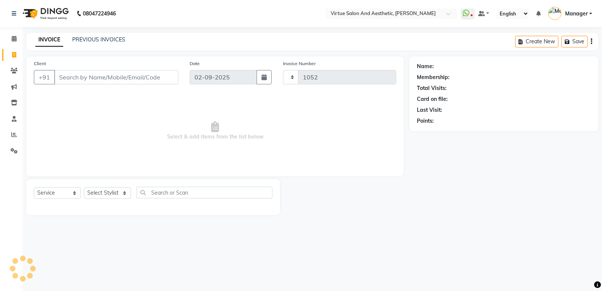
click at [87, 75] on input "Client" at bounding box center [116, 77] width 124 height 14
click at [104, 78] on input "Client" at bounding box center [116, 77] width 124 height 14
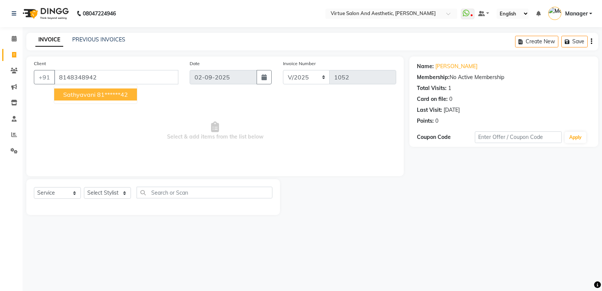
click at [111, 95] on ngb-highlight "81******42" at bounding box center [112, 95] width 31 height 8
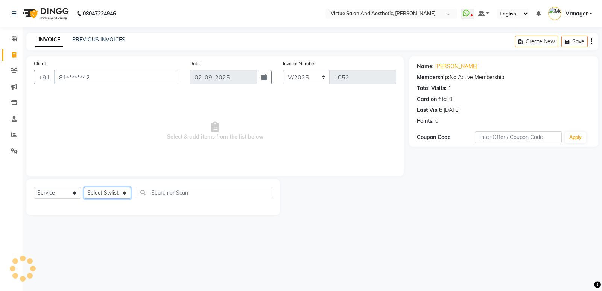
click at [116, 194] on select "Select Stylist ADMIN Akhila Ashwini ASWANI CATHELIN DIVYA Inba Kanna keerthana …" at bounding box center [107, 193] width 47 height 12
click at [84, 187] on select "Select Stylist ADMIN Akhila Ashwini ASWANI CATHELIN DIVYA Inba Kanna keerthana …" at bounding box center [107, 193] width 47 height 12
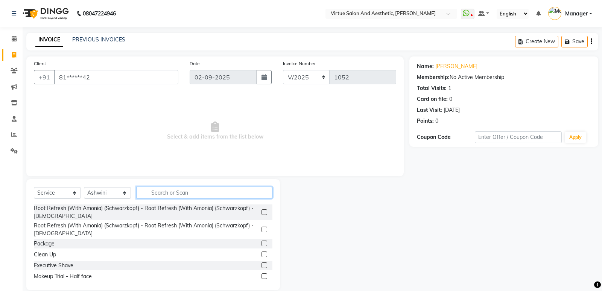
click at [168, 194] on input "text" at bounding box center [204, 192] width 136 height 12
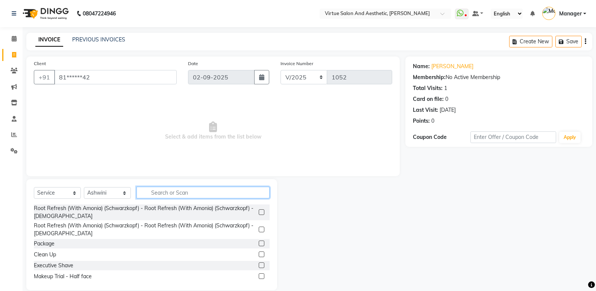
click at [168, 194] on input "text" at bounding box center [202, 192] width 133 height 12
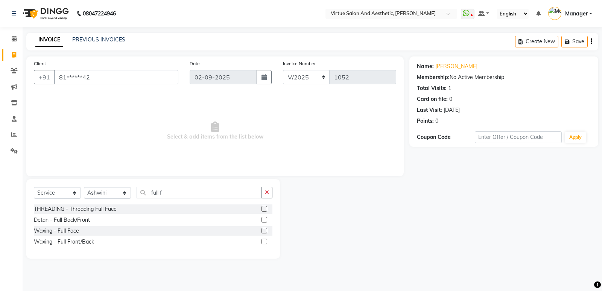
click at [263, 206] on label at bounding box center [264, 209] width 6 height 6
click at [263, 206] on input "checkbox" at bounding box center [263, 208] width 5 height 5
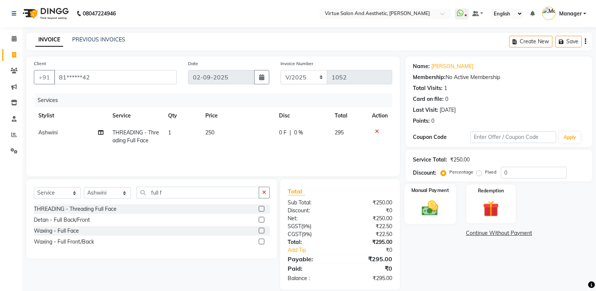
click at [444, 206] on div "Manual Payment" at bounding box center [431, 203] width 52 height 40
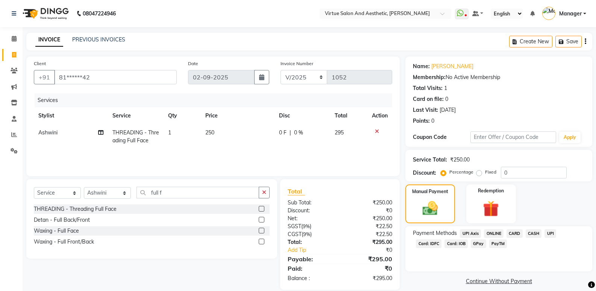
click at [534, 236] on span "CASH" at bounding box center [534, 233] width 16 height 9
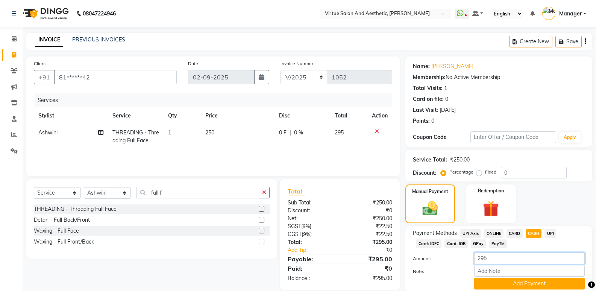
drag, startPoint x: 509, startPoint y: 259, endPoint x: 425, endPoint y: 259, distance: 84.6
click at [425, 259] on div "Amount: 295" at bounding box center [498, 258] width 183 height 13
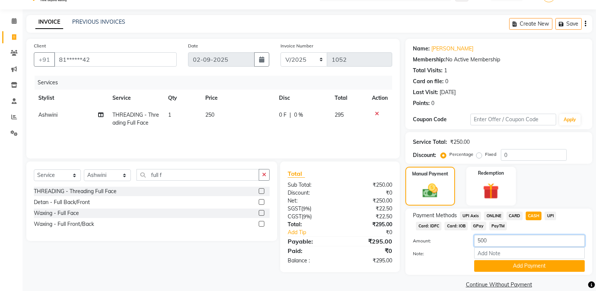
scroll to position [28, 0]
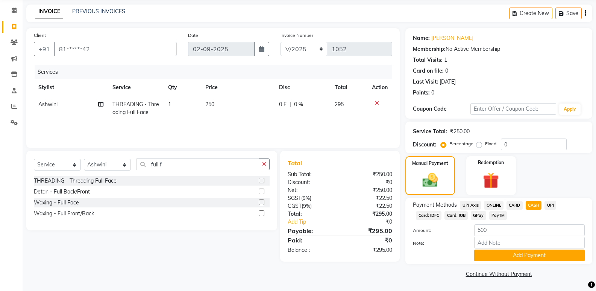
click at [480, 261] on div "Payment Methods UPI Axis ONLINE CARD CASH UPI Card: IDFC Card: IOB GPay PayTM A…" at bounding box center [498, 231] width 187 height 66
click at [486, 258] on button "Add Payment" at bounding box center [529, 255] width 111 height 12
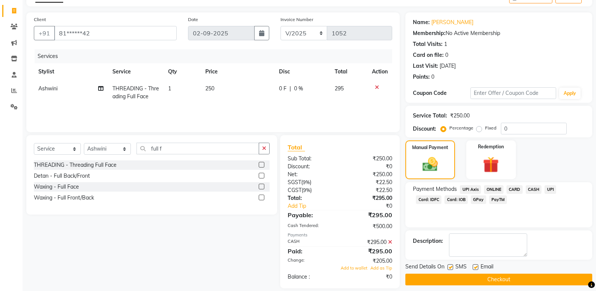
scroll to position [53, 0]
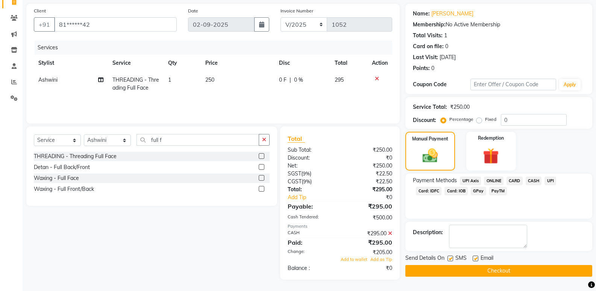
click at [390, 232] on icon at bounding box center [390, 232] width 4 height 5
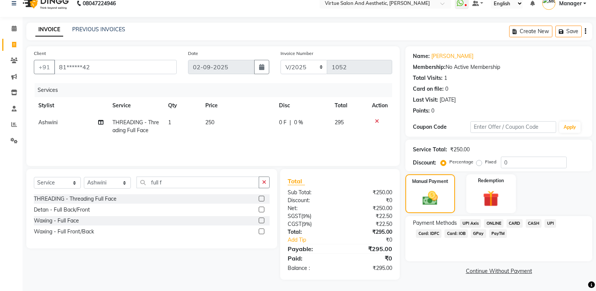
click at [536, 222] on span "CASH" at bounding box center [534, 223] width 16 height 9
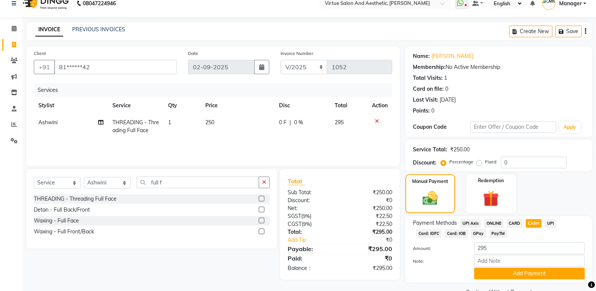
scroll to position [28, 0]
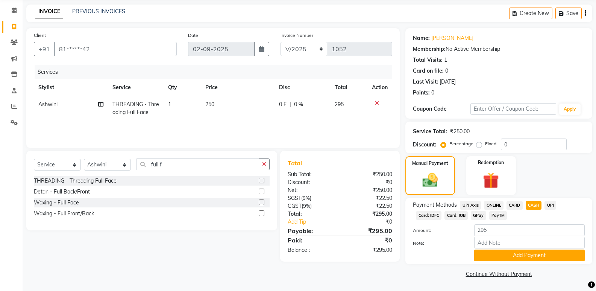
drag, startPoint x: 497, startPoint y: 236, endPoint x: 453, endPoint y: 234, distance: 44.8
click at [453, 234] on div "Amount: 295" at bounding box center [498, 230] width 183 height 13
drag, startPoint x: 498, startPoint y: 229, endPoint x: 440, endPoint y: 229, distance: 58.3
click at [440, 229] on div "Amount: 295" at bounding box center [498, 230] width 183 height 13
click at [502, 261] on div "Payment Methods UPI Axis ONLINE CARD CASH UPI Card: IDFC Card: IOB GPay PayTM A…" at bounding box center [498, 231] width 187 height 66
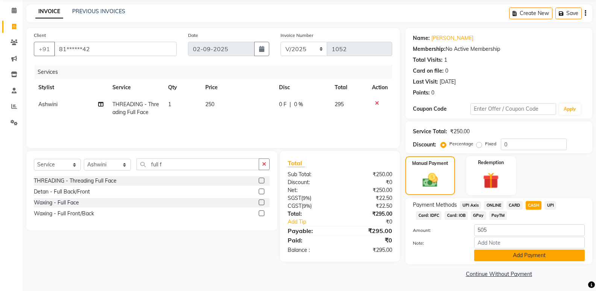
click at [505, 259] on button "Add Payment" at bounding box center [529, 255] width 111 height 12
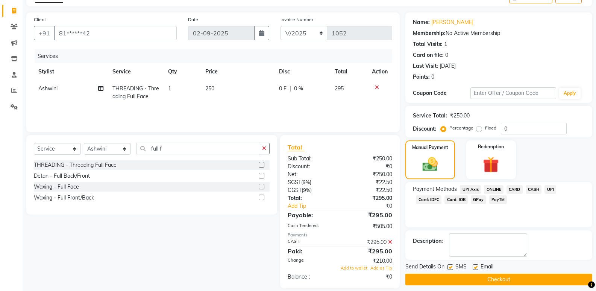
scroll to position [53, 0]
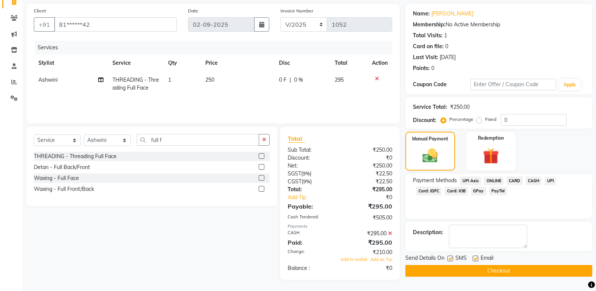
click at [446, 271] on button "Checkout" at bounding box center [498, 271] width 187 height 12
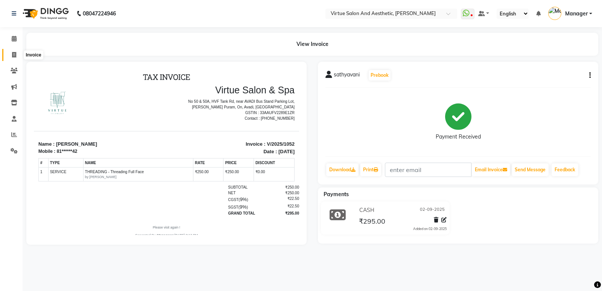
click at [15, 58] on span at bounding box center [14, 55] width 13 height 9
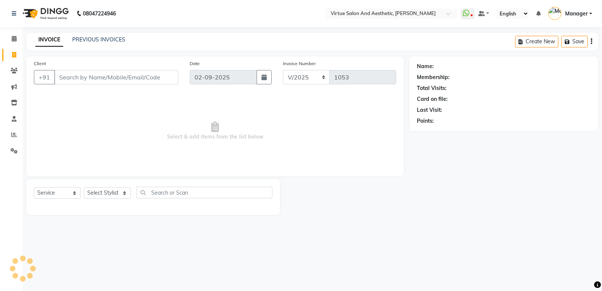
click at [86, 79] on input "Client" at bounding box center [116, 77] width 124 height 14
drag, startPoint x: 120, startPoint y: 72, endPoint x: 0, endPoint y: 69, distance: 119.6
click at [0, 69] on app-home "08047224946 Select Location × Virtue Salon And Aesthetic, Avadi WhatsApp Status…" at bounding box center [301, 113] width 602 height 226
click at [92, 74] on input "Client" at bounding box center [116, 77] width 124 height 14
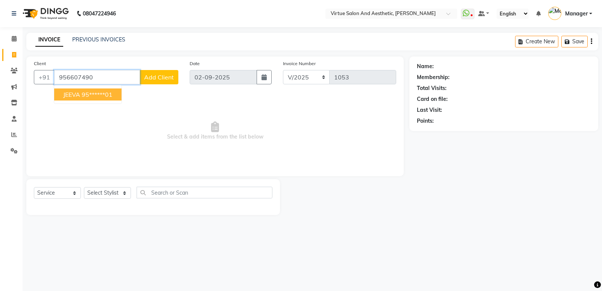
click at [102, 95] on ngb-highlight "95******01" at bounding box center [97, 95] width 31 height 8
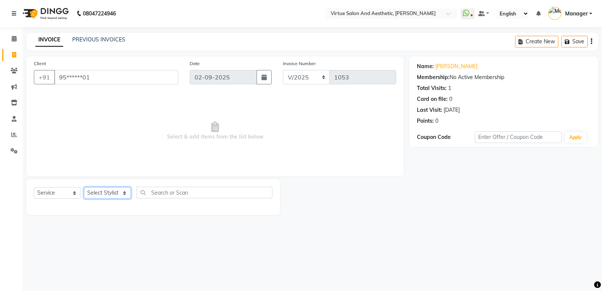
click at [116, 189] on select "Select Stylist ADMIN Akhila Ashwini ASWANI CATHELIN DIVYA Inba Kanna keerthana …" at bounding box center [107, 193] width 47 height 12
click at [84, 187] on select "Select Stylist ADMIN Akhila Ashwini ASWANI CATHELIN DIVYA Inba Kanna keerthana …" at bounding box center [107, 193] width 47 height 12
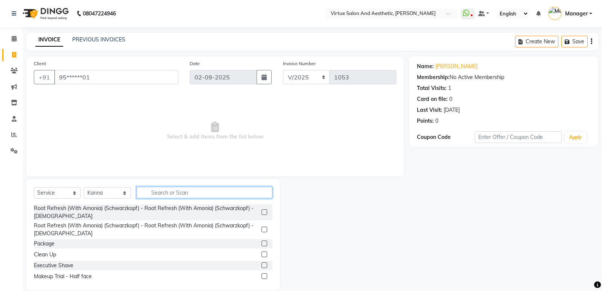
click at [172, 190] on input "text" at bounding box center [204, 192] width 136 height 12
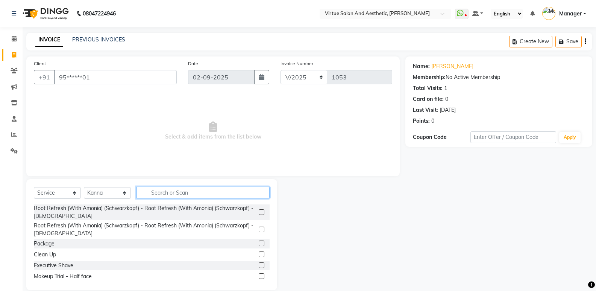
click at [173, 190] on input "text" at bounding box center [202, 192] width 133 height 12
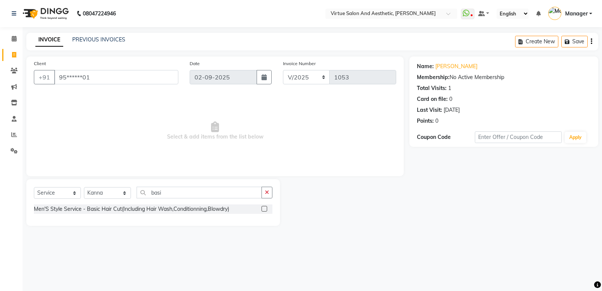
click at [261, 206] on label at bounding box center [264, 209] width 6 height 6
click at [261, 206] on input "checkbox" at bounding box center [263, 208] width 5 height 5
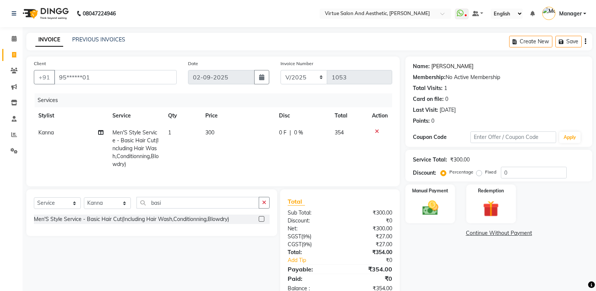
click at [435, 65] on link "Jeeva" at bounding box center [452, 66] width 42 height 8
drag, startPoint x: 158, startPoint y: 211, endPoint x: 128, endPoint y: 206, distance: 30.2
click at [129, 205] on div "Select Service Product Membership Package Voucher Prepaid Gift Card Select Styl…" at bounding box center [152, 206] width 236 height 18
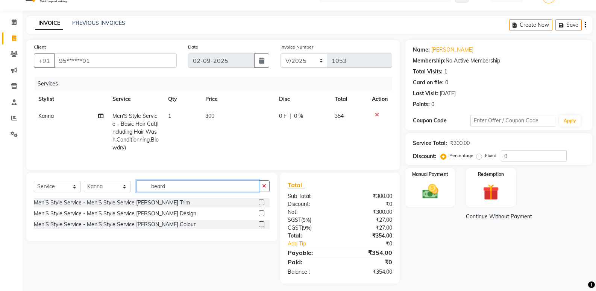
scroll to position [26, 0]
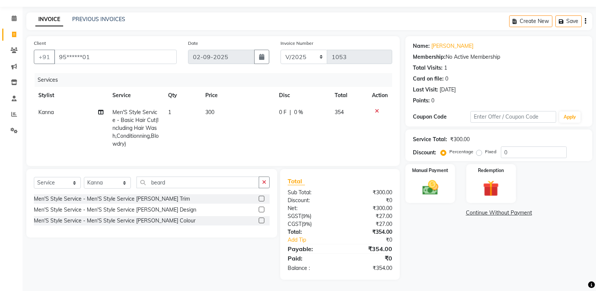
click at [262, 210] on label at bounding box center [262, 209] width 6 height 6
click at [262, 210] on input "checkbox" at bounding box center [261, 209] width 5 height 5
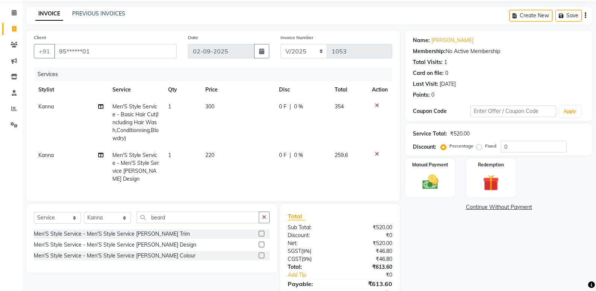
click at [218, 112] on td "300" at bounding box center [238, 122] width 74 height 49
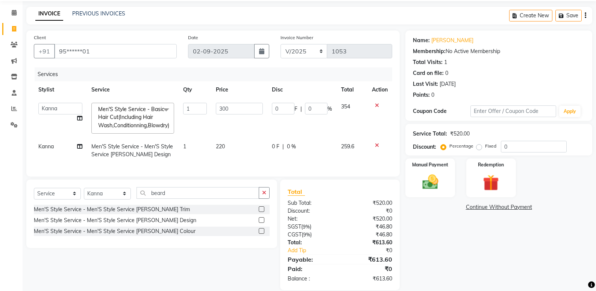
click at [218, 111] on input "300" at bounding box center [239, 109] width 47 height 12
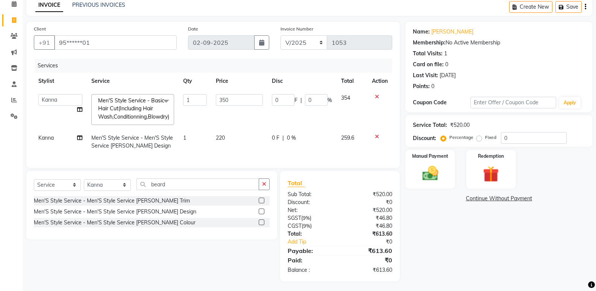
scroll to position [42, 0]
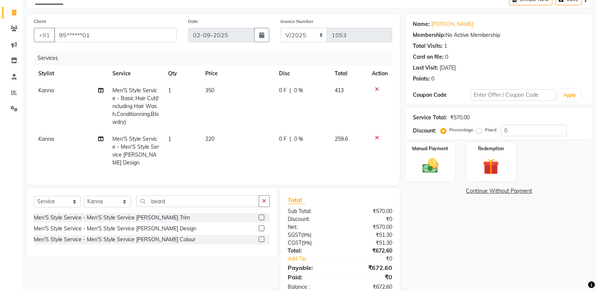
click at [491, 235] on div "Name: Jeeva Membership: No Active Membership Total Visits: 1 Card on file: 0 La…" at bounding box center [501, 156] width 193 height 284
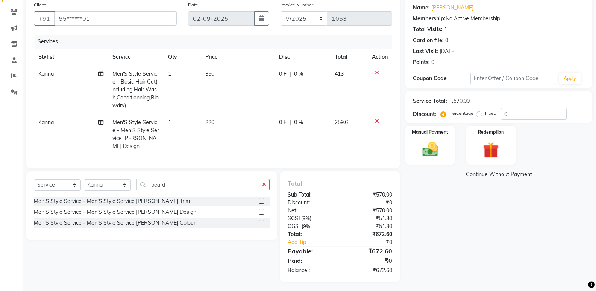
click at [227, 122] on td "220" at bounding box center [238, 134] width 74 height 41
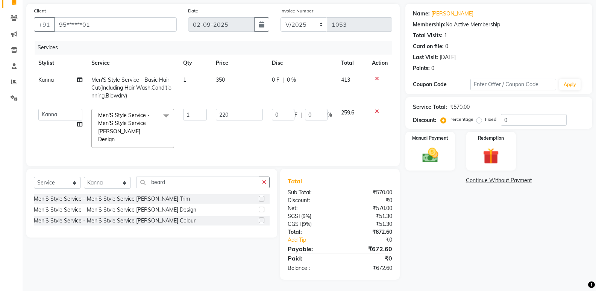
scroll to position [50, 0]
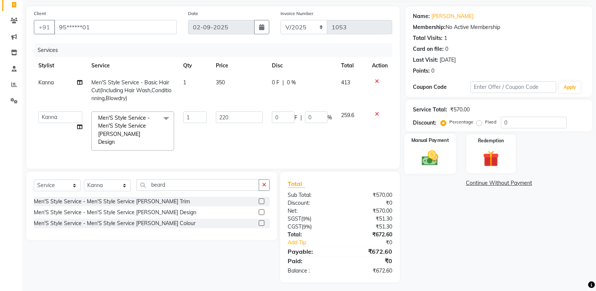
click at [425, 158] on img at bounding box center [430, 157] width 27 height 19
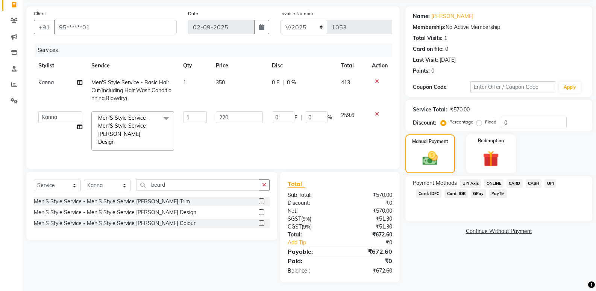
click at [461, 259] on div "Name: Jeeva Membership: No Active Membership Total Visits: 1 Card on file: 0 La…" at bounding box center [501, 144] width 193 height 276
click at [516, 182] on span "CARD" at bounding box center [514, 183] width 16 height 9
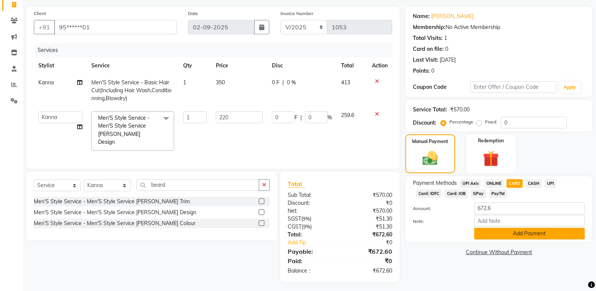
click at [539, 238] on button "Add Payment" at bounding box center [529, 233] width 111 height 12
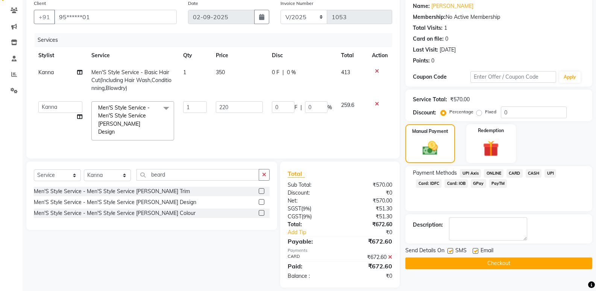
scroll to position [66, 0]
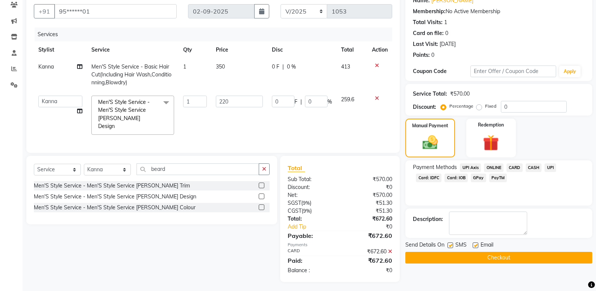
click at [510, 262] on button "Checkout" at bounding box center [498, 258] width 187 height 12
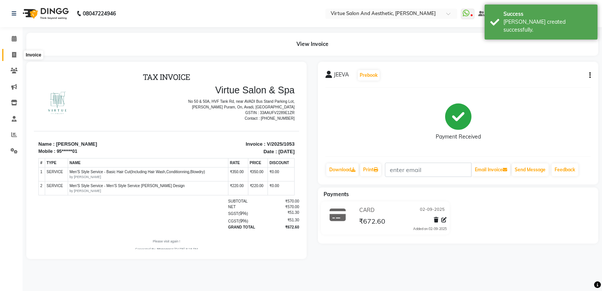
click at [15, 56] on icon at bounding box center [14, 55] width 4 height 6
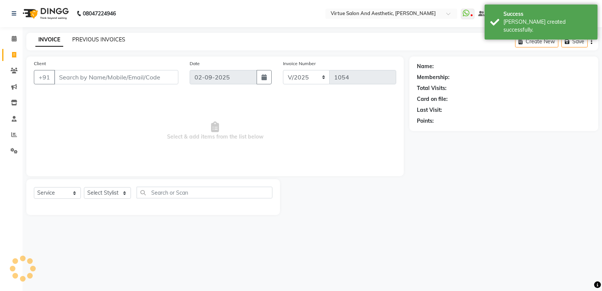
click at [105, 37] on link "PREVIOUS INVOICES" at bounding box center [98, 39] width 53 height 7
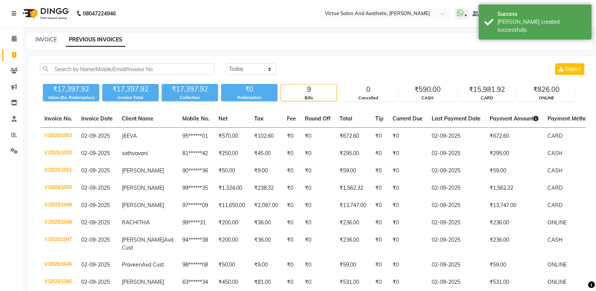
click at [548, 4] on nav "08047224946 Select Location × Virtue Salon And Aesthetic, Avadi WhatsApp Status…" at bounding box center [298, 13] width 596 height 27
click at [543, 12] on div "Success" at bounding box center [541, 14] width 88 height 8
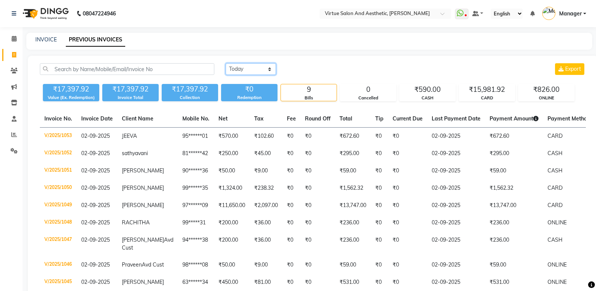
click at [249, 69] on select "Today Yesterday Custom Range" at bounding box center [251, 69] width 50 height 12
click at [226, 63] on select "Today Yesterday Custom Range" at bounding box center [251, 69] width 50 height 12
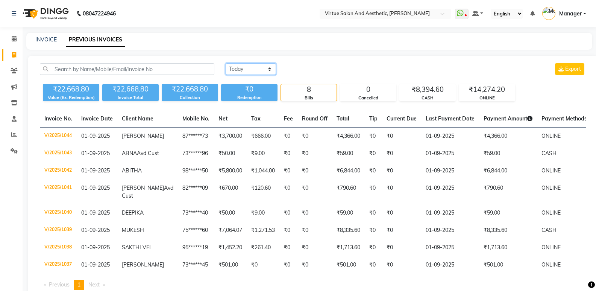
click at [253, 67] on select "Today Yesterday Custom Range" at bounding box center [251, 69] width 50 height 12
click at [226, 63] on select "Today Yesterday Custom Range" at bounding box center [251, 69] width 50 height 12
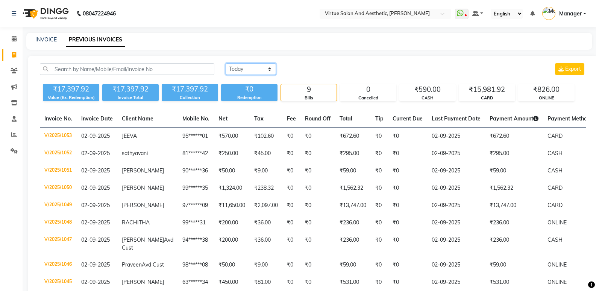
click at [260, 67] on select "Today Yesterday Custom Range" at bounding box center [251, 69] width 50 height 12
click at [226, 63] on select "Today Yesterday Custom Range" at bounding box center [251, 69] width 50 height 12
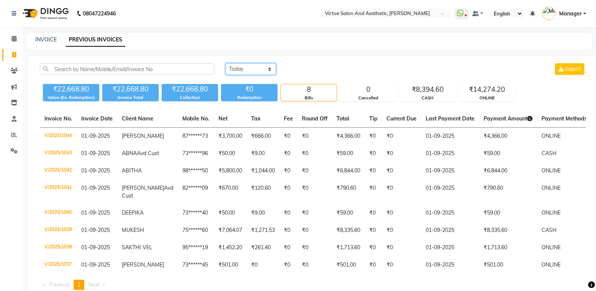
drag, startPoint x: 248, startPoint y: 71, endPoint x: 245, endPoint y: 74, distance: 4.0
click at [248, 71] on select "Today Yesterday Custom Range" at bounding box center [251, 69] width 50 height 12
click at [226, 63] on select "Today Yesterday Custom Range" at bounding box center [251, 69] width 50 height 12
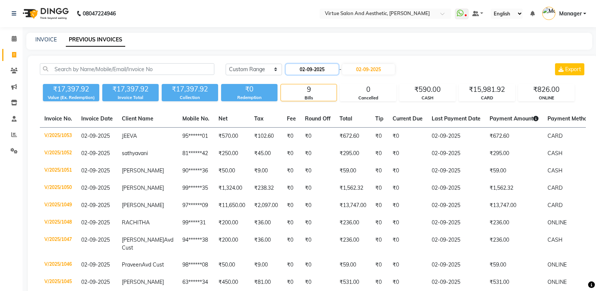
click at [298, 67] on input "02-09-2025" at bounding box center [312, 69] width 53 height 11
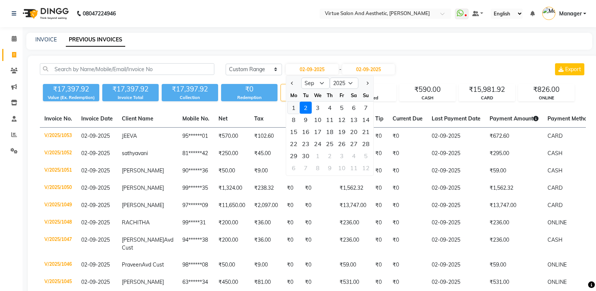
click at [290, 109] on div "1" at bounding box center [294, 108] width 12 height 12
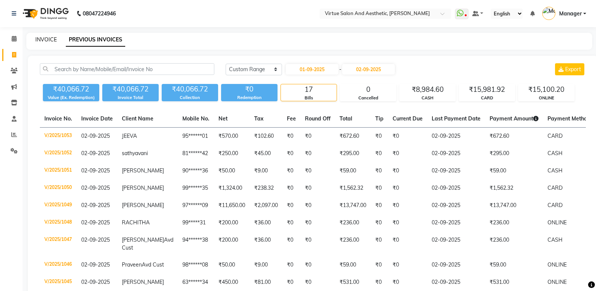
click at [40, 41] on link "INVOICE" at bounding box center [45, 39] width 21 height 7
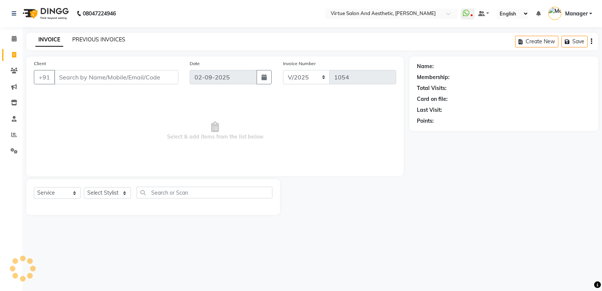
click at [98, 38] on link "PREVIOUS INVOICES" at bounding box center [98, 39] width 53 height 7
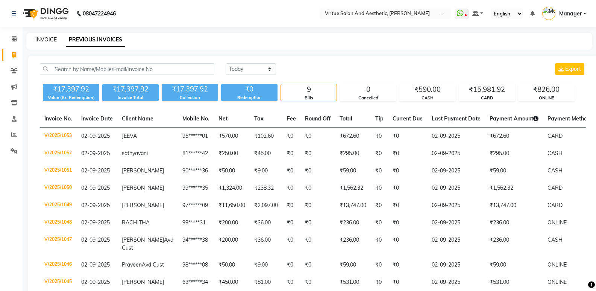
click at [47, 39] on link "INVOICE" at bounding box center [45, 39] width 21 height 7
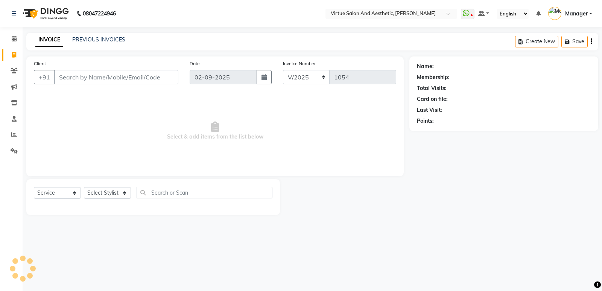
click at [84, 82] on input "Client" at bounding box center [116, 77] width 124 height 14
click at [87, 79] on input "Client" at bounding box center [116, 77] width 124 height 14
click at [90, 93] on ngb-highlight "99******72" at bounding box center [98, 95] width 31 height 8
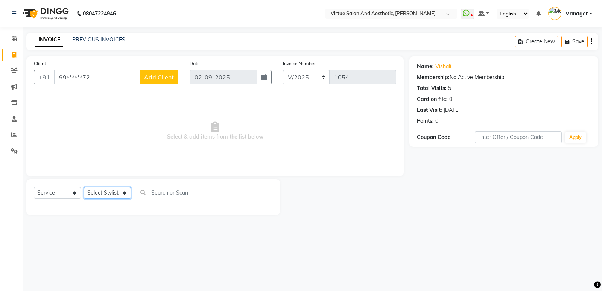
click at [105, 193] on select "Select Stylist ADMIN Akhila Ashwini ASWANI CATHELIN DIVYA Inba Kanna keerthana …" at bounding box center [107, 193] width 47 height 12
click at [84, 187] on select "Select Stylist ADMIN Akhila Ashwini ASWANI CATHELIN DIVYA Inba Kanna keerthana …" at bounding box center [107, 193] width 47 height 12
click at [164, 196] on input "text" at bounding box center [204, 192] width 136 height 12
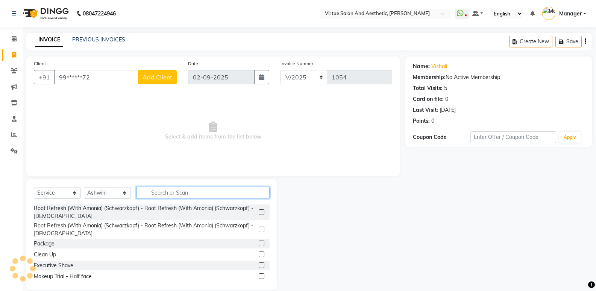
click at [164, 196] on input "text" at bounding box center [202, 192] width 133 height 12
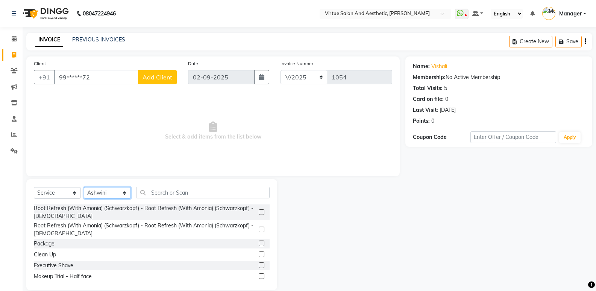
click at [94, 188] on select "Select Stylist ADMIN Akhila Ashwini ASWANI CATHELIN DIVYA Inba Kanna keerthana …" at bounding box center [107, 193] width 47 height 12
click at [84, 187] on select "Select Stylist ADMIN Akhila Ashwini ASWANI CATHELIN DIVYA Inba Kanna keerthana …" at bounding box center [107, 193] width 47 height 12
click at [176, 192] on input "text" at bounding box center [202, 192] width 133 height 12
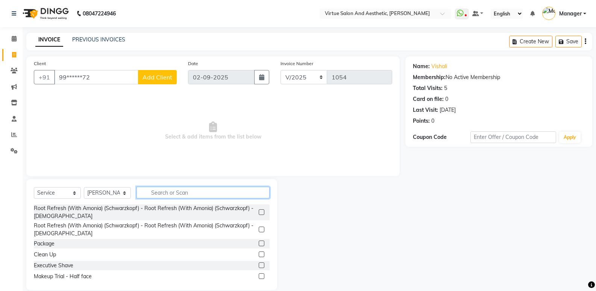
click at [176, 192] on input "text" at bounding box center [202, 192] width 133 height 12
click at [170, 193] on input "text" at bounding box center [202, 192] width 133 height 12
click at [158, 195] on input "text" at bounding box center [202, 192] width 133 height 12
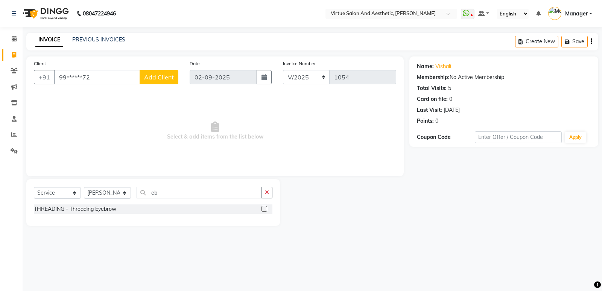
click at [265, 206] on label at bounding box center [264, 209] width 6 height 6
click at [265, 206] on input "checkbox" at bounding box center [263, 208] width 5 height 5
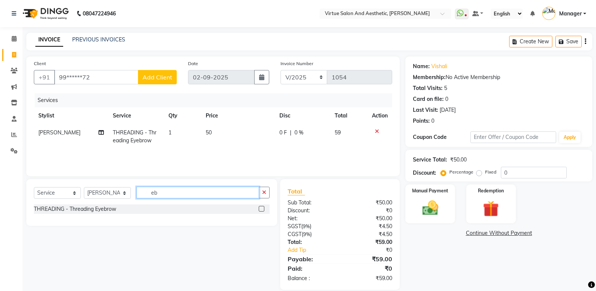
drag, startPoint x: 175, startPoint y: 195, endPoint x: 113, endPoint y: 193, distance: 62.1
click at [113, 193] on div "Select Service Product Membership Package Voucher Prepaid Gift Card Select Styl…" at bounding box center [152, 195] width 236 height 18
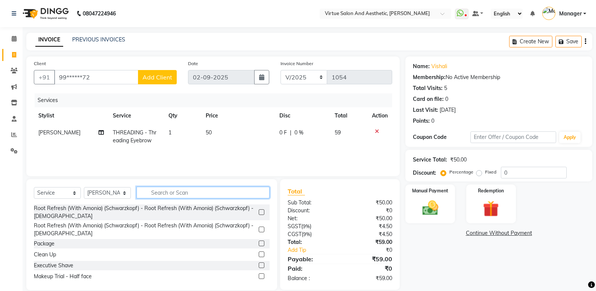
click at [167, 192] on input "text" at bounding box center [202, 192] width 133 height 12
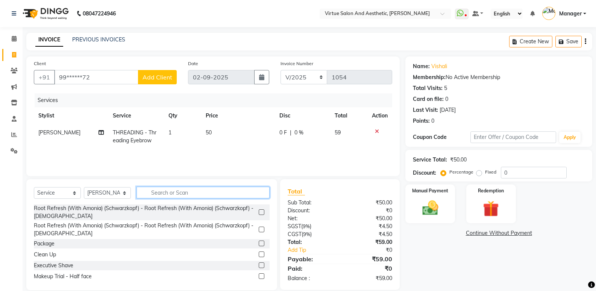
click at [167, 192] on input "text" at bounding box center [202, 192] width 133 height 12
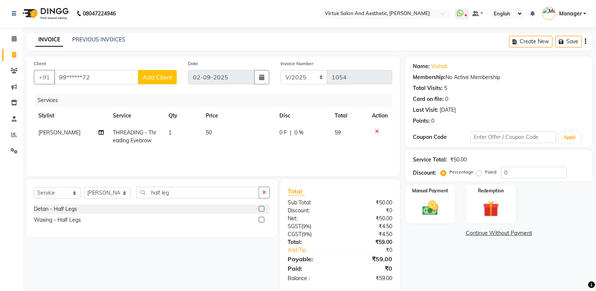
click at [263, 218] on label at bounding box center [262, 220] width 6 height 6
click at [263, 218] on input "checkbox" at bounding box center [261, 219] width 5 height 5
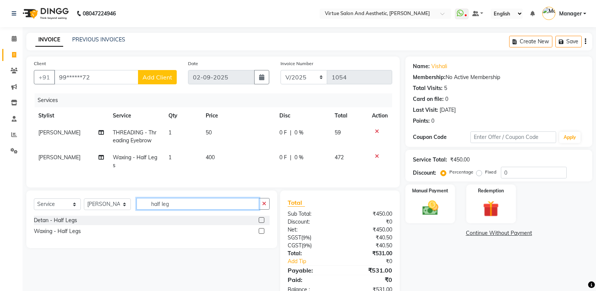
drag, startPoint x: 182, startPoint y: 211, endPoint x: 116, endPoint y: 211, distance: 65.4
click at [116, 211] on div "Select Service Product Membership Package Voucher Prepaid Gift Card Select Styl…" at bounding box center [152, 207] width 236 height 18
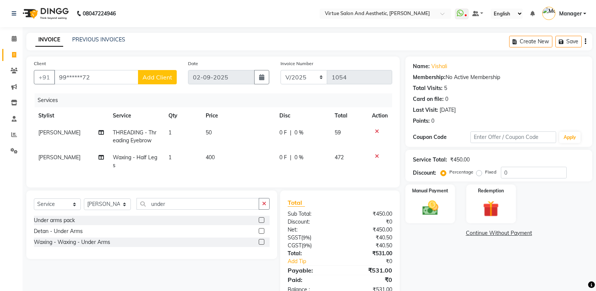
click at [262, 244] on label at bounding box center [262, 242] width 6 height 6
click at [262, 244] on input "checkbox" at bounding box center [261, 241] width 5 height 5
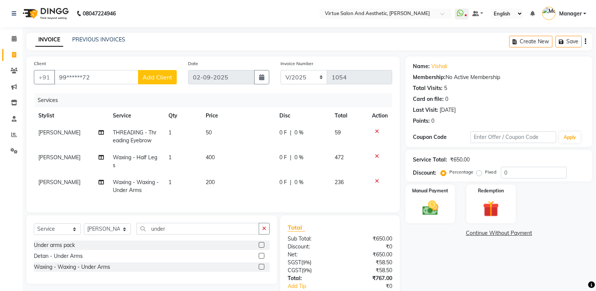
click at [201, 180] on td "200" at bounding box center [238, 186] width 74 height 25
drag, startPoint x: 237, startPoint y: 177, endPoint x: 199, endPoint y: 181, distance: 38.2
click at [199, 181] on td "1" at bounding box center [182, 186] width 37 height 25
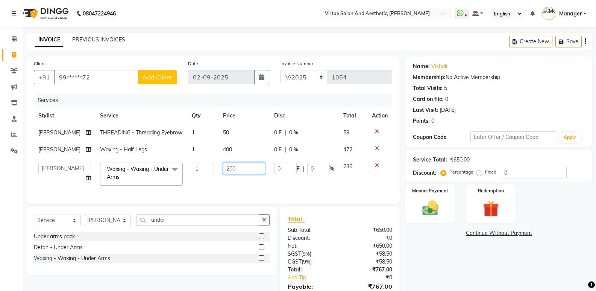
drag, startPoint x: 240, startPoint y: 171, endPoint x: 206, endPoint y: 161, distance: 35.8
click at [206, 161] on tbody "keerthana THREADING - Threading Eyebrow 1 50 0 F | 0 % 59 keerthana Waxing - Ha…" at bounding box center [213, 157] width 358 height 66
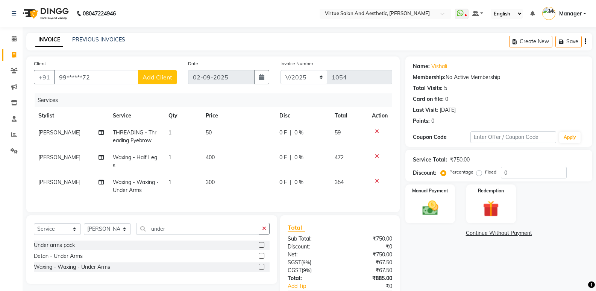
click at [456, 274] on div "Name: Vishali Membership: No Active Membership Total Visits: 5 Card on file: 0 …" at bounding box center [501, 190] width 193 height 269
click at [196, 153] on td "1" at bounding box center [182, 161] width 37 height 25
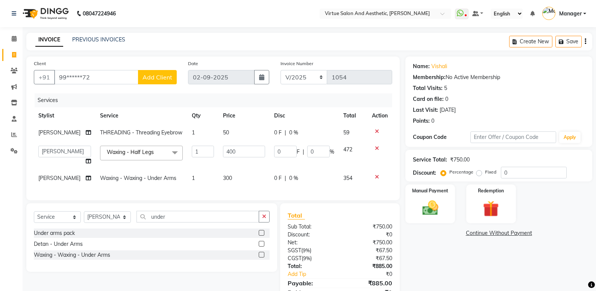
click at [198, 153] on td "1" at bounding box center [202, 155] width 31 height 29
click at [226, 157] on input "400" at bounding box center [244, 152] width 42 height 12
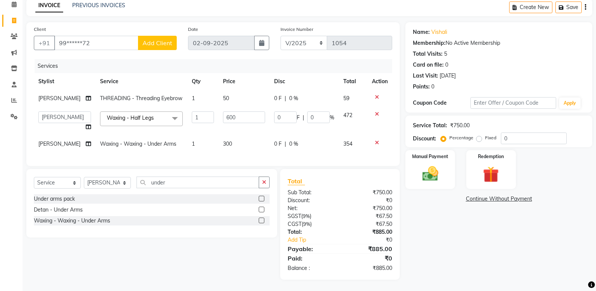
click at [482, 237] on div "Name: Vishali Membership: No Active Membership Total Visits: 5 Card on file: 0 …" at bounding box center [501, 150] width 193 height 257
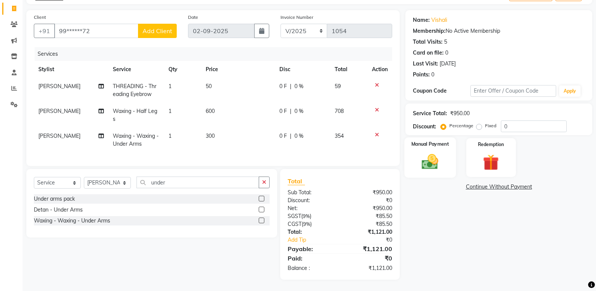
scroll to position [52, 0]
click at [434, 140] on label "Manual Payment" at bounding box center [430, 143] width 38 height 7
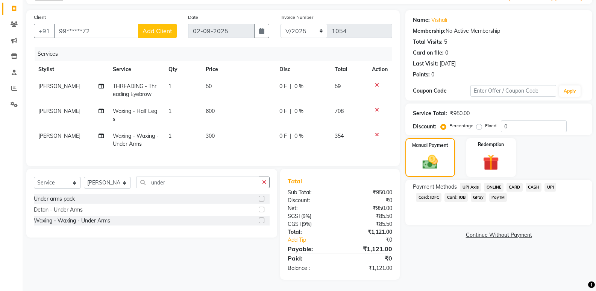
click at [495, 183] on span "ONLINE" at bounding box center [494, 187] width 20 height 9
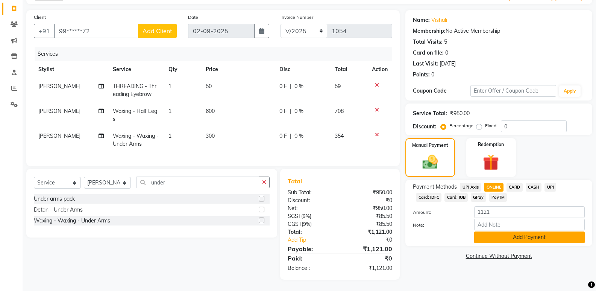
click at [497, 231] on button "Add Payment" at bounding box center [529, 237] width 111 height 12
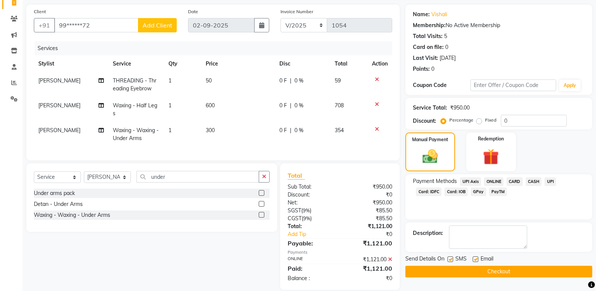
click at [474, 267] on button "Checkout" at bounding box center [498, 271] width 187 height 12
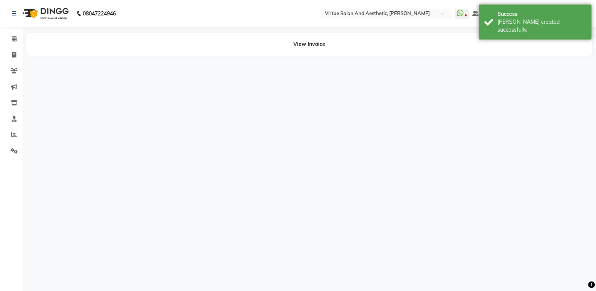
click at [448, 268] on div "08047224946 Select Location × Virtue Salon And Aesthetic, Avadi WhatsApp Status…" at bounding box center [298, 145] width 596 height 291
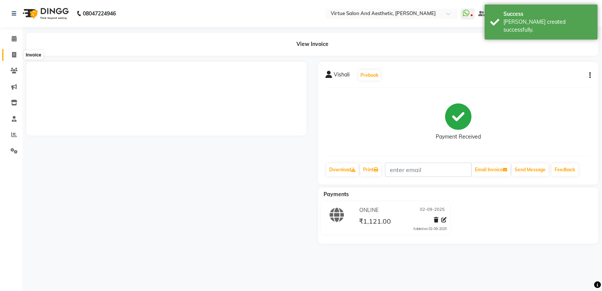
click at [12, 52] on icon at bounding box center [14, 55] width 4 height 6
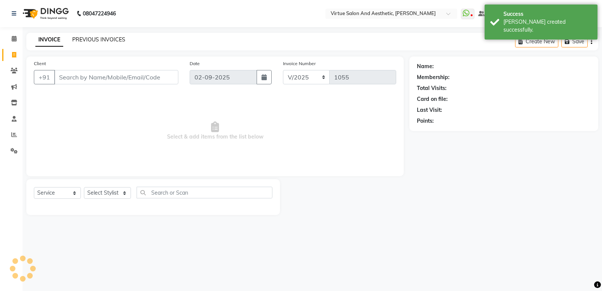
click at [97, 38] on link "PREVIOUS INVOICES" at bounding box center [98, 39] width 53 height 7
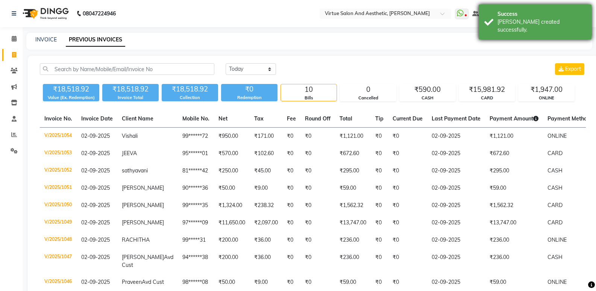
click at [496, 15] on div "Success Bill created successfully." at bounding box center [535, 22] width 113 height 35
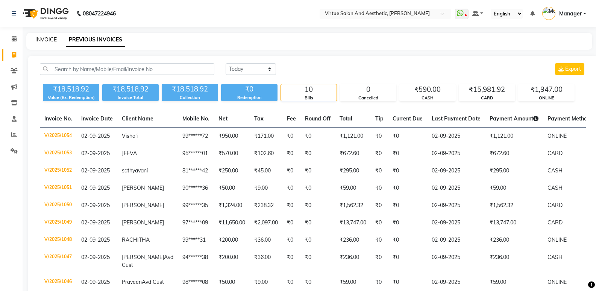
click at [50, 41] on link "INVOICE" at bounding box center [45, 39] width 21 height 7
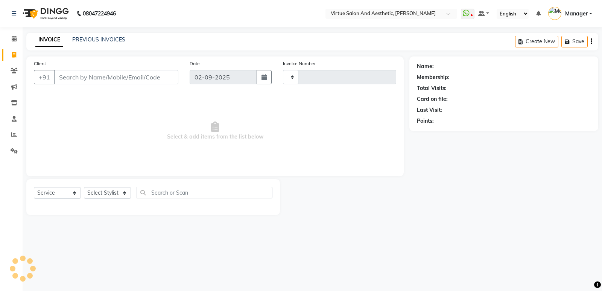
click at [84, 46] on div "INVOICE PREVIOUS INVOICES Create New Save" at bounding box center [311, 42] width 571 height 18
click at [95, 36] on link "PREVIOUS INVOICES" at bounding box center [98, 39] width 53 height 7
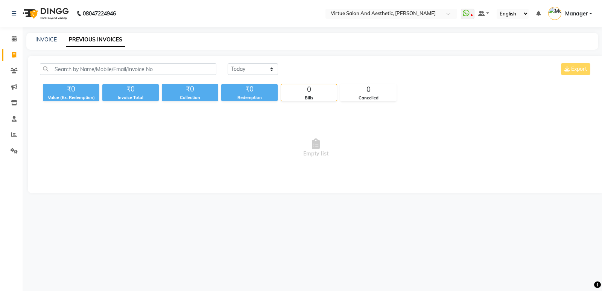
click at [60, 40] on div "INVOICE PREVIOUS INVOICES" at bounding box center [307, 40] width 562 height 8
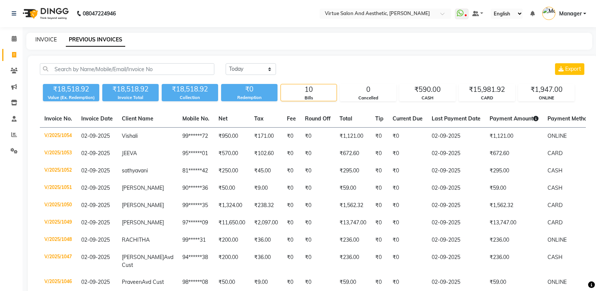
click at [45, 42] on link "INVOICE" at bounding box center [45, 39] width 21 height 7
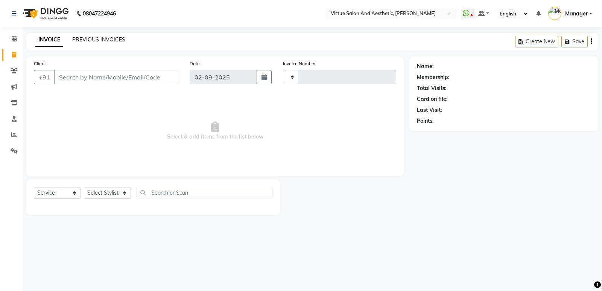
click at [81, 38] on link "PREVIOUS INVOICES" at bounding box center [98, 39] width 53 height 7
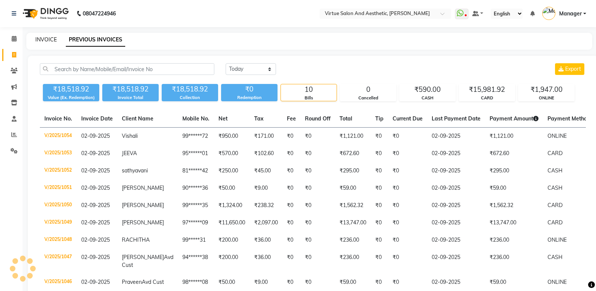
click at [45, 42] on link "INVOICE" at bounding box center [45, 39] width 21 height 7
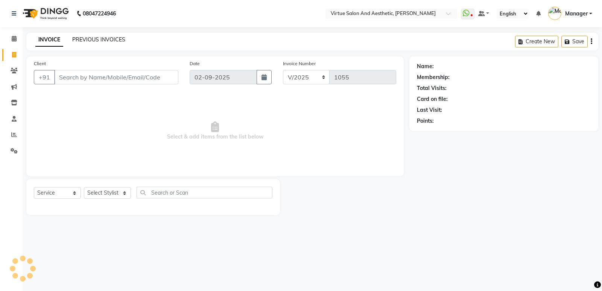
click at [77, 38] on link "PREVIOUS INVOICES" at bounding box center [98, 39] width 53 height 7
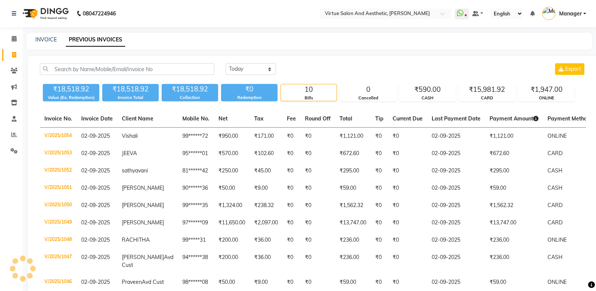
click at [49, 44] on div "INVOICE PREVIOUS INVOICES" at bounding box center [309, 41] width 566 height 17
click at [47, 39] on link "INVOICE" at bounding box center [45, 39] width 21 height 7
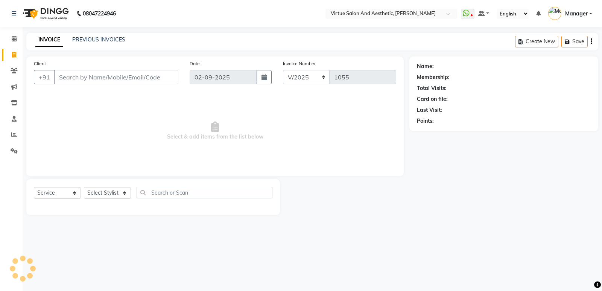
click at [81, 82] on input "Client" at bounding box center [116, 77] width 124 height 14
click at [99, 73] on input "Client" at bounding box center [116, 77] width 124 height 14
click at [90, 77] on input "Client" at bounding box center [116, 77] width 124 height 14
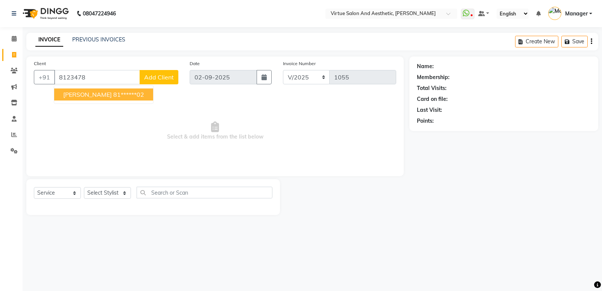
click at [79, 97] on span "[PERSON_NAME]" at bounding box center [87, 95] width 49 height 8
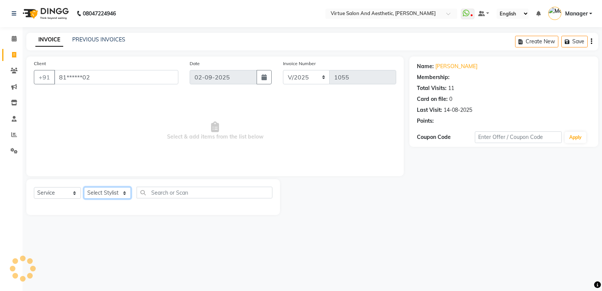
drag, startPoint x: 104, startPoint y: 191, endPoint x: 106, endPoint y: 187, distance: 4.7
click at [104, 191] on select "Select Stylist ADMIN Akhila Ashwini ASWANI CATHELIN DIVYA Inba Kanna keerthana …" at bounding box center [107, 193] width 47 height 12
click at [84, 187] on select "Select Stylist ADMIN Akhila Ashwini ASWANI CATHELIN DIVYA Inba Kanna keerthana …" at bounding box center [107, 193] width 47 height 12
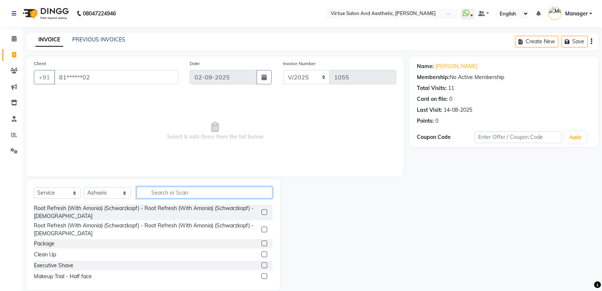
click at [187, 193] on input "text" at bounding box center [204, 192] width 136 height 12
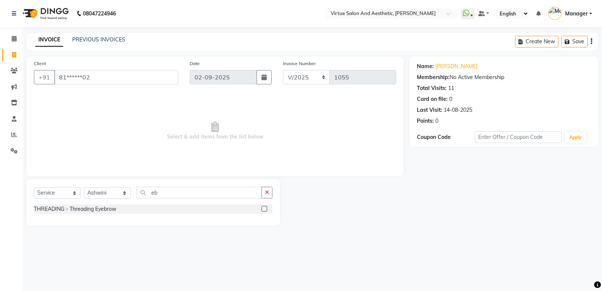
click at [262, 206] on label at bounding box center [264, 209] width 6 height 6
click at [262, 206] on input "checkbox" at bounding box center [263, 208] width 5 height 5
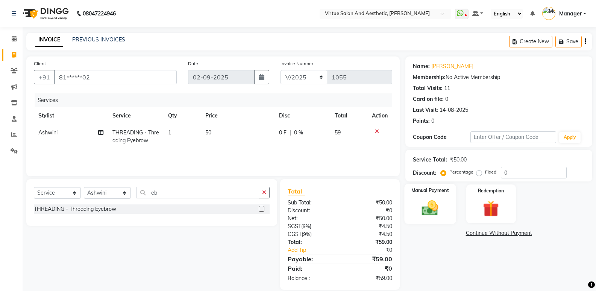
click at [430, 215] on img at bounding box center [430, 207] width 27 height 19
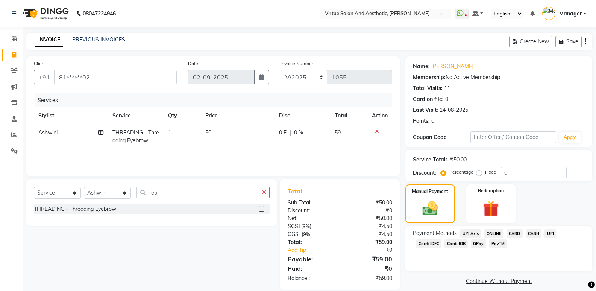
click at [496, 233] on span "ONLINE" at bounding box center [494, 233] width 20 height 9
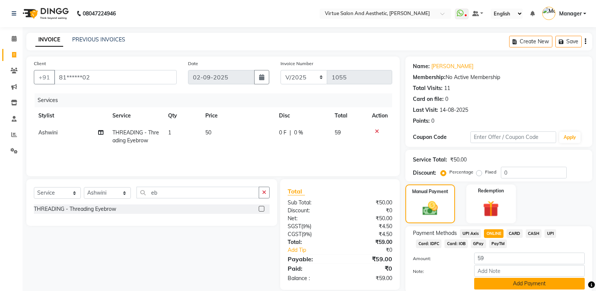
click at [488, 280] on button "Add Payment" at bounding box center [529, 283] width 111 height 12
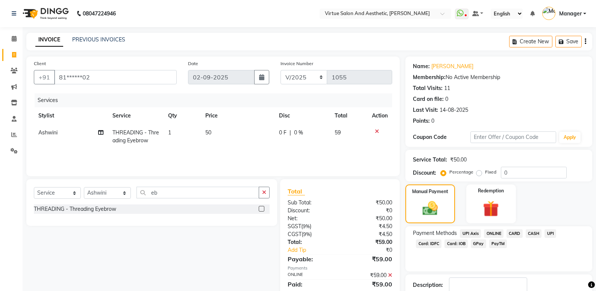
scroll to position [50, 0]
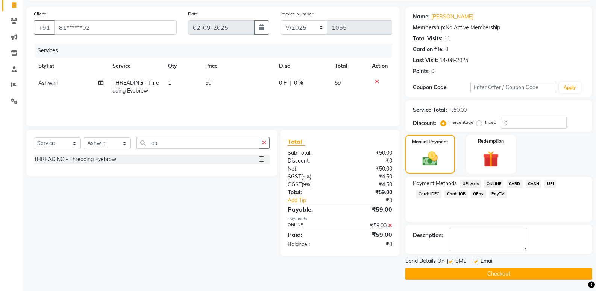
click at [480, 272] on button "Checkout" at bounding box center [498, 274] width 187 height 12
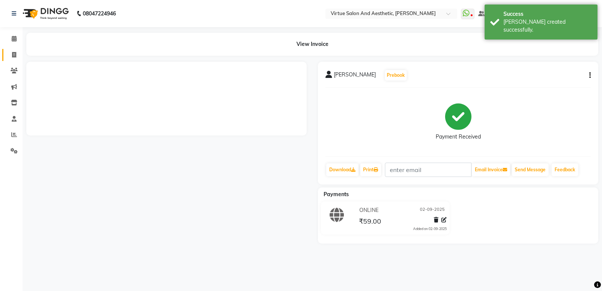
click at [15, 56] on icon at bounding box center [14, 55] width 4 height 6
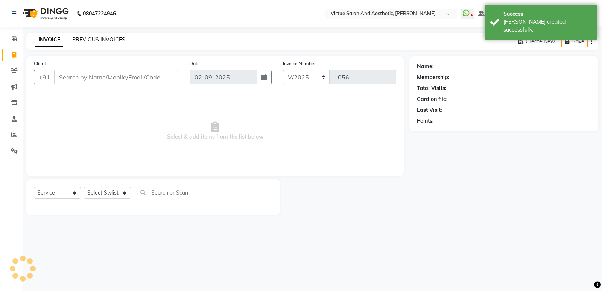
click at [84, 38] on link "PREVIOUS INVOICES" at bounding box center [98, 39] width 53 height 7
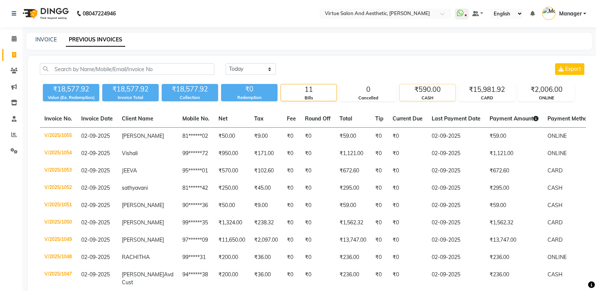
drag, startPoint x: 418, startPoint y: 89, endPoint x: 438, endPoint y: 89, distance: 19.9
click at [435, 89] on div "₹590.00" at bounding box center [428, 89] width 56 height 11
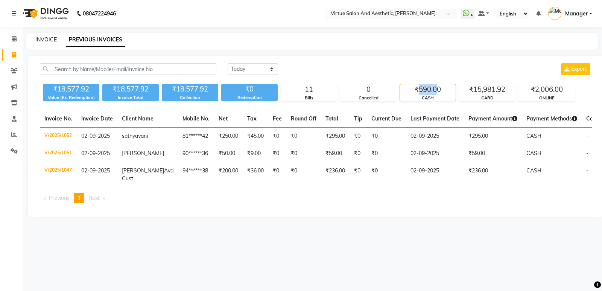
click at [42, 38] on link "INVOICE" at bounding box center [45, 39] width 21 height 7
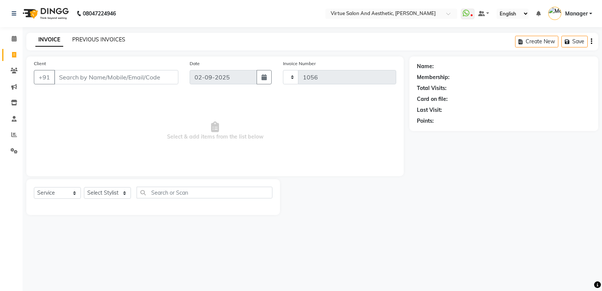
click at [82, 37] on link "PREVIOUS INVOICES" at bounding box center [98, 39] width 53 height 7
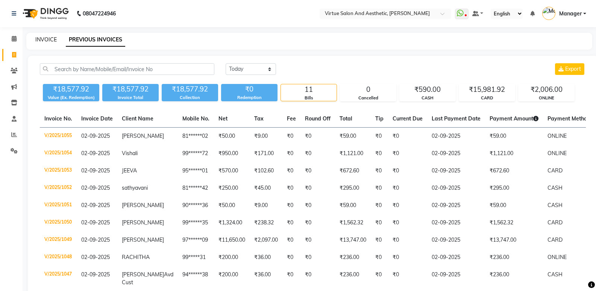
click at [44, 39] on link "INVOICE" at bounding box center [45, 39] width 21 height 7
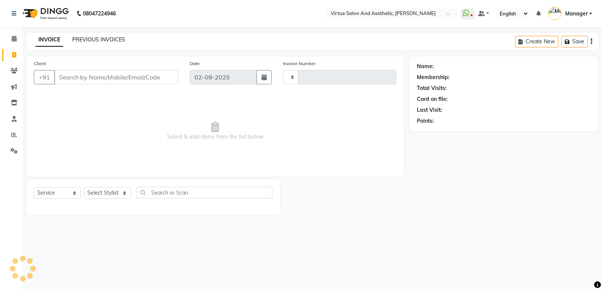
click at [108, 42] on link "PREVIOUS INVOICES" at bounding box center [98, 39] width 53 height 7
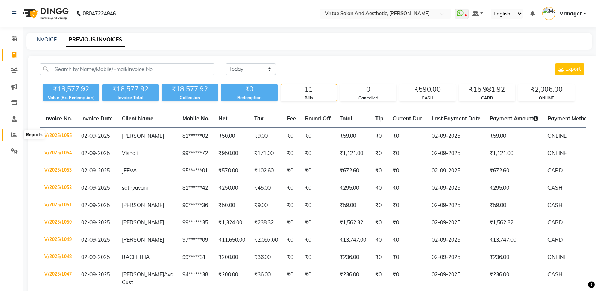
click at [10, 133] on span at bounding box center [14, 134] width 13 height 9
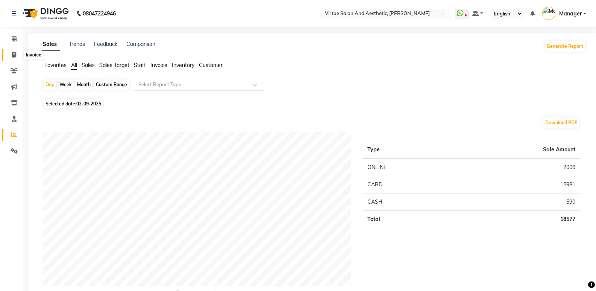
click at [15, 53] on icon at bounding box center [14, 55] width 4 height 6
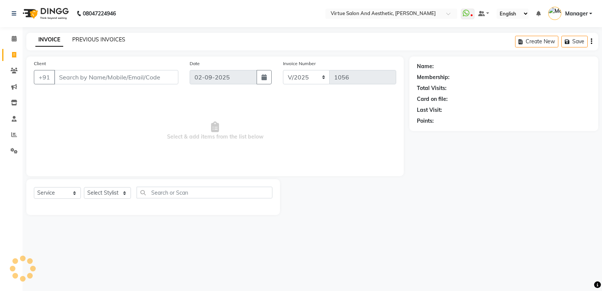
click at [95, 41] on link "PREVIOUS INVOICES" at bounding box center [98, 39] width 53 height 7
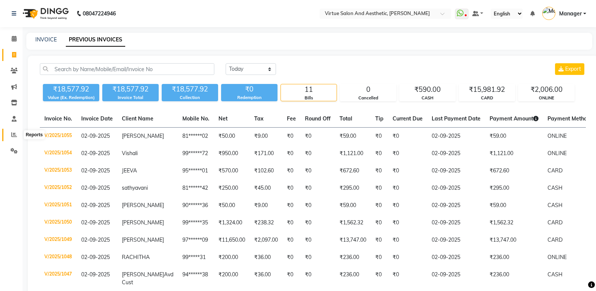
click at [12, 133] on icon at bounding box center [14, 135] width 6 height 6
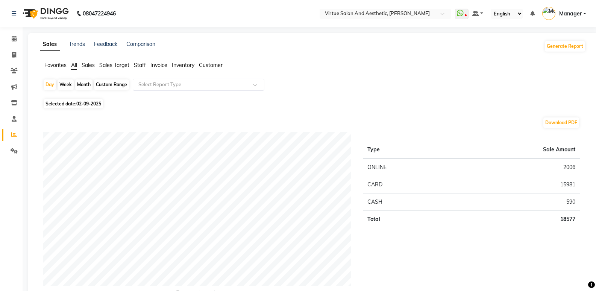
click at [91, 67] on span "Sales" at bounding box center [88, 65] width 13 height 7
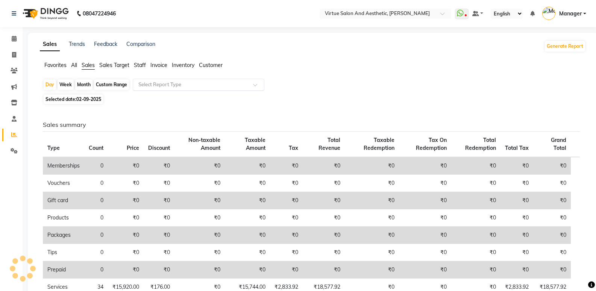
click at [132, 67] on ul "Favorites All Sales Sales Target Staff Invoice Inventory Customer" at bounding box center [313, 65] width 546 height 8
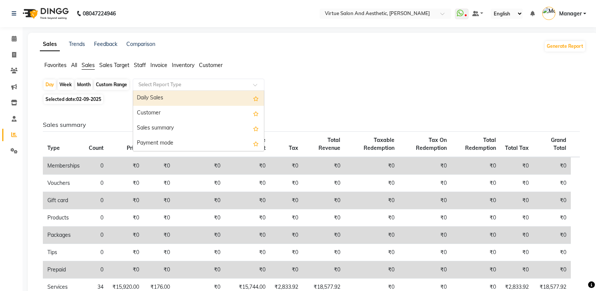
click at [145, 80] on div "Select Report Type" at bounding box center [199, 85] width 132 height 12
click at [202, 64] on span "Customer" at bounding box center [211, 65] width 24 height 7
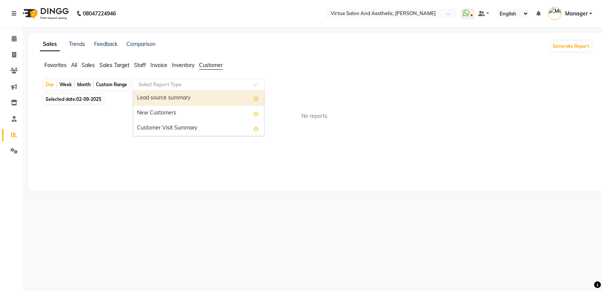
click at [189, 82] on input "text" at bounding box center [191, 85] width 108 height 8
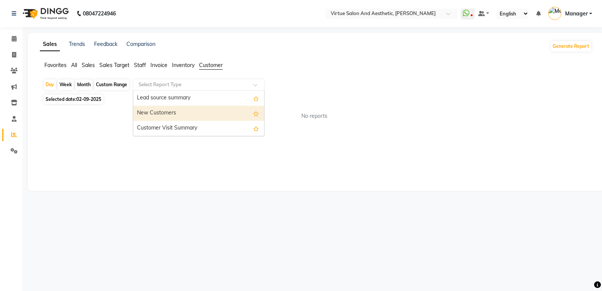
click at [187, 117] on div "New Customers" at bounding box center [198, 113] width 131 height 15
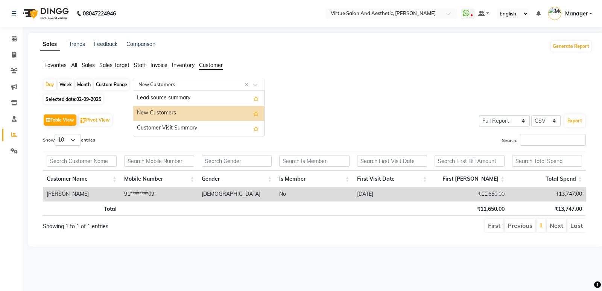
click at [220, 80] on div "Select Report Type × New Customers ×" at bounding box center [199, 85] width 132 height 12
click at [177, 108] on div "New Customers" at bounding box center [198, 113] width 131 height 15
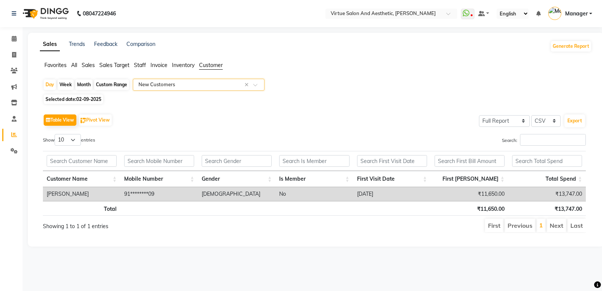
click at [186, 87] on input "text" at bounding box center [191, 85] width 108 height 8
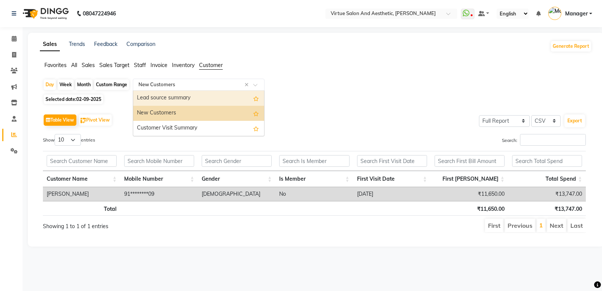
click at [172, 99] on div "Lead source summary" at bounding box center [198, 98] width 131 height 15
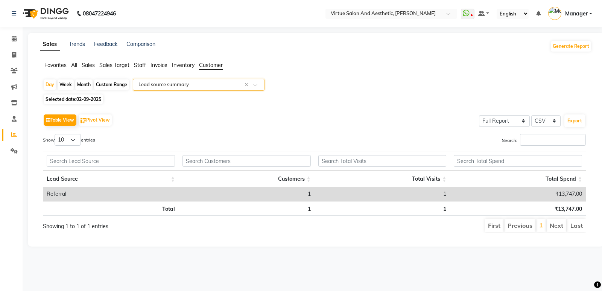
click at [184, 77] on app-reports "Favorites All Sales Sales Target Staff Invoice Inventory Customer Day Week Mont…" at bounding box center [315, 149] width 561 height 177
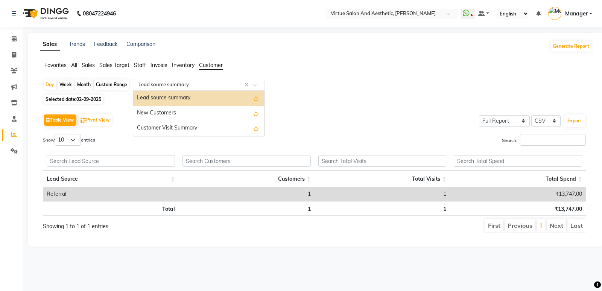
click at [193, 90] on div "Select Report Type × Lead source summary ×" at bounding box center [199, 85] width 132 height 12
click at [186, 132] on div "Customer Visit Summary" at bounding box center [198, 128] width 131 height 15
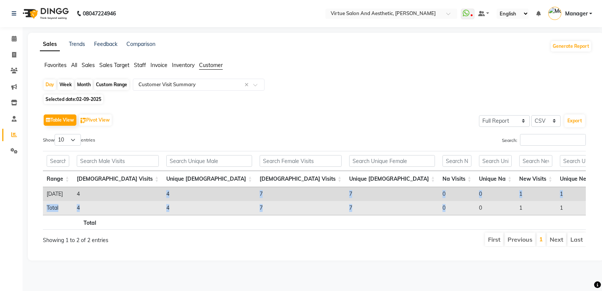
drag, startPoint x: 146, startPoint y: 195, endPoint x: 302, endPoint y: 205, distance: 157.1
click at [302, 205] on tbody "September 02, 2025 4 4 7 7 0 0 1 1 3 7 0 10 10 11 11 Total 4 4 7 7 0 0 1 1 3 7 …" at bounding box center [560, 201] width 1035 height 28
click at [438, 209] on td "0" at bounding box center [456, 208] width 36 height 14
click at [239, 212] on tr "Total 4 4 7 7 0 0 1 1 3 7 0 10 10 11 11" at bounding box center [560, 208] width 1035 height 14
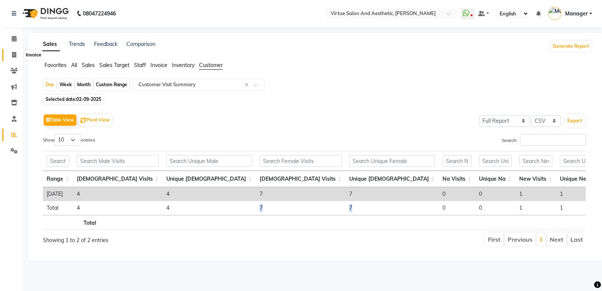
drag, startPoint x: 18, startPoint y: 54, endPoint x: 23, endPoint y: 55, distance: 4.7
click at [18, 54] on span at bounding box center [14, 55] width 13 height 9
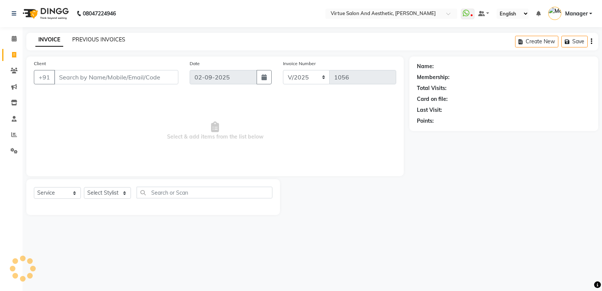
click at [105, 41] on link "PREVIOUS INVOICES" at bounding box center [98, 39] width 53 height 7
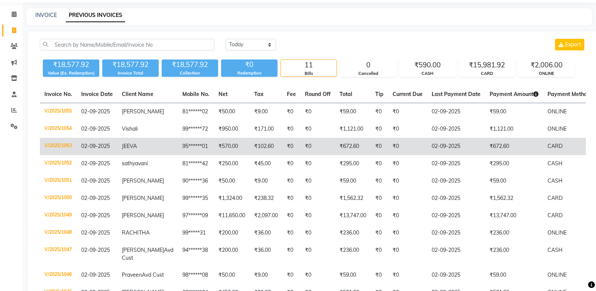
scroll to position [38, 0]
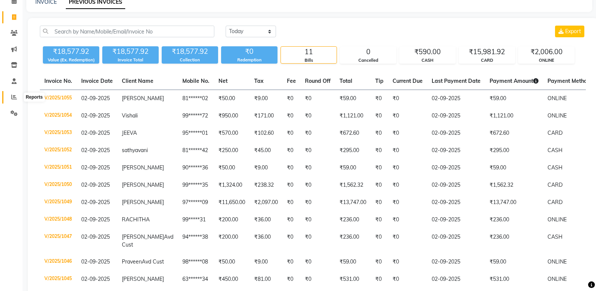
click at [18, 98] on span at bounding box center [14, 97] width 13 height 9
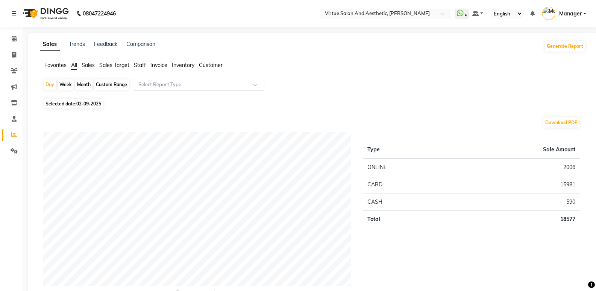
click at [137, 64] on span "Staff" at bounding box center [140, 65] width 12 height 7
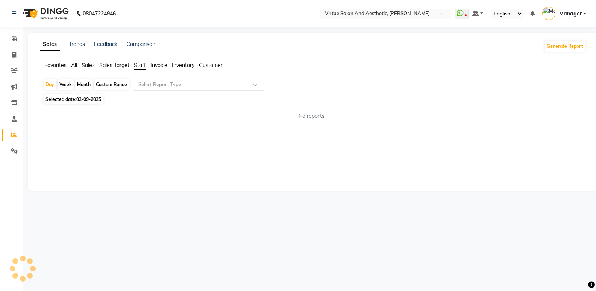
click at [174, 86] on input "text" at bounding box center [191, 85] width 108 height 8
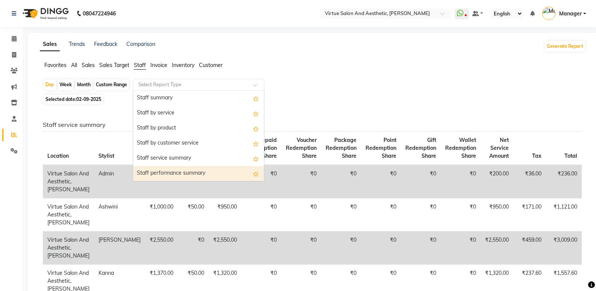
click at [191, 177] on div "Staff performance summary" at bounding box center [198, 173] width 131 height 15
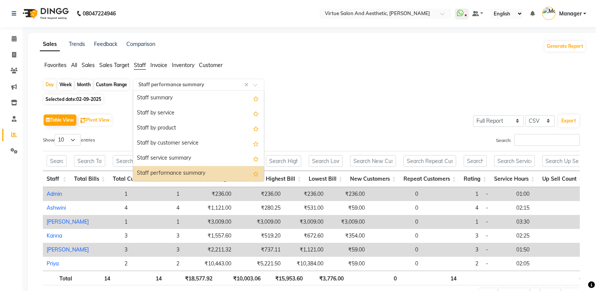
drag, startPoint x: 170, startPoint y: 83, endPoint x: 169, endPoint y: 97, distance: 13.9
click at [170, 83] on input "text" at bounding box center [191, 85] width 108 height 8
click at [175, 158] on div "Staff service summary" at bounding box center [198, 158] width 131 height 15
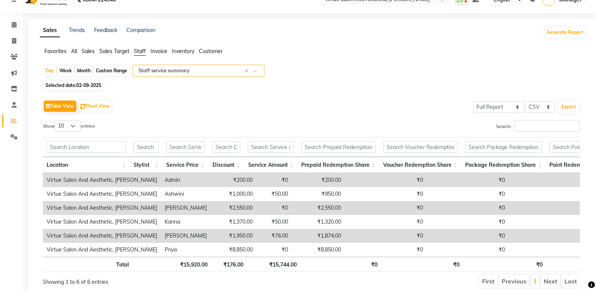
scroll to position [5, 0]
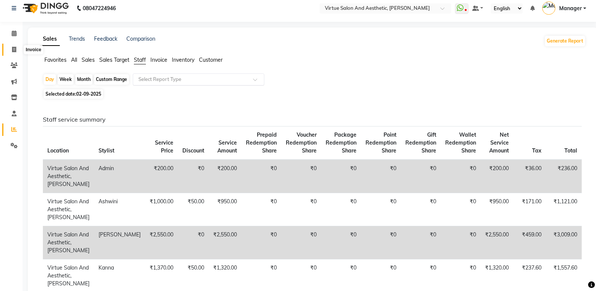
click at [15, 50] on icon at bounding box center [14, 50] width 4 height 6
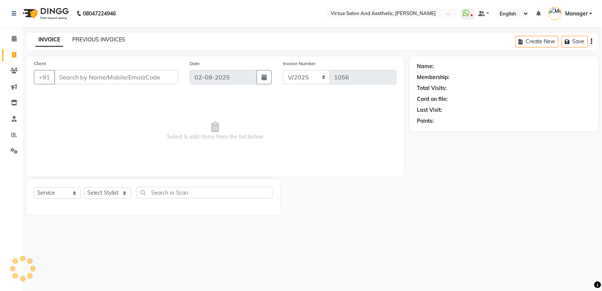
click at [97, 42] on link "PREVIOUS INVOICES" at bounding box center [98, 39] width 53 height 7
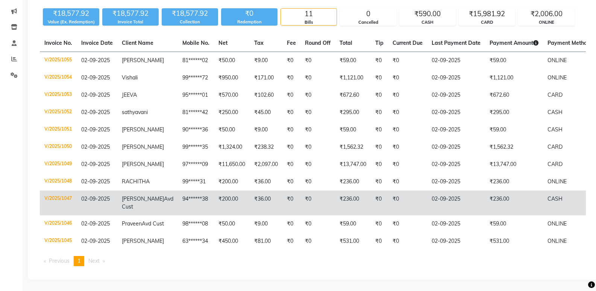
scroll to position [89, 0]
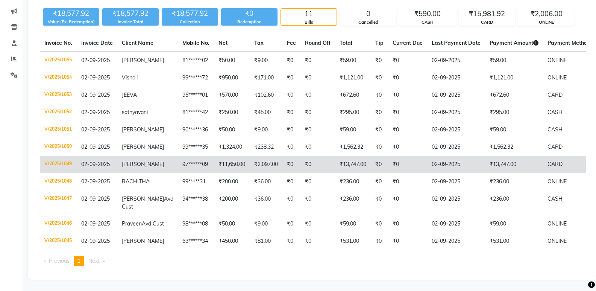
click at [300, 156] on td "₹0" at bounding box center [317, 164] width 35 height 17
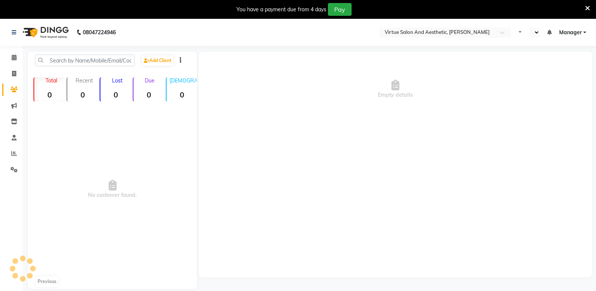
select select "en"
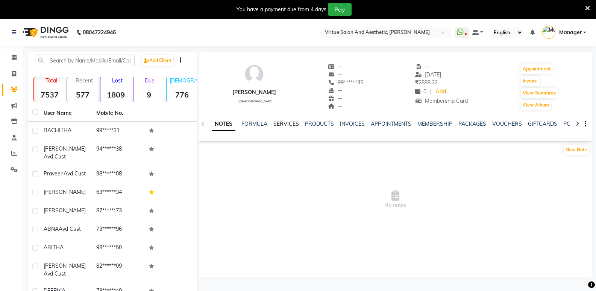
click at [290, 121] on link "SERVICES" at bounding box center [286, 123] width 26 height 7
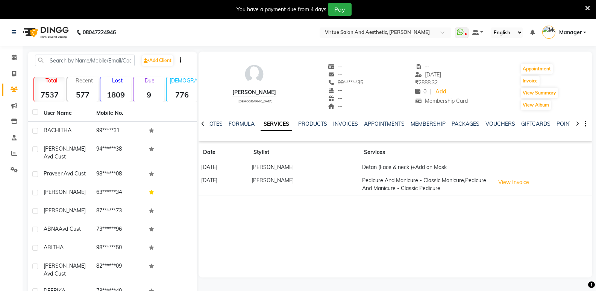
click at [505, 180] on button "View Invoice" at bounding box center [514, 182] width 38 height 12
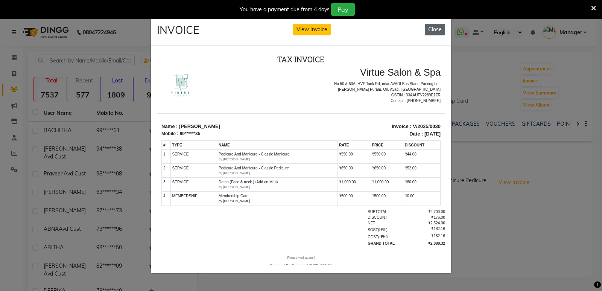
click at [432, 24] on button "Close" at bounding box center [434, 30] width 20 height 12
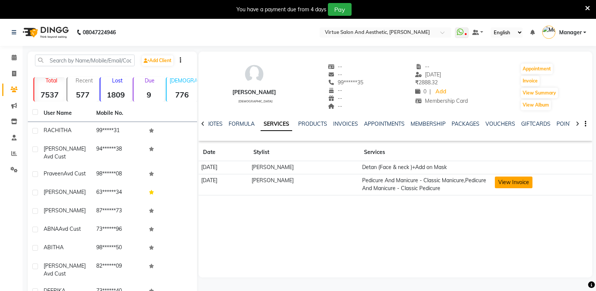
click at [520, 182] on button "View Invoice" at bounding box center [514, 182] width 38 height 12
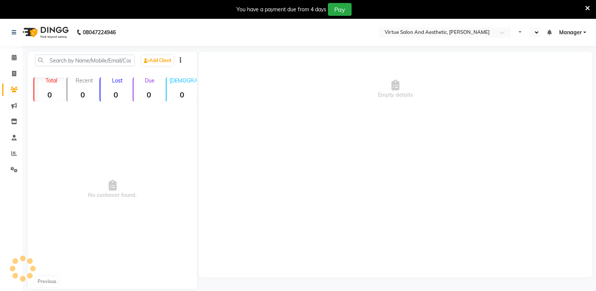
select select "en"
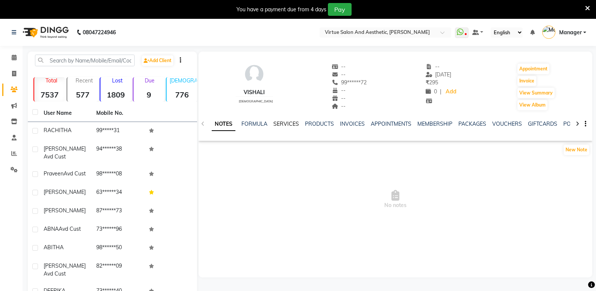
click at [293, 119] on div "NOTES FORMULA SERVICES PRODUCTS INVOICES APPOINTMENTS MEMBERSHIP PACKAGES VOUCH…" at bounding box center [396, 124] width 394 height 26
click at [288, 122] on link "SERVICES" at bounding box center [286, 123] width 26 height 7
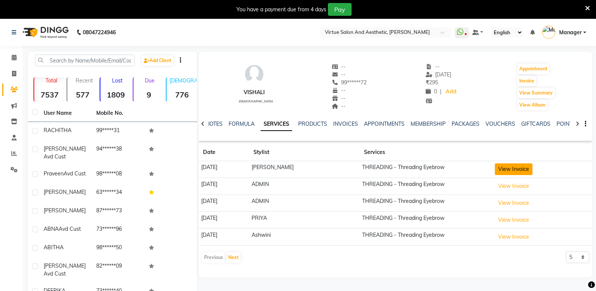
click at [522, 169] on button "View Invoice" at bounding box center [514, 169] width 38 height 12
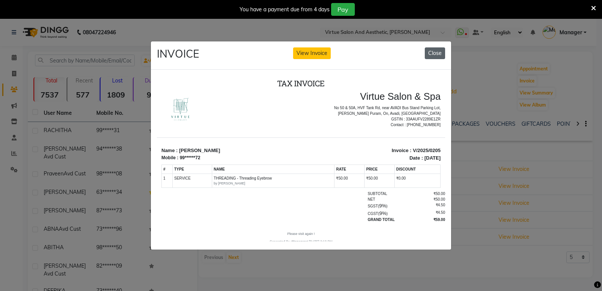
click at [442, 54] on button "Close" at bounding box center [434, 53] width 20 height 12
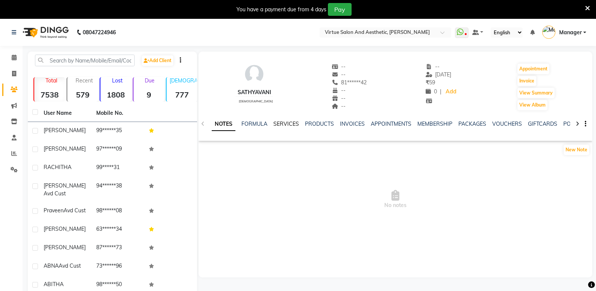
click at [287, 123] on link "SERVICES" at bounding box center [286, 123] width 26 height 7
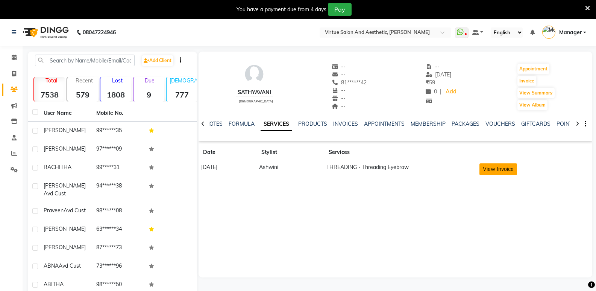
click at [517, 172] on button "View Invoice" at bounding box center [498, 169] width 38 height 12
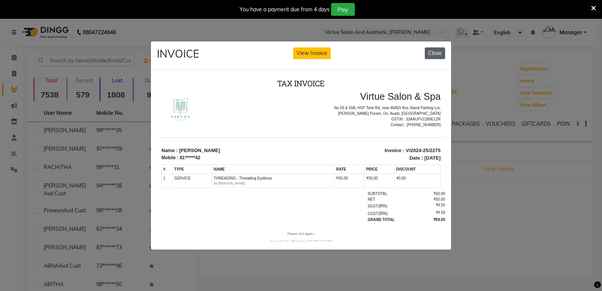
click at [433, 53] on button "Close" at bounding box center [434, 53] width 20 height 12
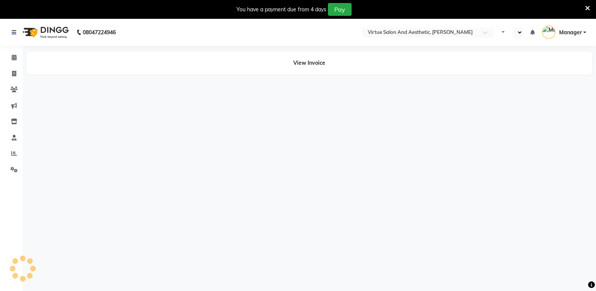
select select "en"
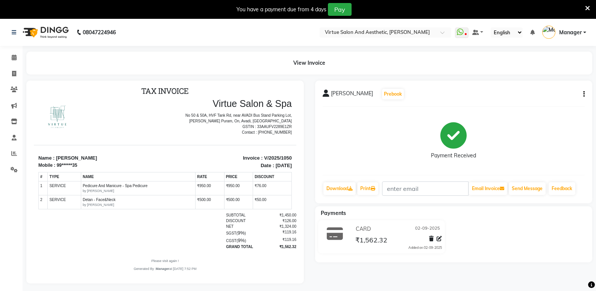
scroll to position [6, 0]
click at [17, 72] on span at bounding box center [14, 74] width 13 height 9
select select "service"
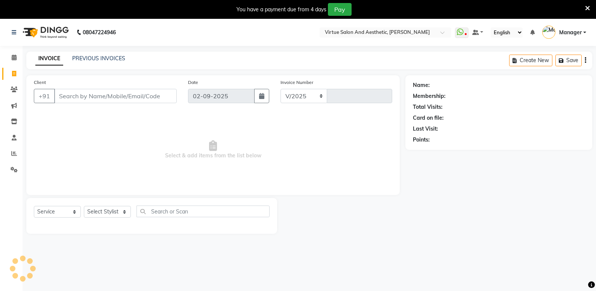
scroll to position [19, 0]
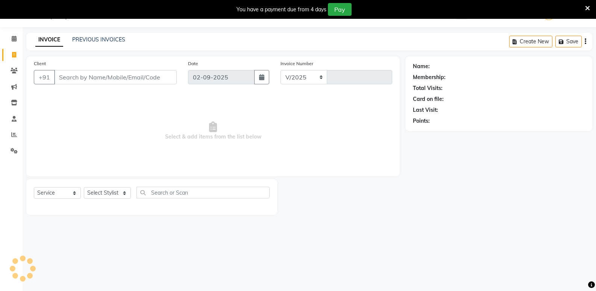
select select "4611"
type input "1052"
click at [100, 49] on div "INVOICE PREVIOUS INVOICES Create New Save" at bounding box center [309, 42] width 566 height 18
click at [100, 44] on div "INVOICE PREVIOUS INVOICES Create New Save" at bounding box center [309, 42] width 566 height 18
click at [103, 41] on link "PREVIOUS INVOICES" at bounding box center [98, 39] width 53 height 7
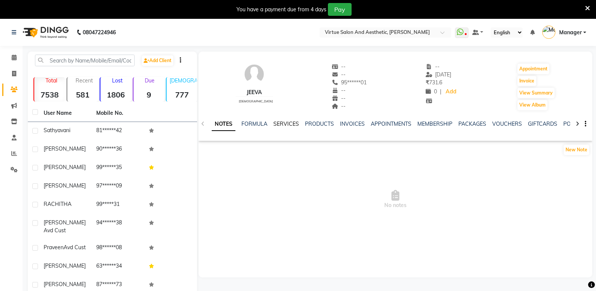
click at [287, 123] on link "SERVICES" at bounding box center [286, 123] width 26 height 7
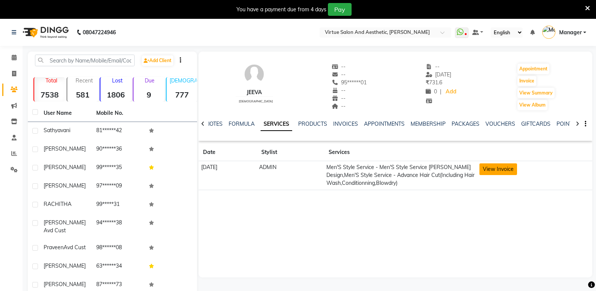
click at [513, 171] on button "View Invoice" at bounding box center [498, 169] width 38 height 12
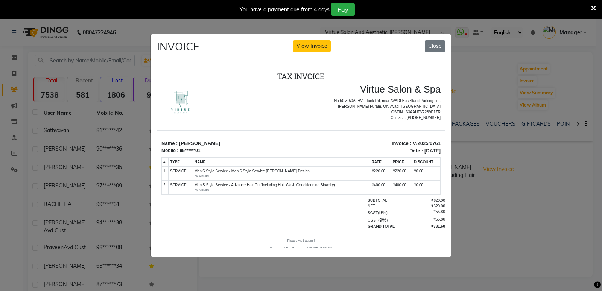
drag, startPoint x: 366, startPoint y: 186, endPoint x: 405, endPoint y: 186, distance: 38.7
click at [405, 186] on tr "2 SERVICE SERVICE Men'S Style Service - Advance Hair Cut(Including Hair Wash,Co…" at bounding box center [301, 187] width 279 height 14
click at [412, 186] on td "₹0.00" at bounding box center [426, 187] width 28 height 14
drag, startPoint x: 366, startPoint y: 184, endPoint x: 399, endPoint y: 187, distance: 33.2
click at [399, 187] on tr "2 SERVICE SERVICE Men'S Style Service - Advance Hair Cut(Including Hair Wash,Co…" at bounding box center [301, 187] width 279 height 14
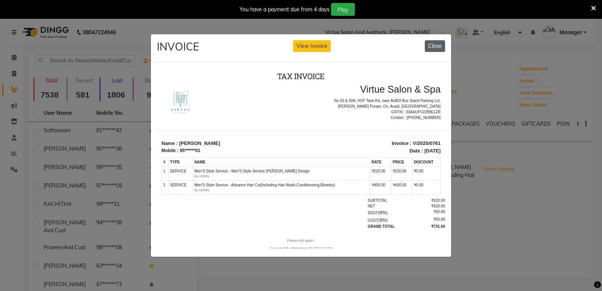
click at [437, 45] on button "Close" at bounding box center [434, 46] width 20 height 12
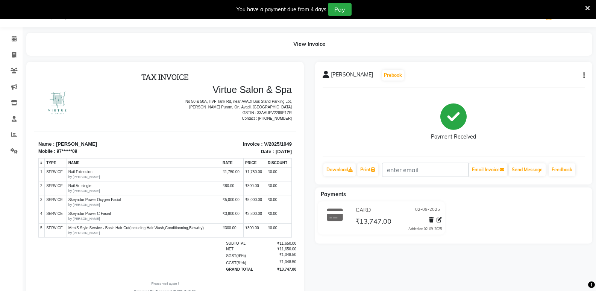
click at [225, 217] on td "₹3,800.00" at bounding box center [232, 216] width 23 height 14
click at [580, 77] on button "button" at bounding box center [582, 75] width 5 height 8
click at [582, 75] on button "button" at bounding box center [582, 75] width 5 height 8
click at [556, 76] on div "Edit Item Staff" at bounding box center [547, 75] width 52 height 9
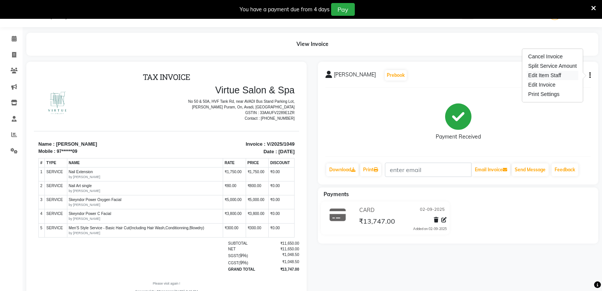
select select
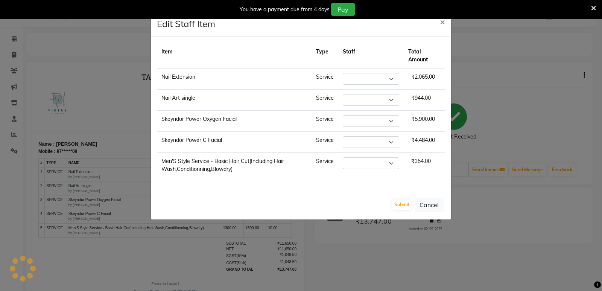
select select "90679"
select select "44177"
select select "49472"
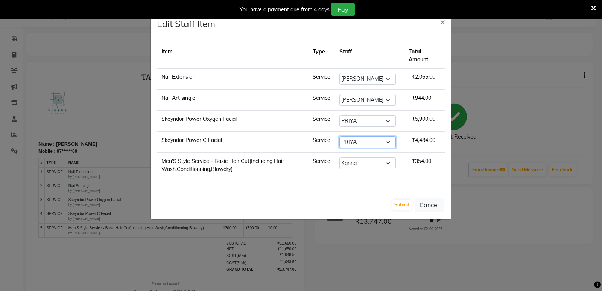
click at [388, 144] on select "Select ADMIN [PERSON_NAME] [PERSON_NAME] CATHELIN DIVYA [PERSON_NAME] Manager […" at bounding box center [367, 142] width 56 height 12
select select "41933"
click at [342, 136] on select "Select ADMIN [PERSON_NAME] [PERSON_NAME] CATHELIN DIVYA [PERSON_NAME] Manager […" at bounding box center [367, 142] width 56 height 12
click at [403, 202] on button "Submit" at bounding box center [401, 204] width 19 height 11
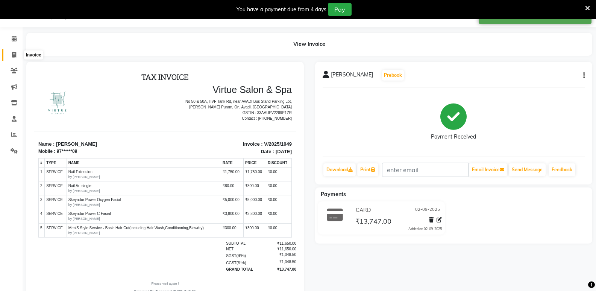
click at [14, 54] on icon at bounding box center [14, 55] width 4 height 6
select select "service"
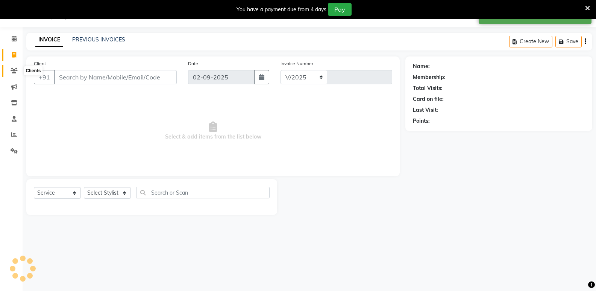
select select "4611"
type input "1056"
click at [88, 46] on div "INVOICE PREVIOUS INVOICES Create New Save" at bounding box center [309, 42] width 566 height 18
click at [97, 41] on link "PREVIOUS INVOICES" at bounding box center [98, 39] width 53 height 7
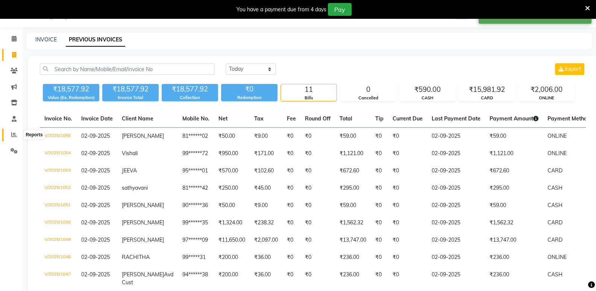
click at [11, 135] on icon at bounding box center [14, 135] width 6 height 6
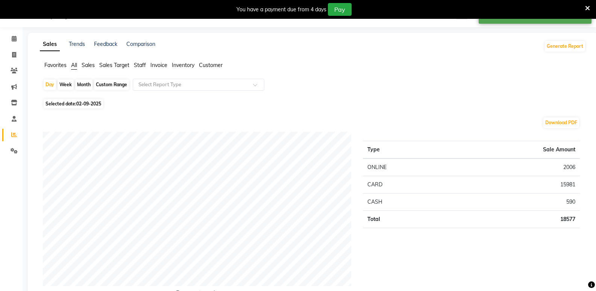
click at [140, 65] on span "Staff" at bounding box center [140, 65] width 12 height 7
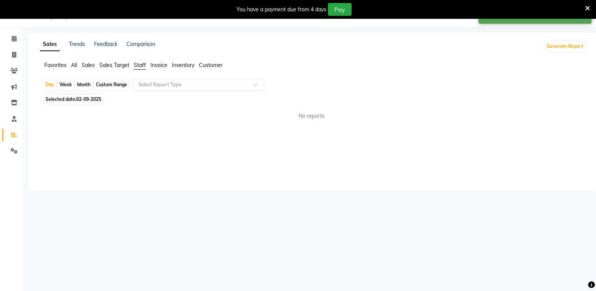
click at [168, 86] on input "text" at bounding box center [191, 85] width 108 height 8
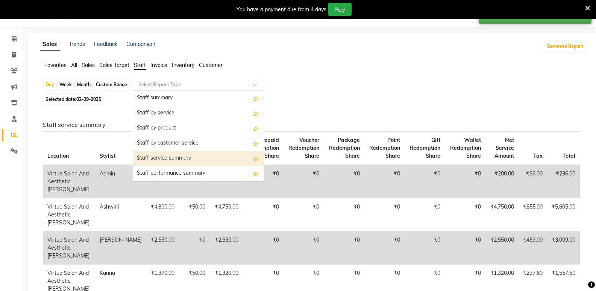
click at [190, 161] on div "Staff service summary" at bounding box center [198, 158] width 131 height 15
select select "full_report"
select select "csv"
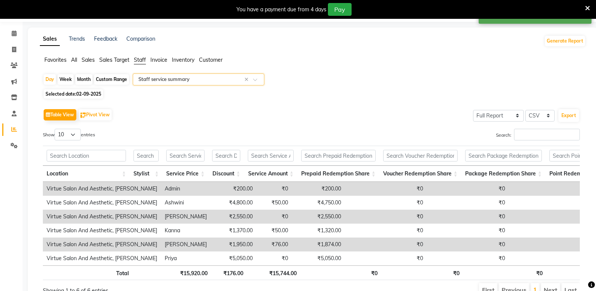
scroll to position [38, 0]
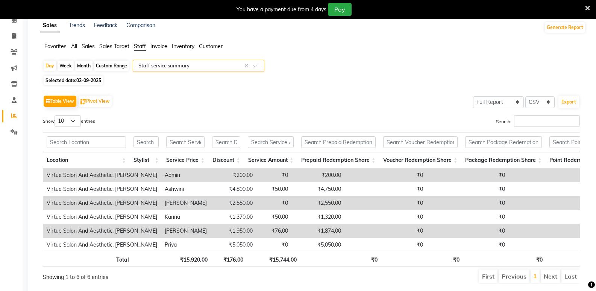
click at [88, 45] on span "Sales" at bounding box center [88, 46] width 13 height 7
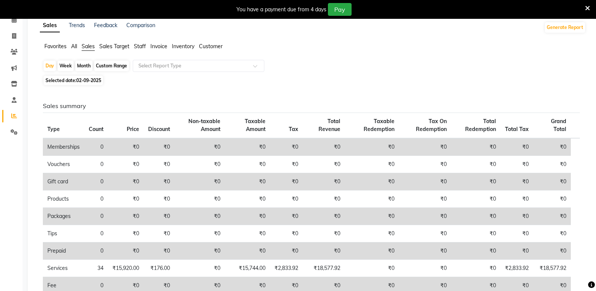
click at [89, 64] on div "Month" at bounding box center [83, 66] width 17 height 11
select select "9"
select select "2025"
click at [83, 80] on span "02-09-2025" at bounding box center [88, 80] width 25 height 6
select select "9"
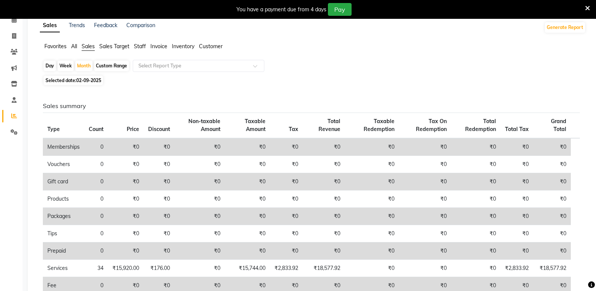
select select "2025"
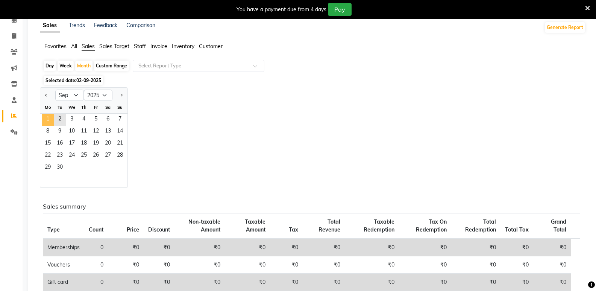
click at [50, 118] on span "1" at bounding box center [48, 120] width 12 height 12
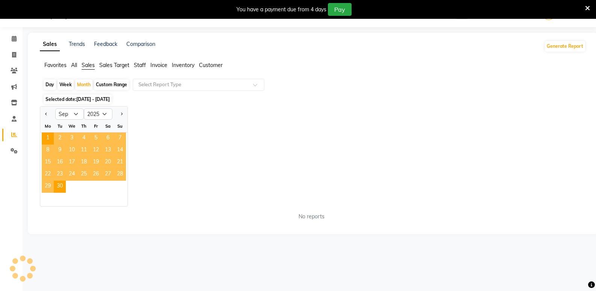
click at [50, 118] on div at bounding box center [47, 114] width 15 height 12
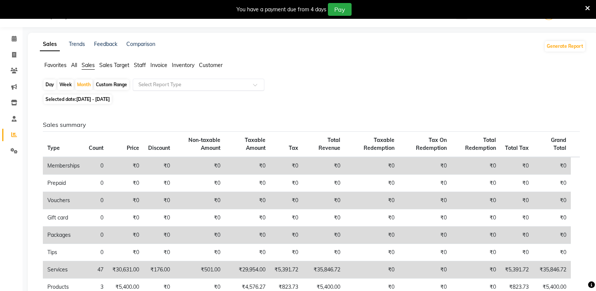
click at [221, 88] on input "text" at bounding box center [191, 85] width 108 height 8
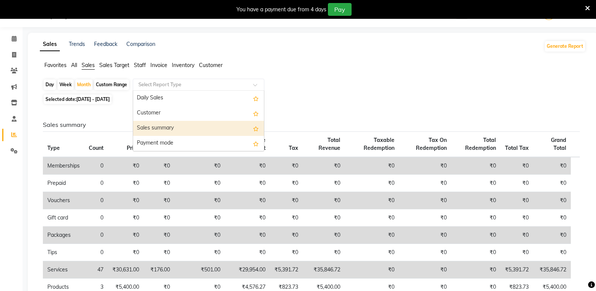
click at [184, 125] on div "Sales summary" at bounding box center [198, 128] width 131 height 15
select select "full_report"
select select "csv"
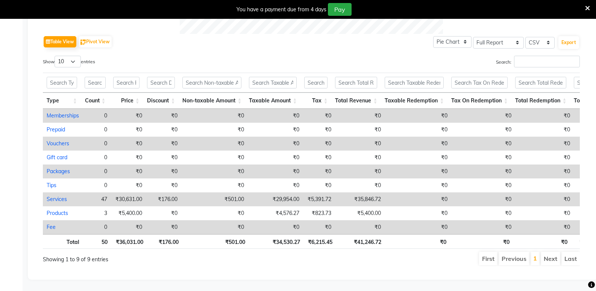
scroll to position [380, 0]
